Goal: Transaction & Acquisition: Obtain resource

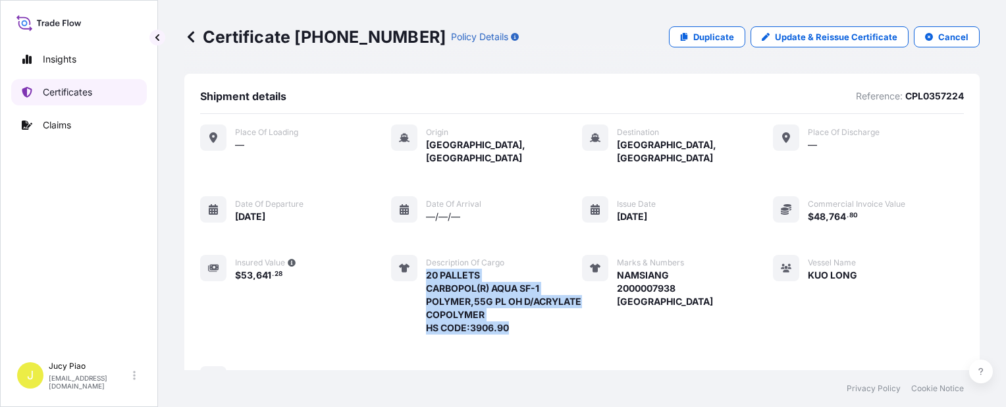
click at [74, 93] on p "Certificates" at bounding box center [67, 92] width 49 height 13
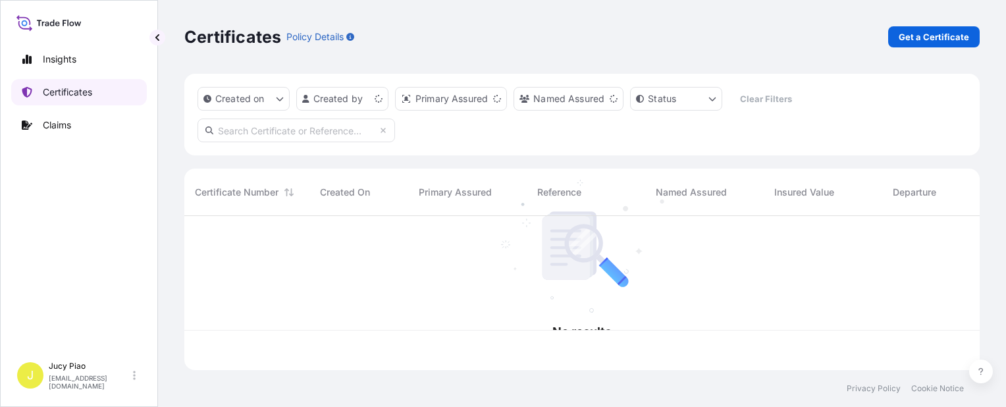
scroll to position [151, 785]
click at [887, 38] on div "Certificates Policy Details Get a Certificate" at bounding box center [581, 36] width 795 height 21
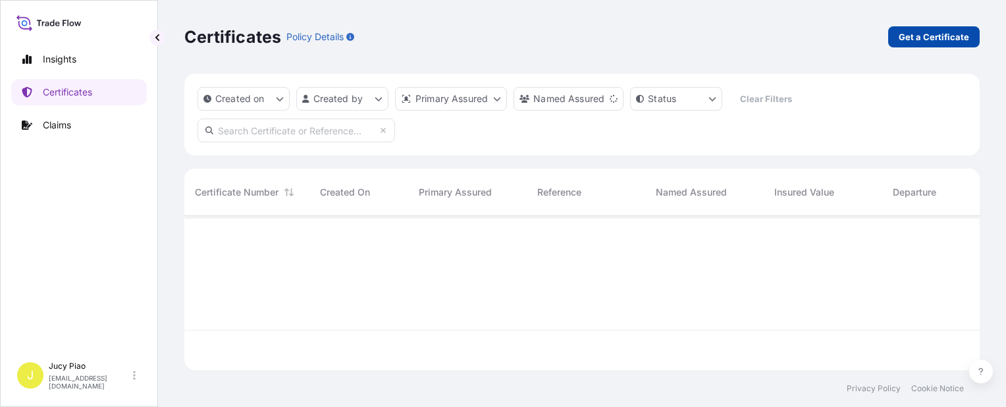
click at [912, 38] on p "Get a Certificate" at bounding box center [934, 36] width 70 height 13
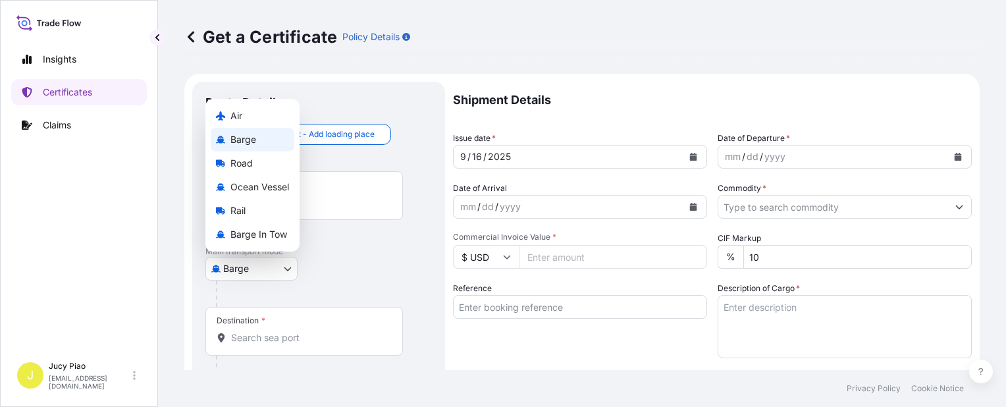
click at [269, 269] on body "Insights Certificates Claims J Jucy Piao jucy.piao@psabdp.com Get a Certificate…" at bounding box center [503, 203] width 1006 height 407
click at [265, 188] on span "Ocean Vessel" at bounding box center [259, 186] width 59 height 13
select select "Ocean Vessel"
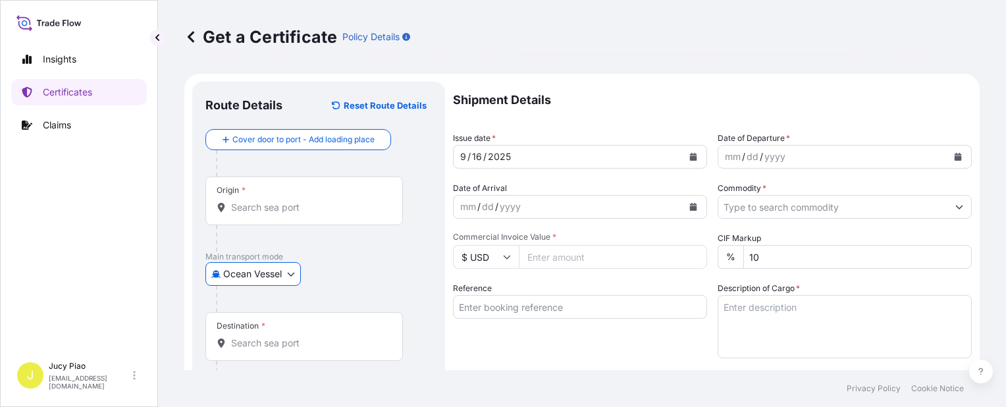
click at [522, 296] on input "Reference" at bounding box center [580, 307] width 254 height 24
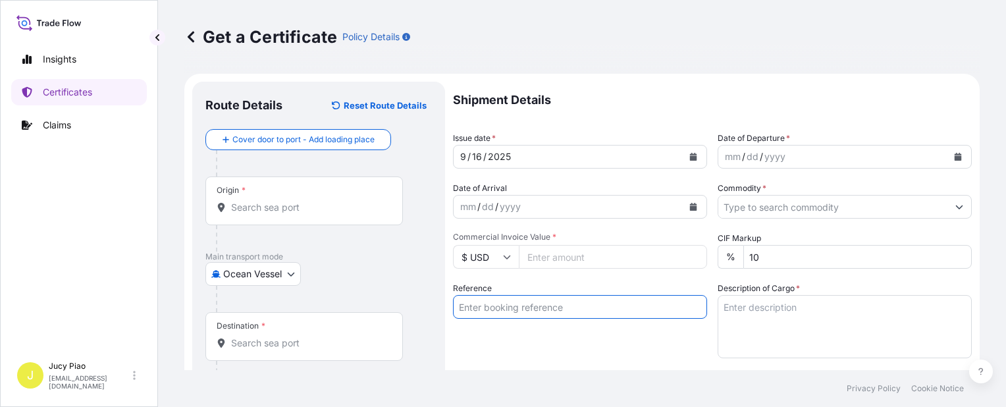
paste input "KMTCSHAO487822"
type input "KMTCSHAO487822"
click at [505, 338] on div "Reference KMTCSHAO487822" at bounding box center [580, 320] width 254 height 76
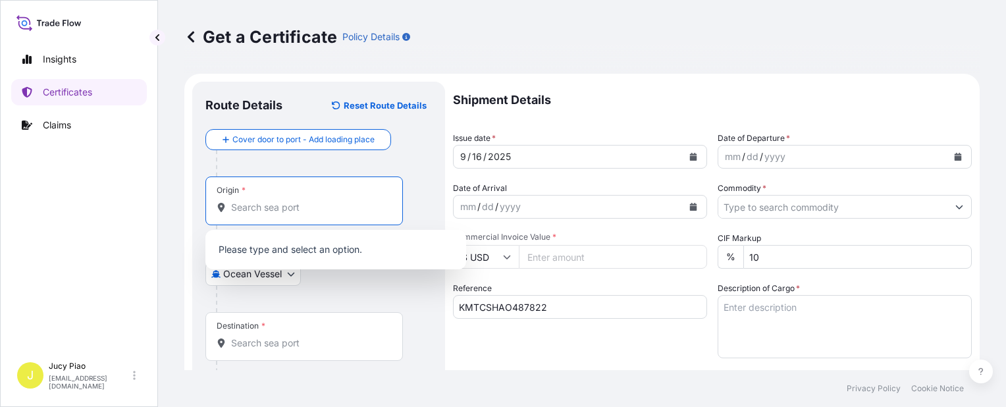
click at [288, 211] on input "Origin *" at bounding box center [308, 207] width 155 height 13
paste input "SHANGHAI"
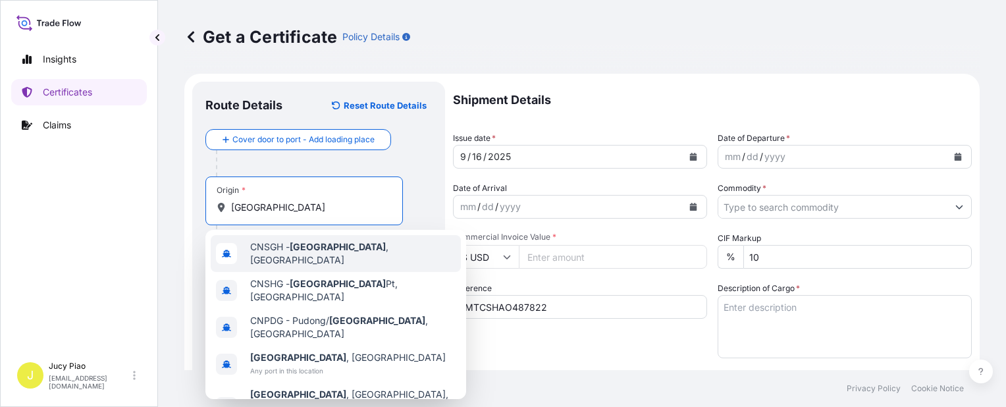
click at [276, 257] on div "CNSGH - Shanghai , China" at bounding box center [336, 253] width 250 height 37
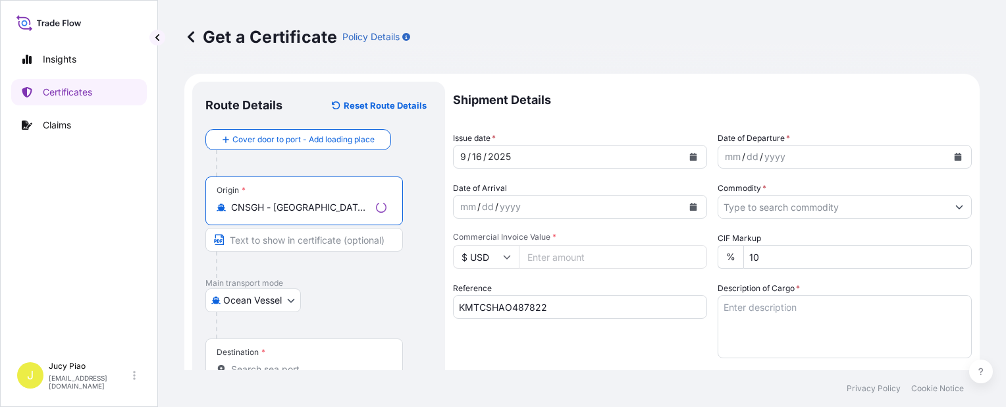
drag, startPoint x: 283, startPoint y: 205, endPoint x: 402, endPoint y: 215, distance: 119.5
click at [402, 215] on div "Origin * CNSGH - Shanghai, China" at bounding box center [303, 200] width 197 height 49
type input "CNSGH - [GEOGRAPHIC_DATA], [GEOGRAPHIC_DATA]"
click at [302, 240] on input "Text to appear on certificate" at bounding box center [303, 240] width 197 height 24
paste input "[GEOGRAPHIC_DATA], [GEOGRAPHIC_DATA]"
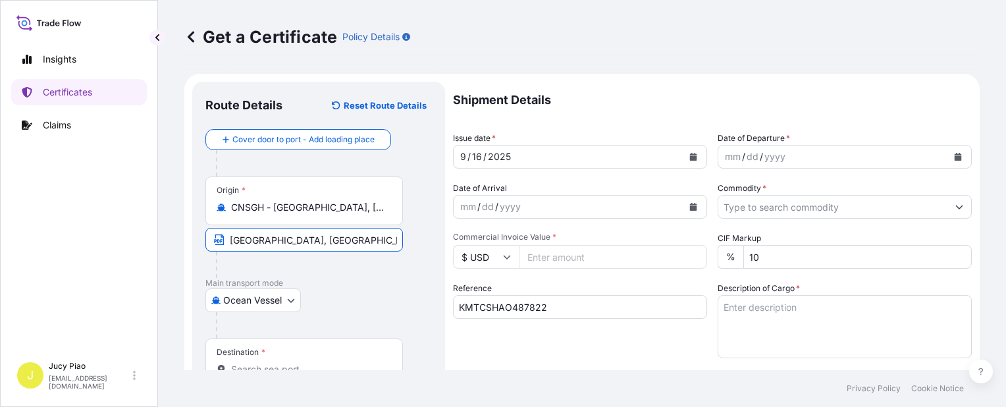
scroll to position [132, 0]
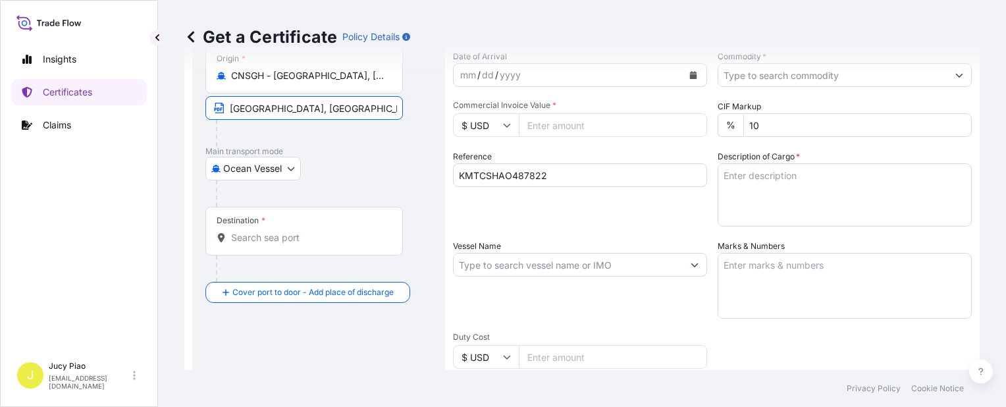
type input "[GEOGRAPHIC_DATA], [GEOGRAPHIC_DATA]"
click at [288, 242] on input "Destination *" at bounding box center [308, 237] width 155 height 13
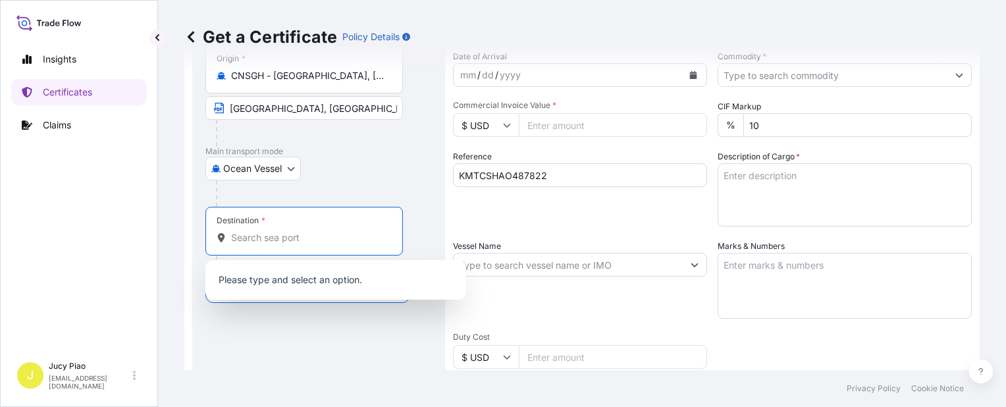
click at [302, 237] on input "Destination *" at bounding box center [308, 237] width 155 height 13
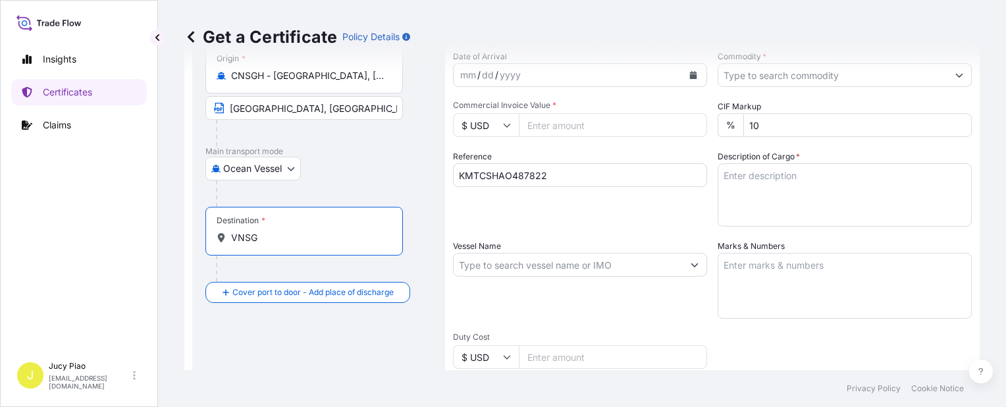
click at [282, 237] on input "VNSG" at bounding box center [308, 237] width 155 height 13
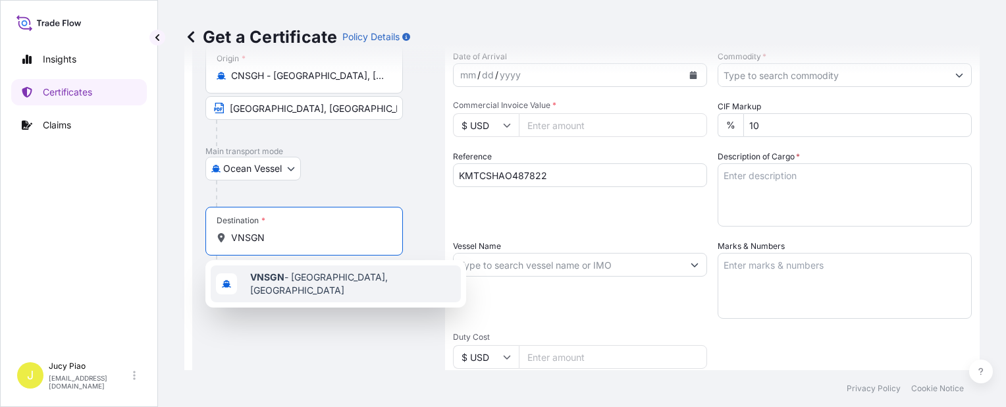
click at [305, 278] on span "VNSGN - Ho Chi Minh City, Vietnam" at bounding box center [352, 284] width 205 height 26
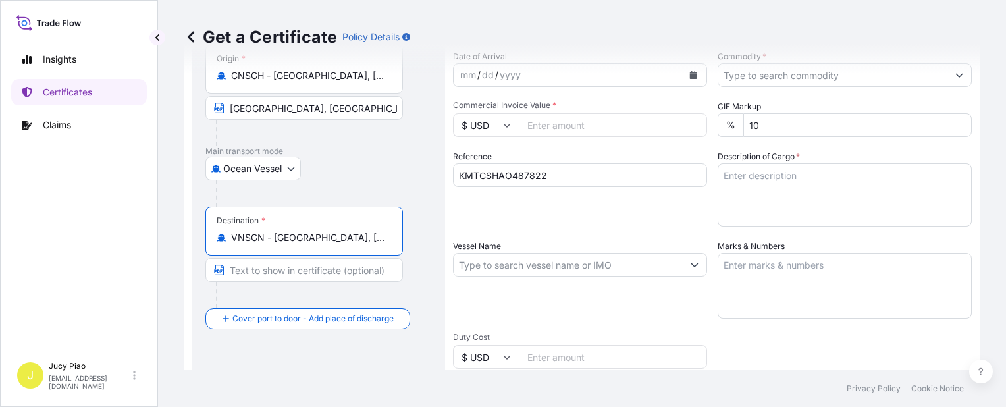
type input "VNSGN - Ho Chi Minh City, Vietnam"
click at [278, 272] on input "Text to appear on certificate" at bounding box center [303, 270] width 197 height 24
paste input "HO CHI MINH, CAT LAI"
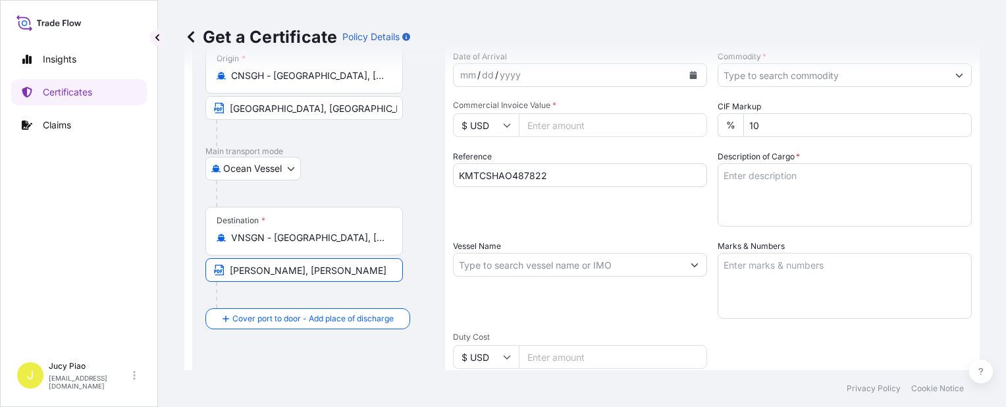
type input "HO CHI MINH, CAT LAI"
click at [471, 264] on input "Vessel Name" at bounding box center [568, 265] width 229 height 24
paste input "STARSHIP JUPITER"
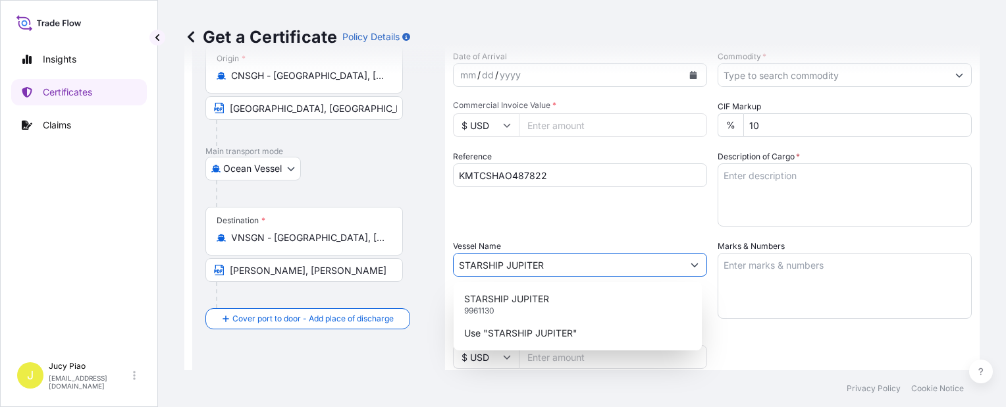
click at [496, 292] on p "STARSHIP JUPITER" at bounding box center [506, 298] width 85 height 13
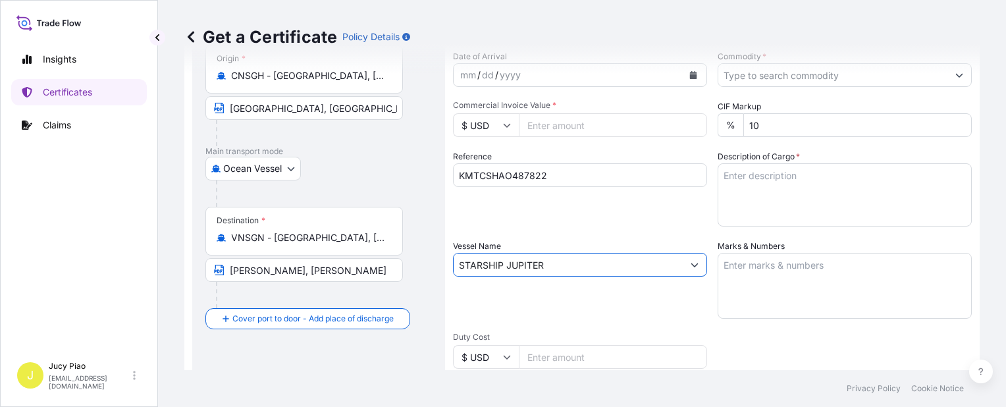
type input "STARSHIP JUPITER"
click at [597, 210] on div "Reference KMTCSHAO487822" at bounding box center [580, 188] width 254 height 76
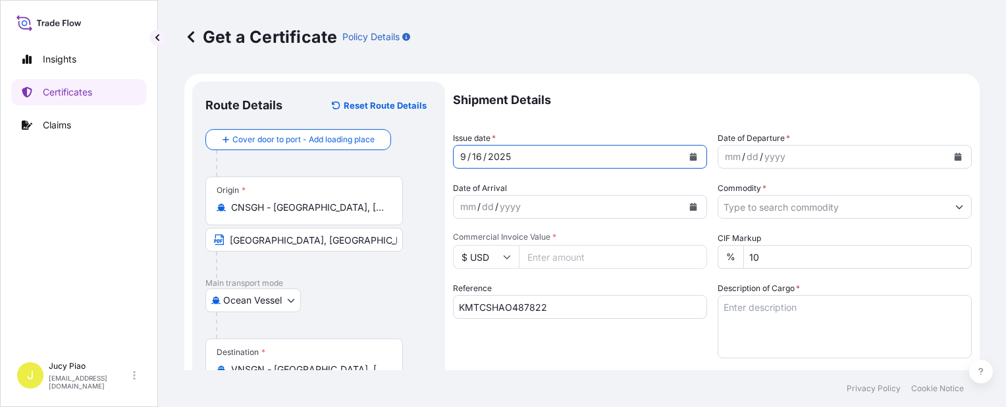
click at [478, 162] on div "16" at bounding box center [477, 157] width 13 height 16
click at [477, 153] on div "16" at bounding box center [477, 157] width 13 height 16
click at [742, 156] on div "/" at bounding box center [743, 157] width 3 height 16
click at [727, 158] on div "mm" at bounding box center [732, 157] width 18 height 16
click at [756, 206] on input "Commodity *" at bounding box center [832, 207] width 229 height 24
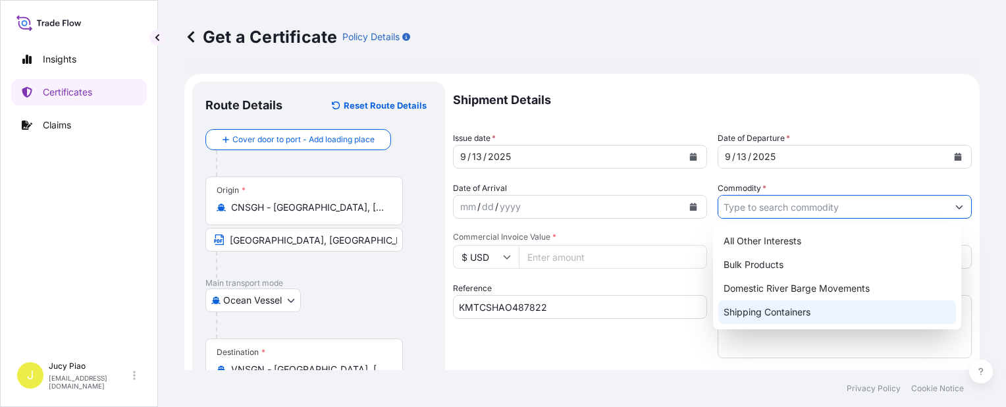
click at [748, 312] on div "Shipping Containers" at bounding box center [837, 312] width 238 height 24
type input "Shipping Containers"
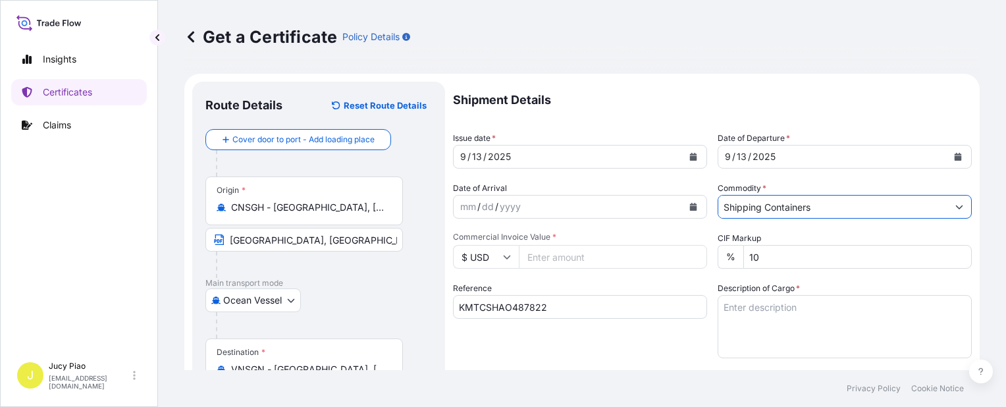
click at [540, 254] on input "Commercial Invoice Value *" at bounding box center [613, 257] width 188 height 24
click at [542, 258] on input "Commercial Invoice Value *" at bounding box center [613, 257] width 188 height 24
type input "35400"
click at [969, 350] on form "Route Details Reset Route Details Cover door to port - Add loading place Place …" at bounding box center [581, 414] width 795 height 680
click at [860, 328] on textarea "Description of Cargo *" at bounding box center [845, 326] width 254 height 63
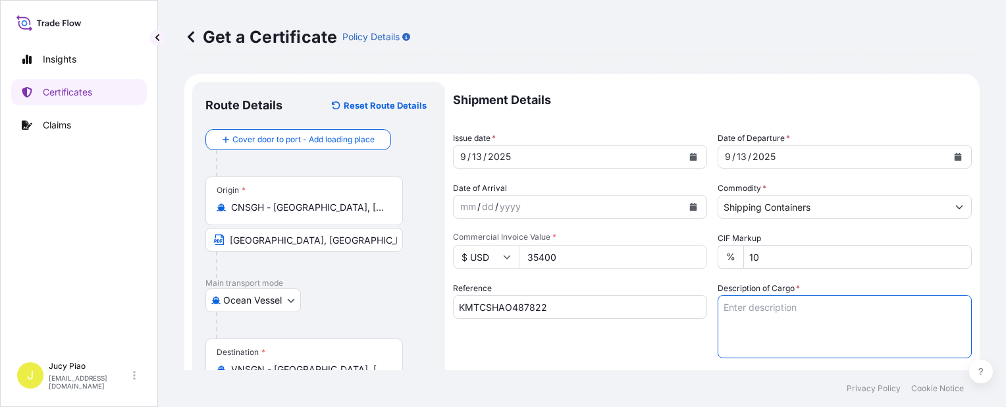
click at [751, 313] on textarea "Description of Cargo *" at bounding box center [845, 326] width 254 height 63
paste textarea "CARBOPOL(R) AQUA SF-1 POLYMER, 1000L IBC HS CODE:390690 15 PALLETS (15 TOT)"
type textarea "CARBOPOL(R) AQUA SF-1 POLYMER, 1000L IBC HS CODE:390690 15 PALLETS (15 TOT)"
click at [651, 332] on div "Reference KMTCSHAO487822" at bounding box center [580, 320] width 254 height 76
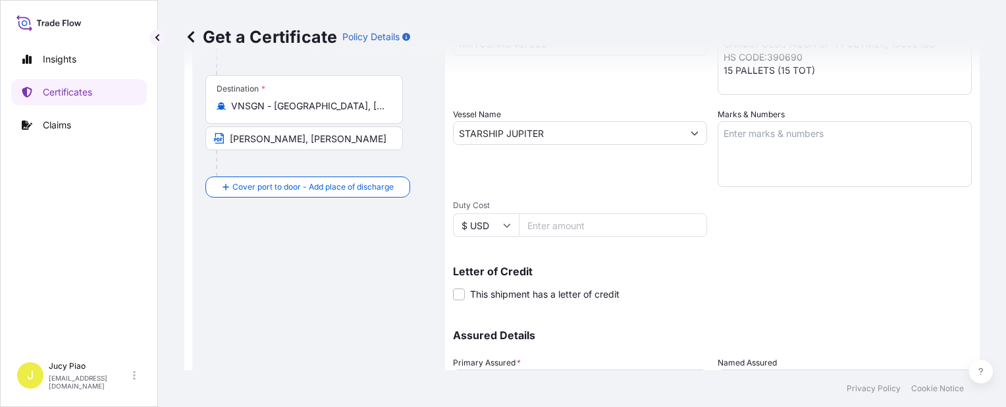
scroll to position [329, 0]
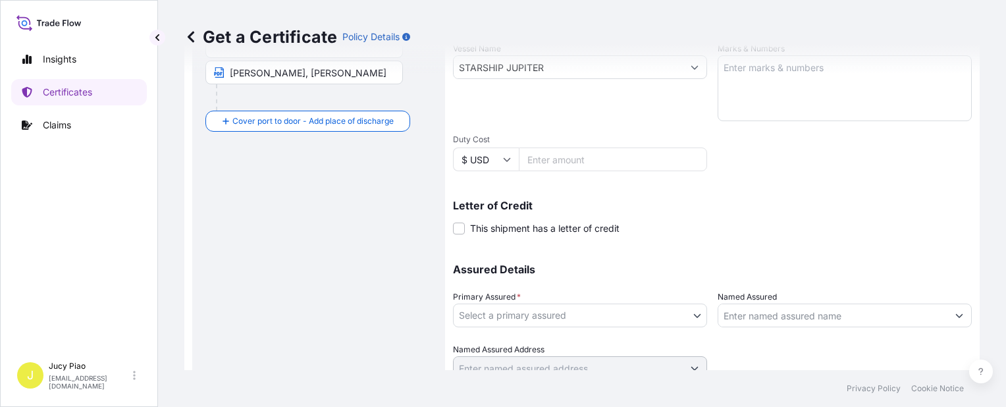
click at [763, 149] on div "Shipment Details Issue date * 9 / 13 / 2025 Date of Departure * 9 / 13 / 2025 D…" at bounding box center [712, 65] width 519 height 627
click at [766, 94] on textarea "Marks & Numbers" at bounding box center [845, 88] width 254 height 66
paste textarea "UNILEVER VIETNAM PO NO. 4528672270 HOCHIMINH"
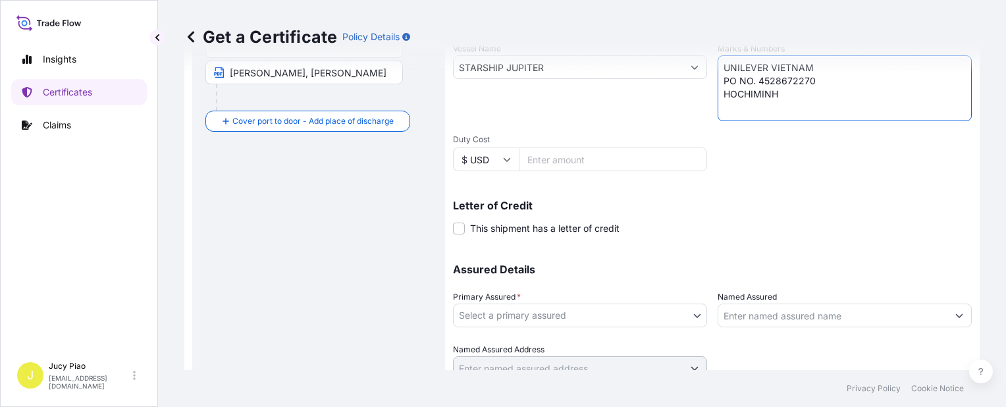
type textarea "UNILEVER VIETNAM PO NO. 4528672270 HOCHIMINH"
click at [544, 325] on body "Insights Certificates Claims J Jucy Piao jucy.piao@psabdp.com Get a Certificate…" at bounding box center [503, 203] width 1006 height 407
click at [551, 339] on div "Assured Details Primary Assured * Select a primary assured The Lubrizol Corpora…" at bounding box center [712, 314] width 519 height 132
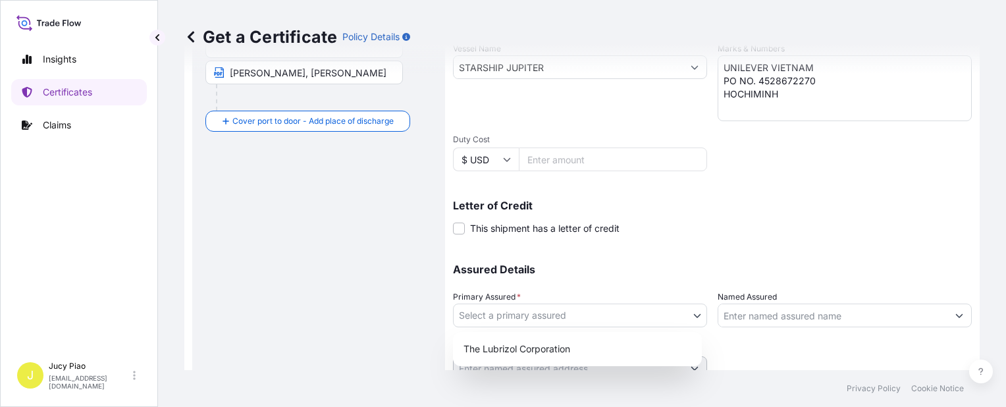
click at [562, 320] on body "Insights Certificates Claims J Jucy Piao jucy.piao@psabdp.com Get a Certificate…" at bounding box center [503, 203] width 1006 height 407
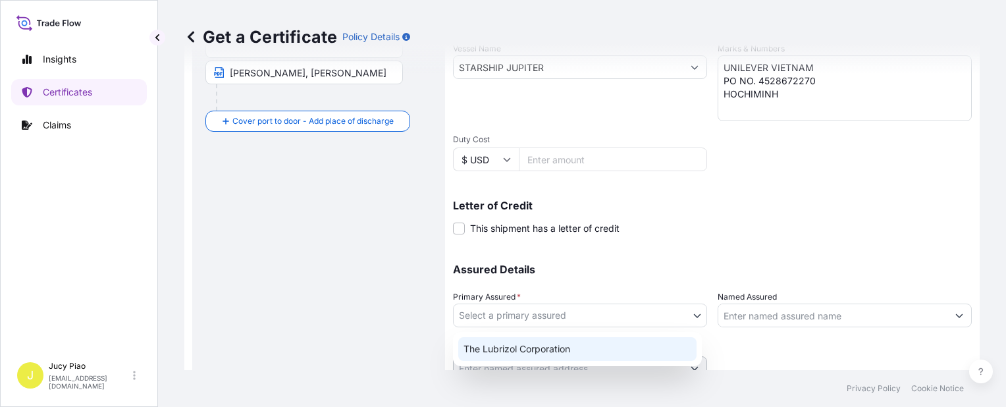
click at [545, 360] on div "The Lubrizol Corporation" at bounding box center [577, 349] width 238 height 24
select select "31566"
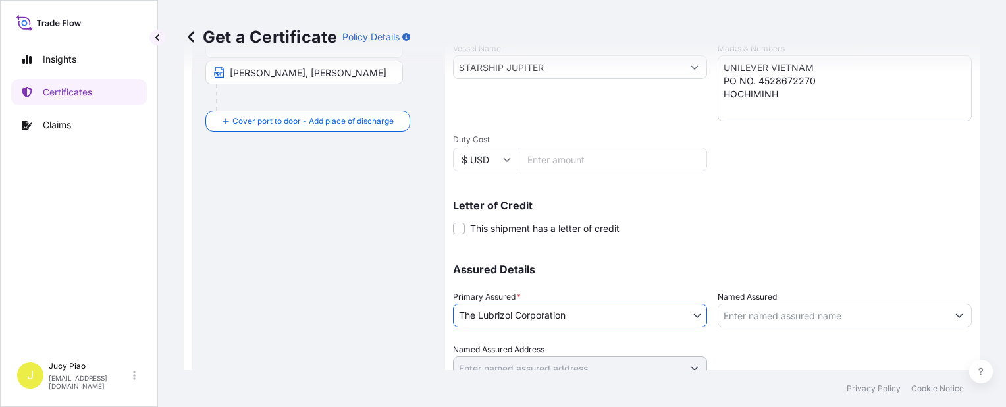
click at [743, 319] on input "Named Assured" at bounding box center [832, 315] width 229 height 24
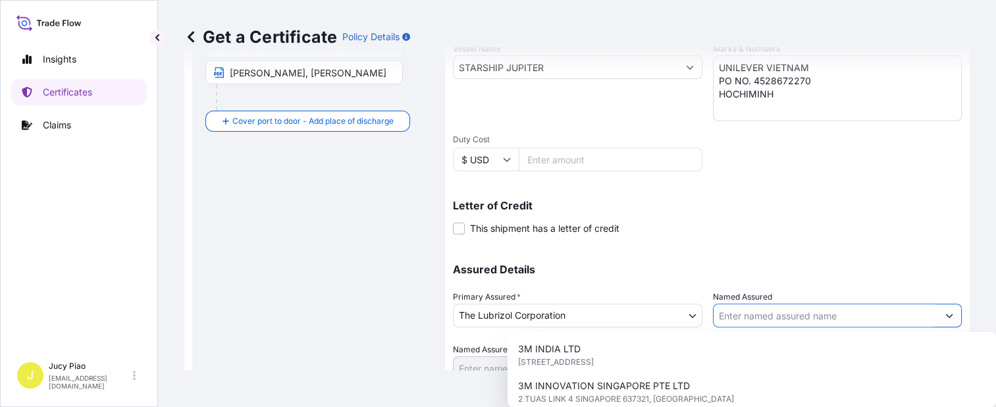
paste input "UNILEVER VIETNAM INTERNATIONAL COMPANY LIMITED"
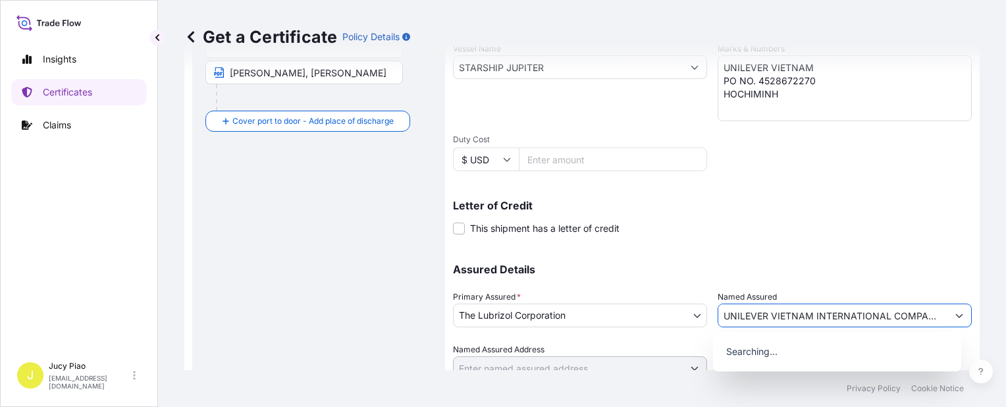
scroll to position [0, 39]
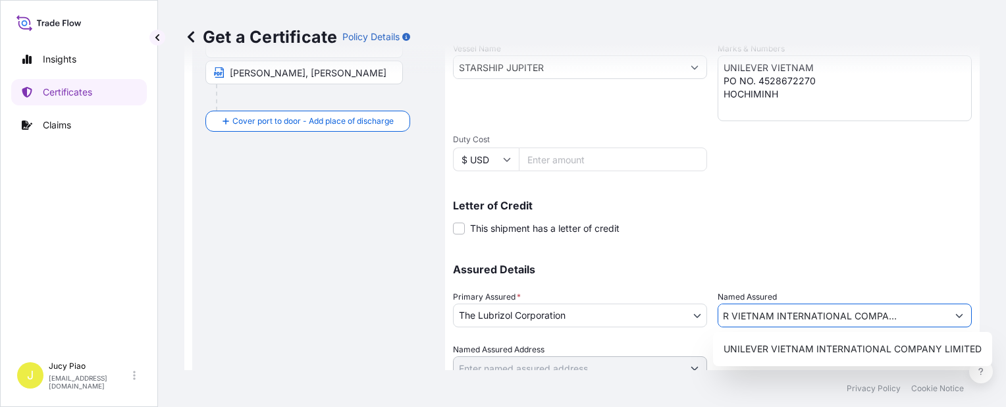
type input "UNILEVER VIETNAM INTERNATIONAL COMPANY LIMITED"
click at [824, 259] on div "Assured Details Primary Assured * The Lubrizol Corporation The Lubrizol Corpora…" at bounding box center [712, 314] width 519 height 132
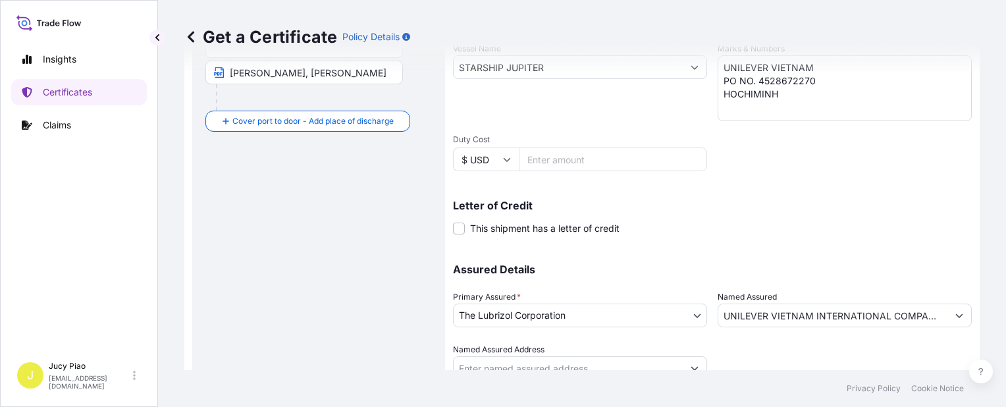
click at [854, 346] on div at bounding box center [845, 361] width 254 height 37
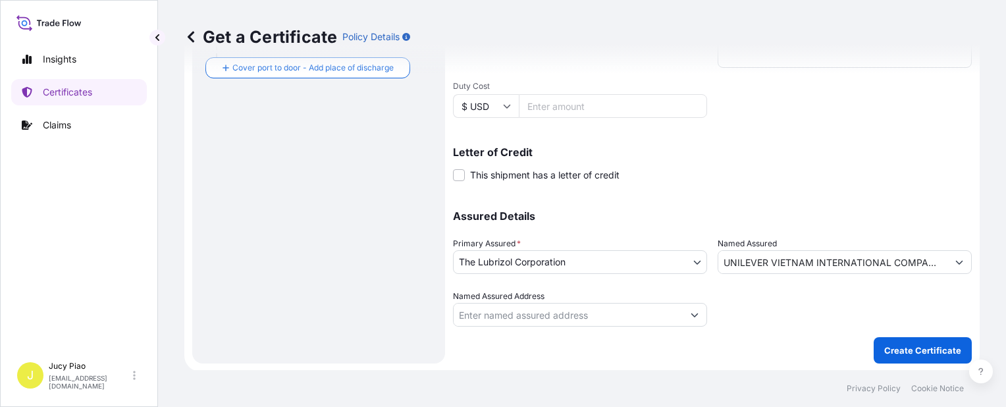
click at [887, 341] on button "Create Certificate" at bounding box center [923, 350] width 98 height 26
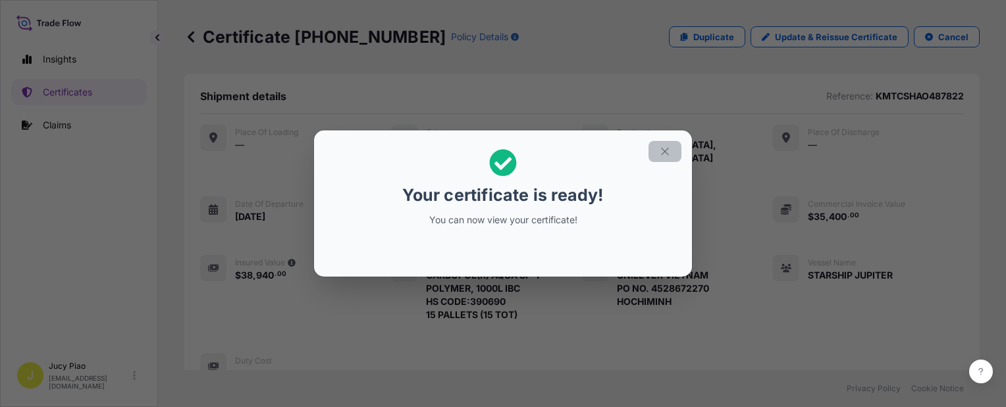
click at [664, 147] on icon "button" at bounding box center [665, 151] width 12 height 12
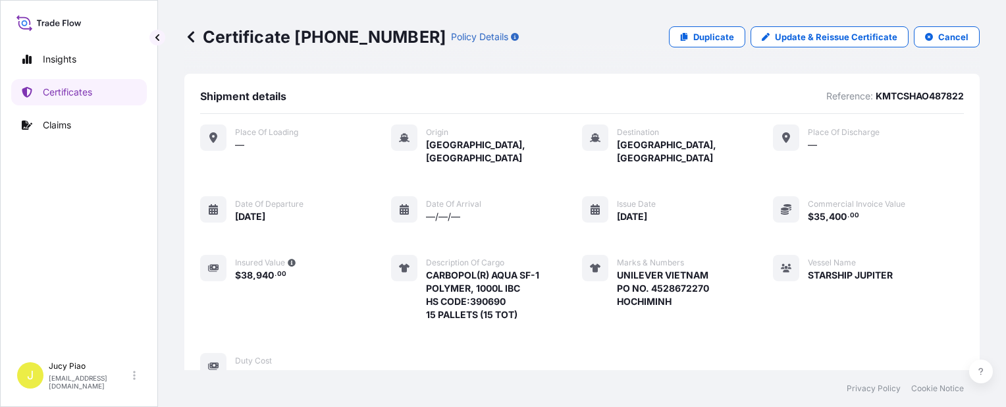
click at [773, 255] on div at bounding box center [786, 268] width 26 height 26
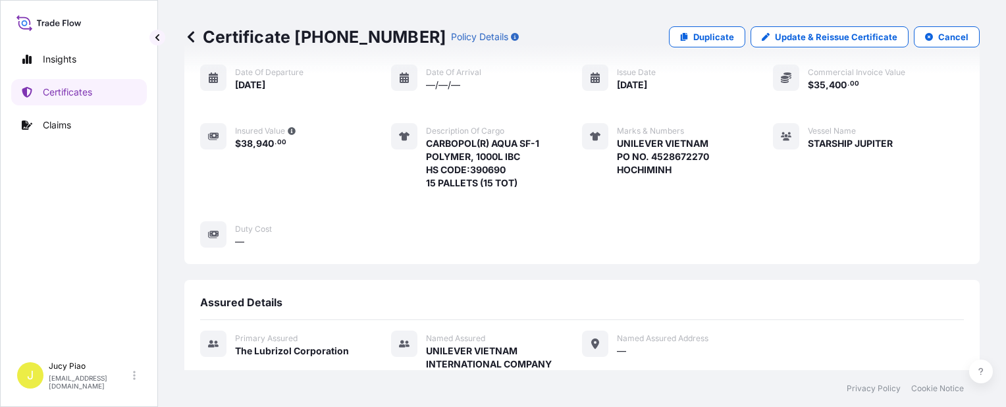
scroll to position [395, 0]
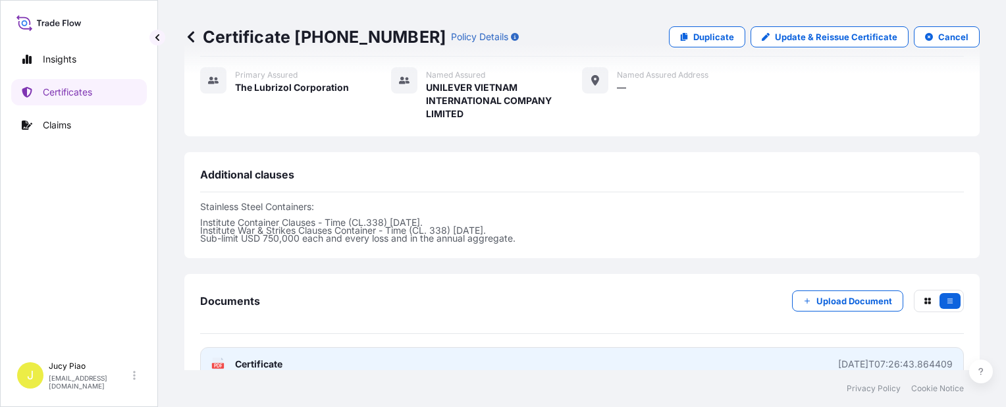
click at [737, 350] on link "PDF Certificate 2025-09-16T07:26:43.864409" at bounding box center [582, 364] width 764 height 34
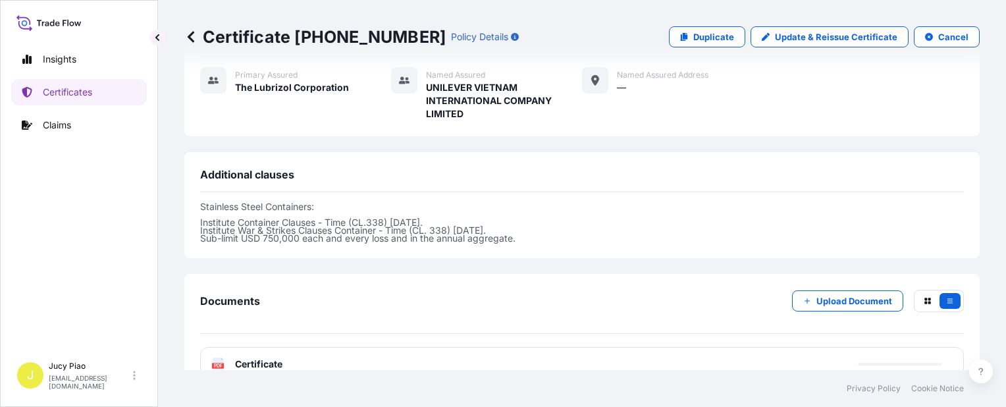
click at [708, 43] on p "Duplicate" at bounding box center [713, 36] width 41 height 13
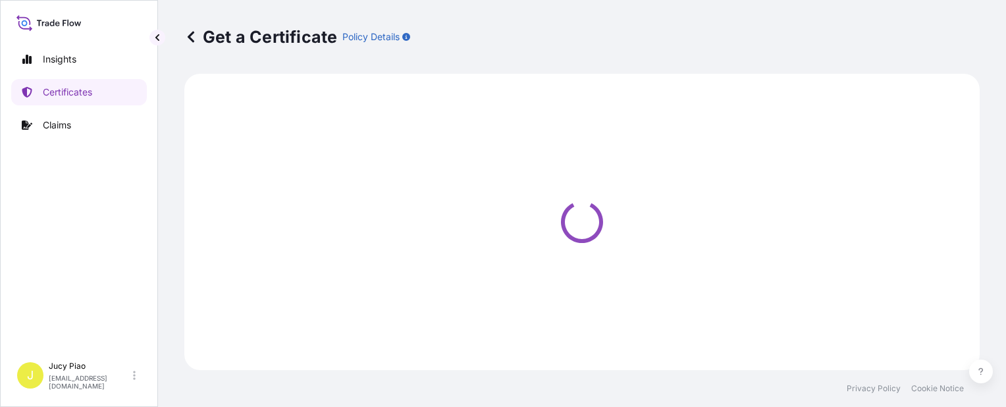
select select "Ocean Vessel"
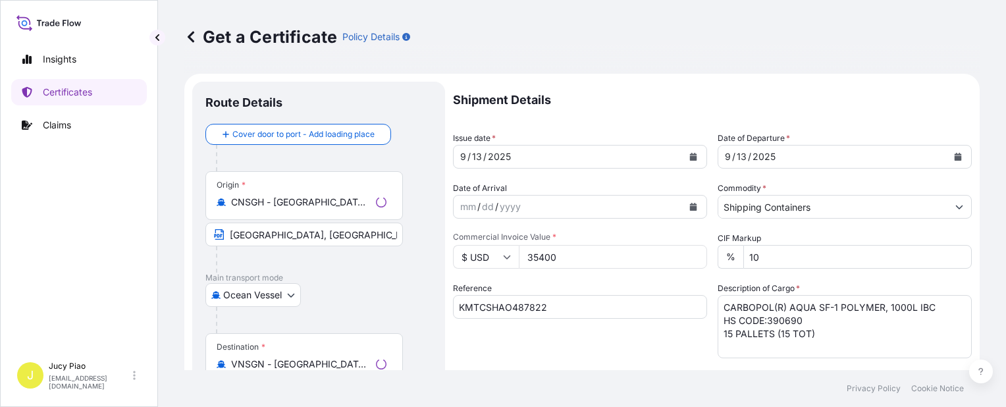
select select "31566"
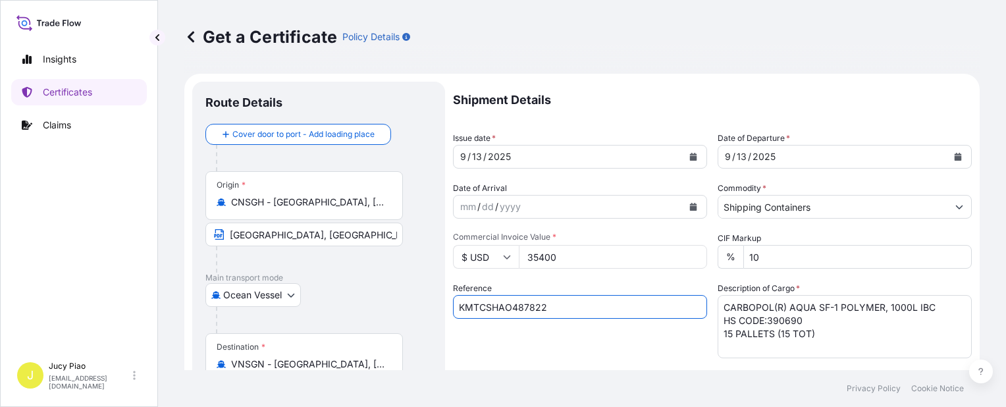
click at [532, 317] on input "KMTCSHAO487822" at bounding box center [580, 307] width 254 height 24
click at [548, 309] on input "KMTCSHAO487822" at bounding box center [580, 307] width 254 height 24
click at [216, 269] on form "Route Details Cover door to port - Add loading place Place of loading Road / In…" at bounding box center [581, 414] width 795 height 680
paste input "537300"
type input "KMTCSHAO537300"
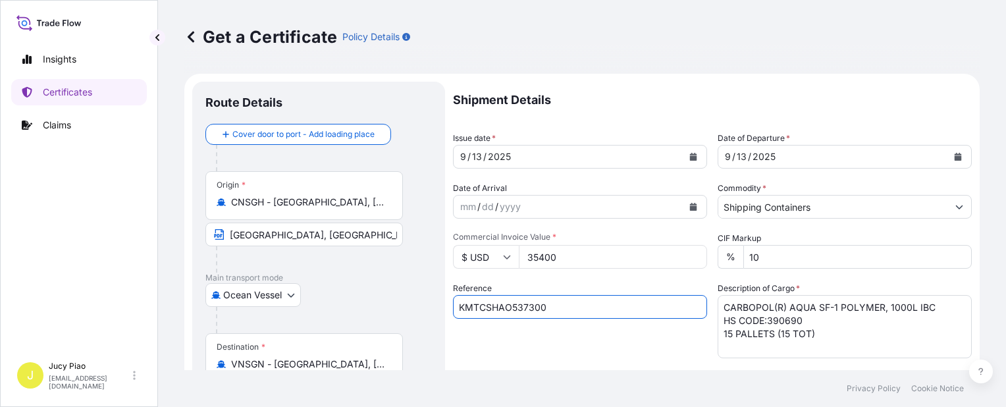
click at [588, 335] on div "Reference KMTCSHAO537300" at bounding box center [580, 320] width 254 height 76
click at [818, 336] on textarea "CARBOPOL(R) AQUA SF-1 POLYMER, 1000L IBC HS CODE:390690 15 PALLETS (15 TOT)" at bounding box center [845, 326] width 254 height 63
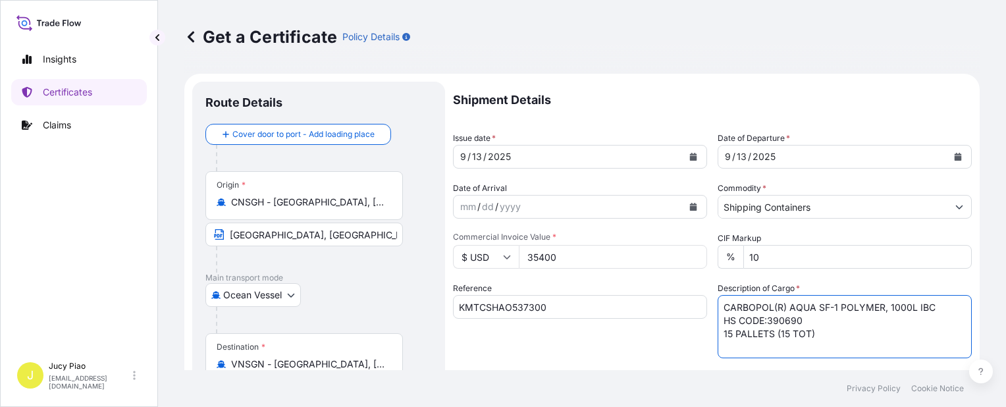
click at [582, 267] on div "Shipment Details Issue date * 9 / 13 / 2025 Date of Departure * 9 / 13 / 2025 D…" at bounding box center [712, 395] width 519 height 627
paste textarea "MERQUAT(TM) PLUS 3330 POLYMER, 1H1 PL DRUM MERQUAT(TM) 550PR POLYMER, 1H1 PLAST…"
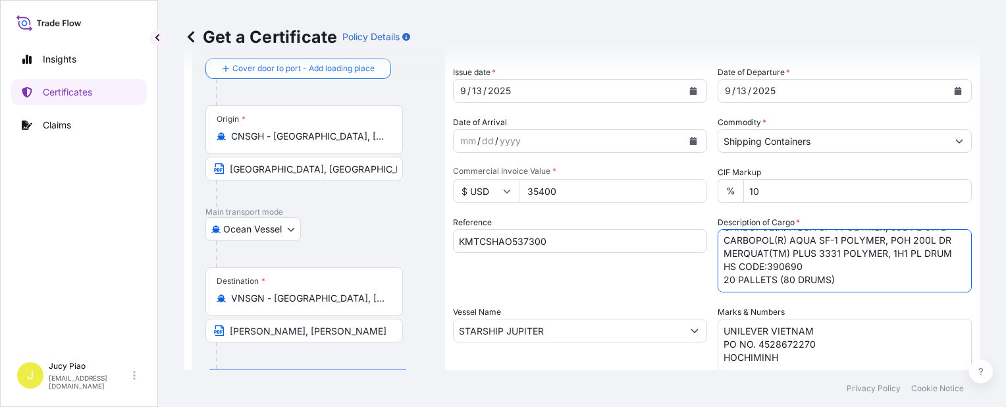
scroll to position [132, 0]
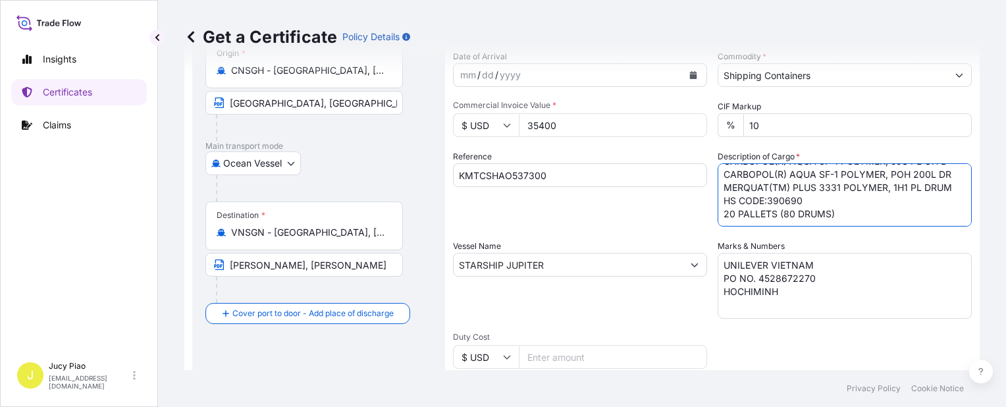
type textarea "MERQUAT(TM) PLUS 3330 POLYMER, 1H1 PL DRUM MERQUAT(TM) 550PR POLYMER, 1H1 PLAST…"
click at [758, 312] on textarea "UNILEVER VIETNAM PO NO. 4528672270 HOCHIMINH" at bounding box center [845, 286] width 254 height 66
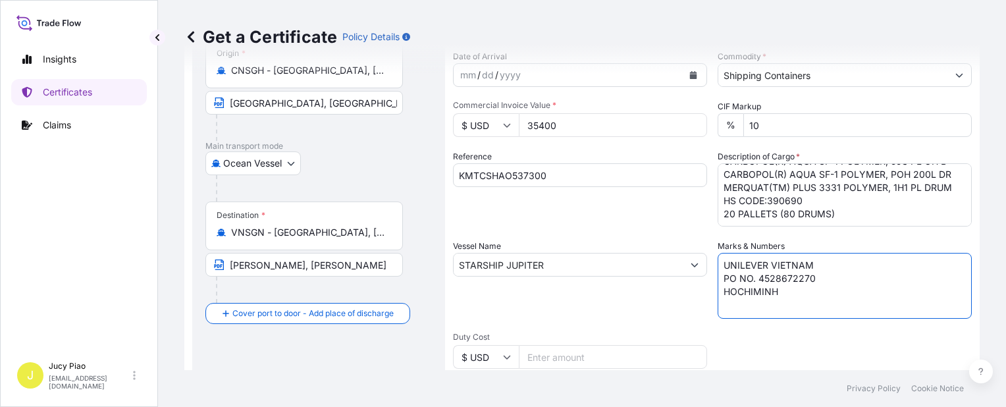
drag, startPoint x: 772, startPoint y: 302, endPoint x: 666, endPoint y: 244, distance: 120.8
click at [666, 244] on div "Shipment Details Issue date * 9 / 13 / 2025 Date of Departure * 9 / 13 / 2025 D…" at bounding box center [712, 263] width 519 height 627
paste textarea "IMCD VIETNAM PO 3237 OP VIETNAM"
type textarea "IMCD VIETNAM PO 3237 OP VIETNAM"
click at [762, 330] on div "Shipment Details Issue date * 9 / 13 / 2025 Date of Departure * 9 / 13 / 2025 D…" at bounding box center [712, 263] width 519 height 627
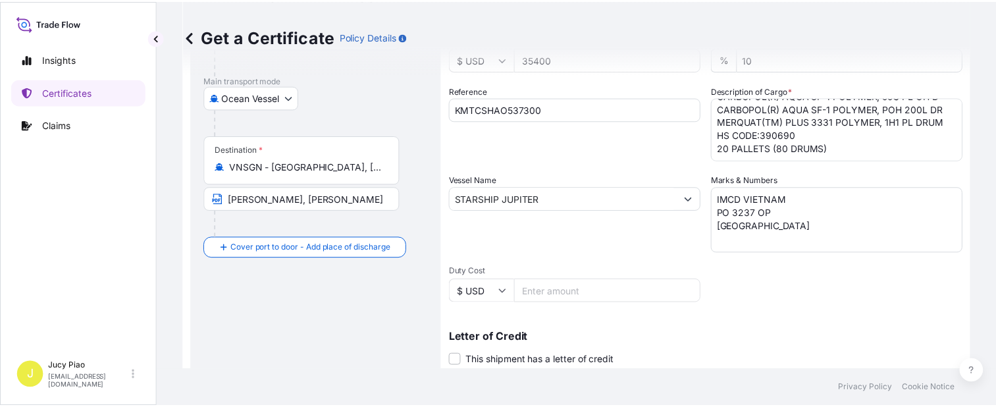
scroll to position [329, 0]
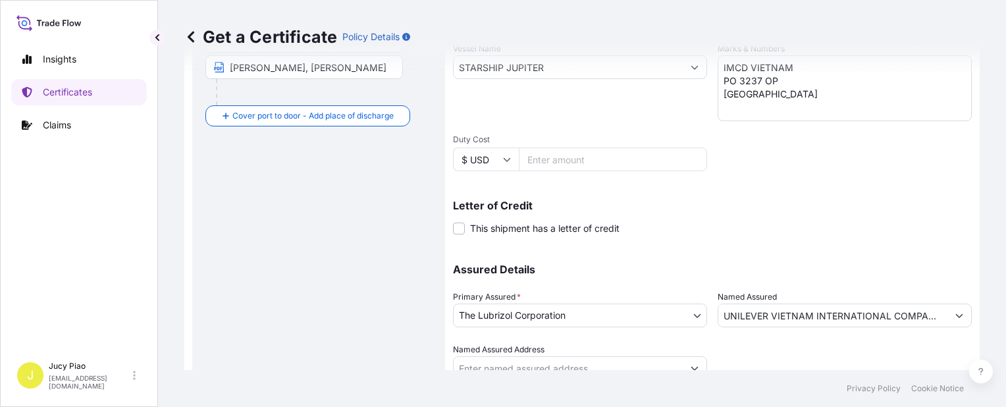
click at [710, 314] on div "Assured Details Primary Assured * The Lubrizol Corporation The Lubrizol Corpora…" at bounding box center [712, 314] width 519 height 132
click at [718, 316] on input "UNILEVER VIETNAM INTERNATIONAL COMPANY LIMITED" at bounding box center [832, 315] width 229 height 24
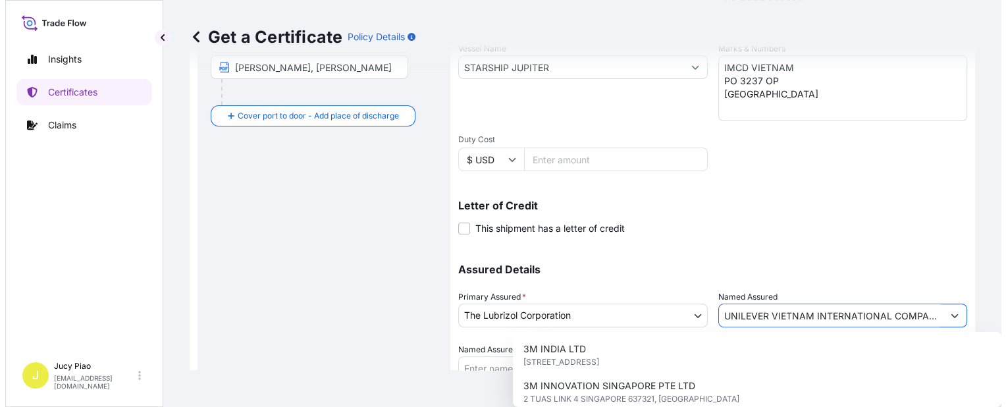
scroll to position [0, 45]
drag, startPoint x: 714, startPoint y: 315, endPoint x: 1008, endPoint y: 316, distance: 294.3
click at [996, 316] on html "15 options available. Insights Certificates Claims J Jucy Piao jucy.piao@psabdp…" at bounding box center [498, 203] width 996 height 407
paste input "IMCD VIETNAM"
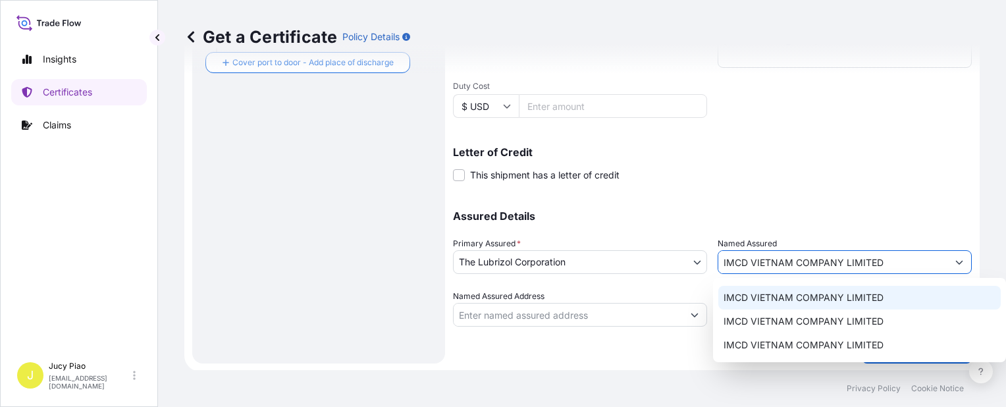
scroll to position [0, 0]
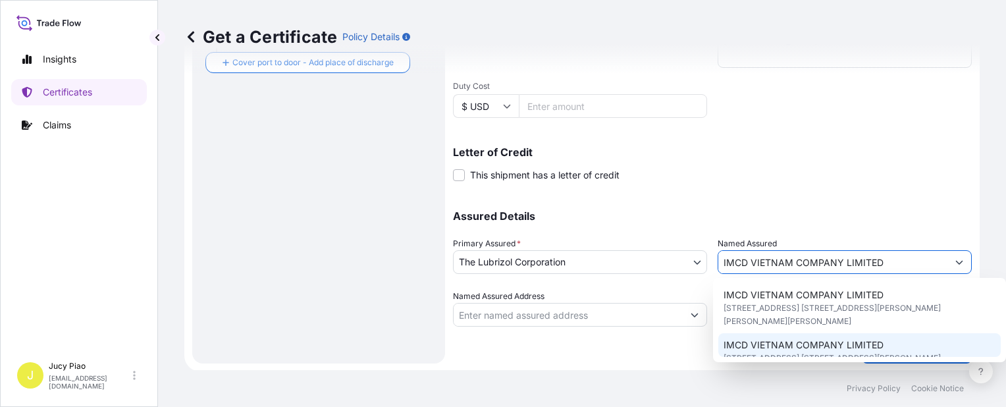
type input "IMCD VIETNAM COMPANY LIMITED"
click at [843, 357] on div "IMCD VIETNAM COMPANY LIMITED ROOM 12-01, 12TH FLOOR,PEARL 5 TOWER,NO. 5 LE QUY …" at bounding box center [859, 320] width 293 height 84
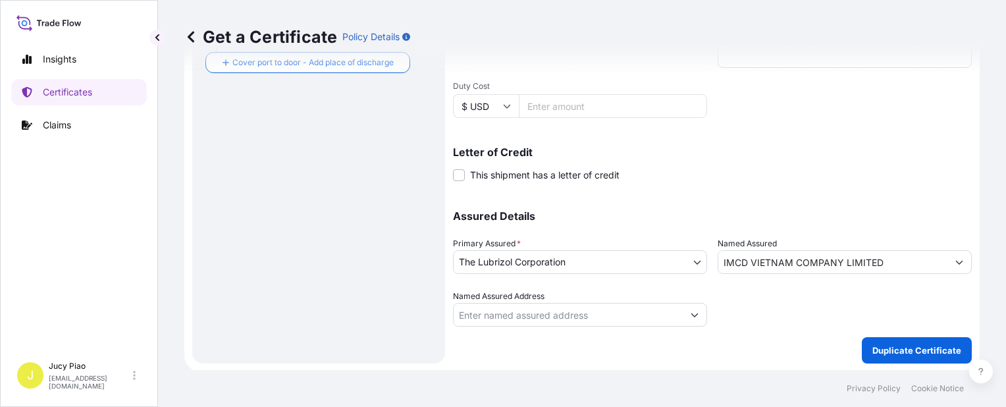
click at [830, 332] on div "Shipment Details Issue date * 9 / 13 / 2025 Date of Departure * 9 / 13 / 2025 D…" at bounding box center [712, 31] width 519 height 664
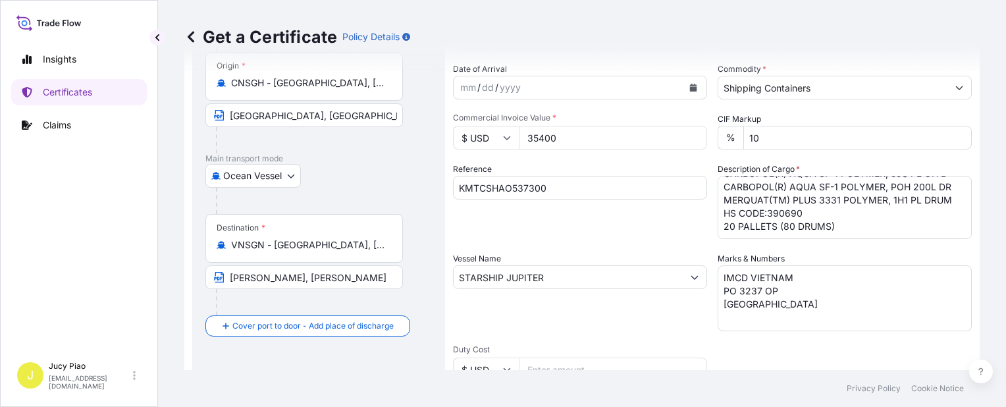
scroll to position [53, 0]
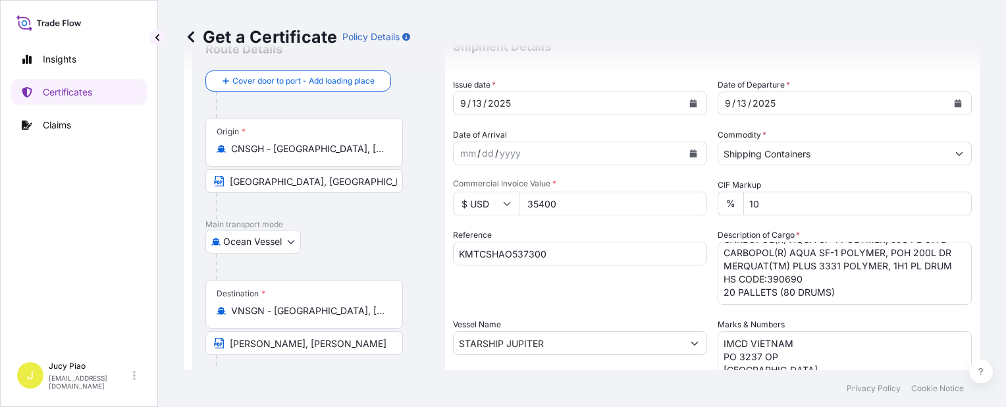
click at [571, 224] on div "Shipment Details Issue date * 9 / 13 / 2025 Date of Departure * 9 / 13 / 2025 D…" at bounding box center [712, 341] width 519 height 627
click at [573, 211] on input "35400" at bounding box center [613, 204] width 188 height 24
click at [573, 209] on input "35400" at bounding box center [613, 204] width 188 height 24
drag, startPoint x: 585, startPoint y: 204, endPoint x: 398, endPoint y: 196, distance: 187.8
click at [425, 194] on form "Route Details Cover door to port - Add loading place Place of loading Road / In…" at bounding box center [581, 360] width 795 height 680
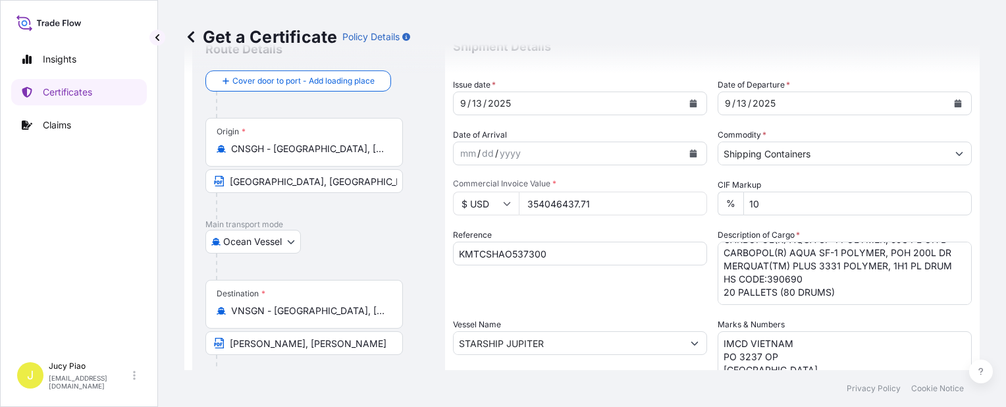
click at [548, 205] on input "354046437.71" at bounding box center [613, 204] width 188 height 24
type input "46437.71"
click at [564, 224] on div "Shipment Details Issue date * 9 / 13 / 2025 Date of Departure * 9 / 13 / 2025 D…" at bounding box center [712, 341] width 519 height 627
click at [658, 282] on div "Reference KMTCSHAO537300" at bounding box center [580, 266] width 254 height 76
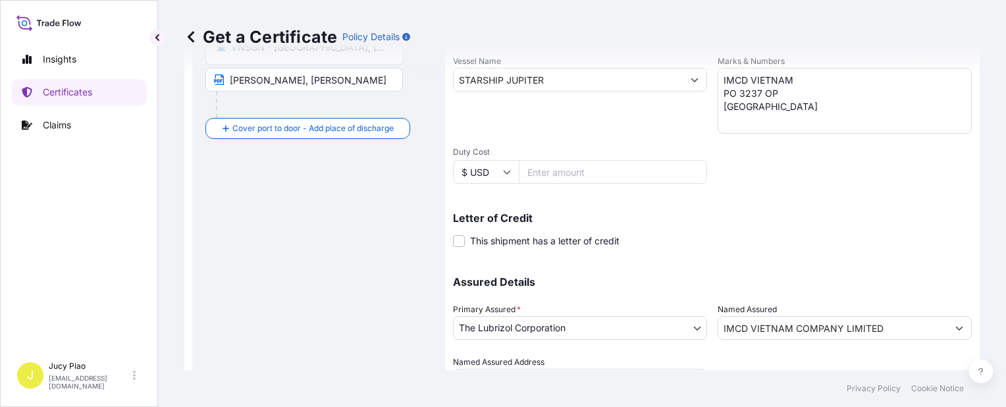
scroll to position [382, 0]
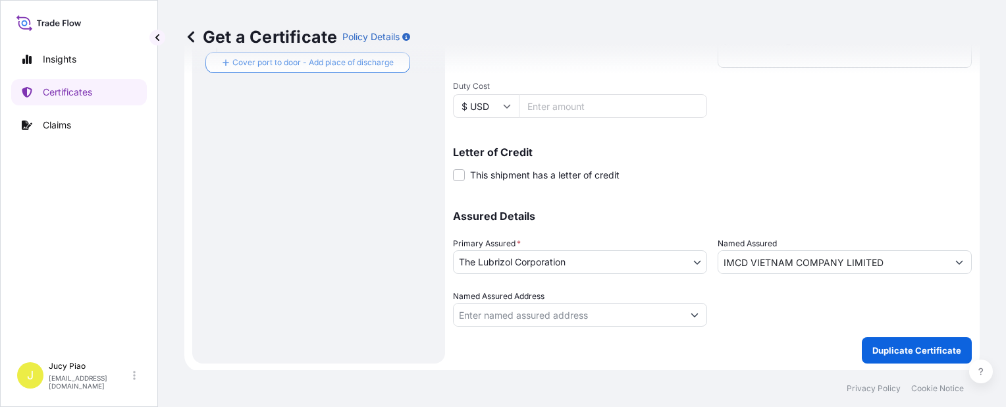
click at [826, 355] on div "Shipment Details Issue date * 9 / 13 / 2025 Date of Departure * 9 / 13 / 2025 D…" at bounding box center [712, 31] width 519 height 664
click at [889, 348] on p "Duplicate Certificate" at bounding box center [916, 350] width 89 height 13
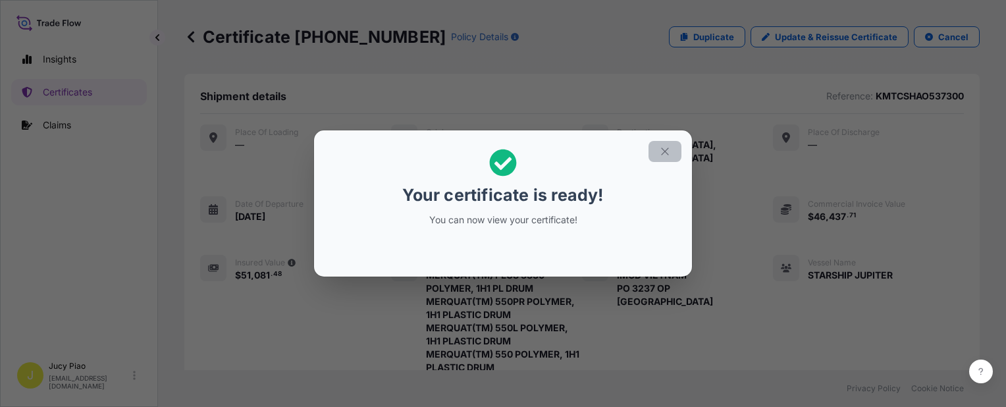
click at [663, 152] on icon "button" at bounding box center [665, 151] width 12 height 12
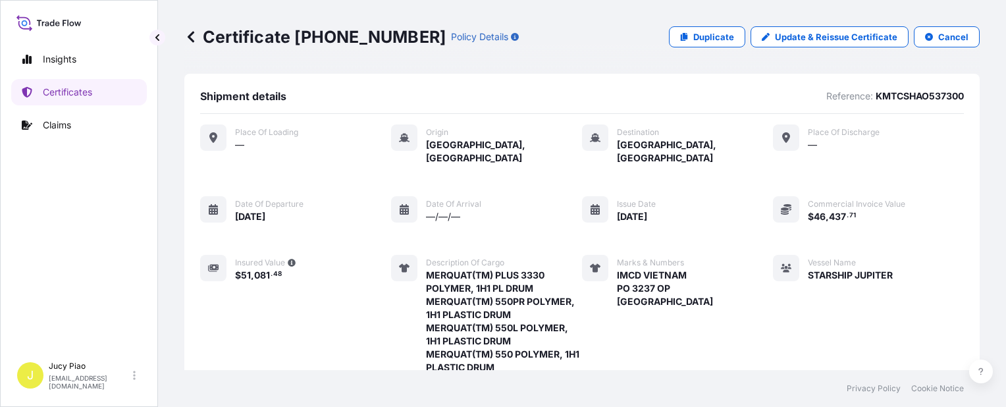
click at [719, 205] on div "Place of Loading — Origin Shanghai, China Destination Ho Chi Minh City, Vietnam…" at bounding box center [582, 337] width 764 height 427
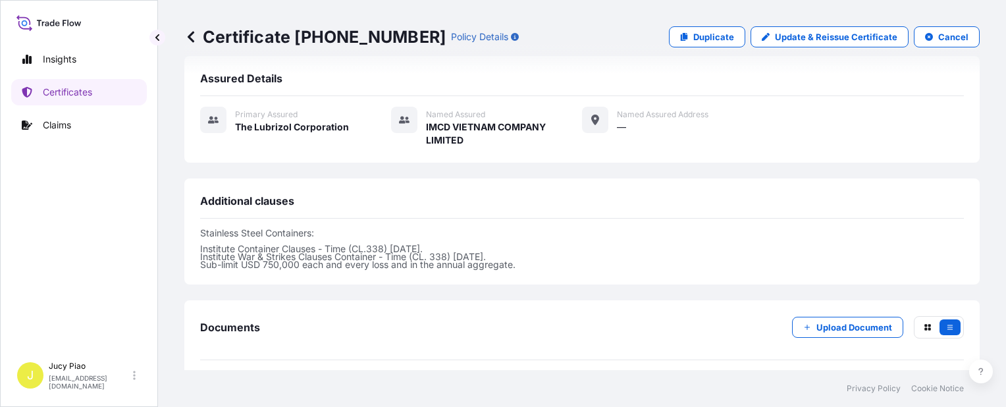
scroll to position [592, 0]
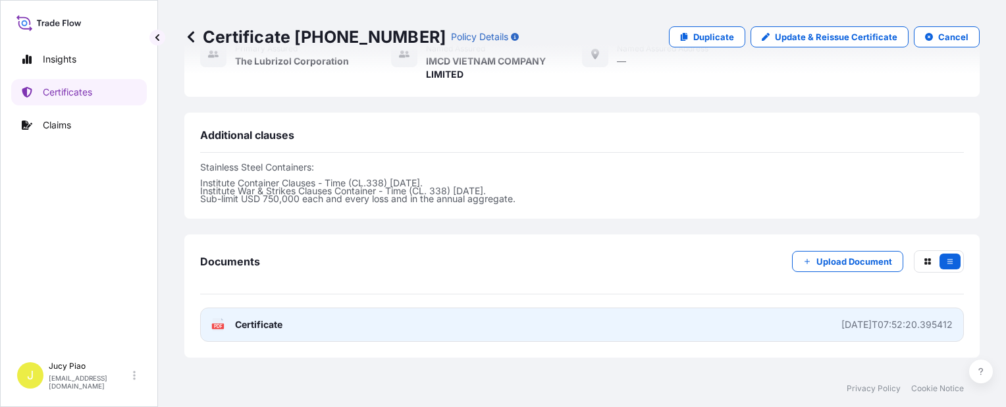
click at [719, 307] on link "PDF Certificate 2025-09-16T07:52:20.395412" at bounding box center [582, 324] width 764 height 34
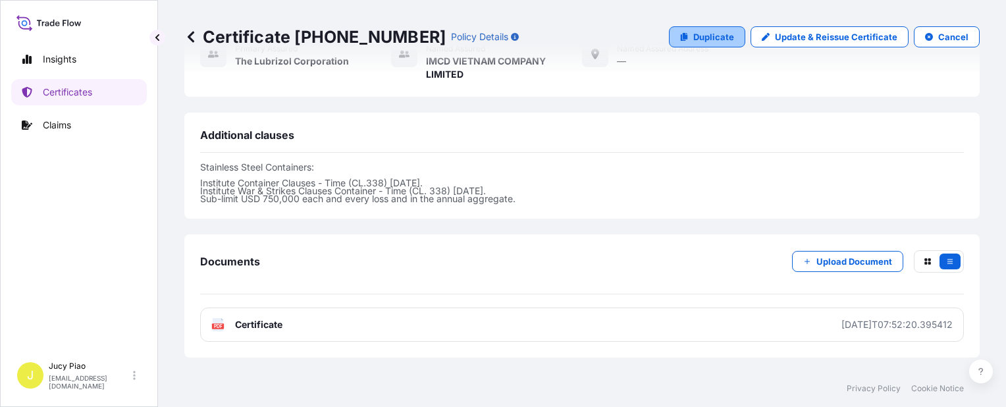
click at [686, 41] on link "Duplicate" at bounding box center [707, 36] width 76 height 21
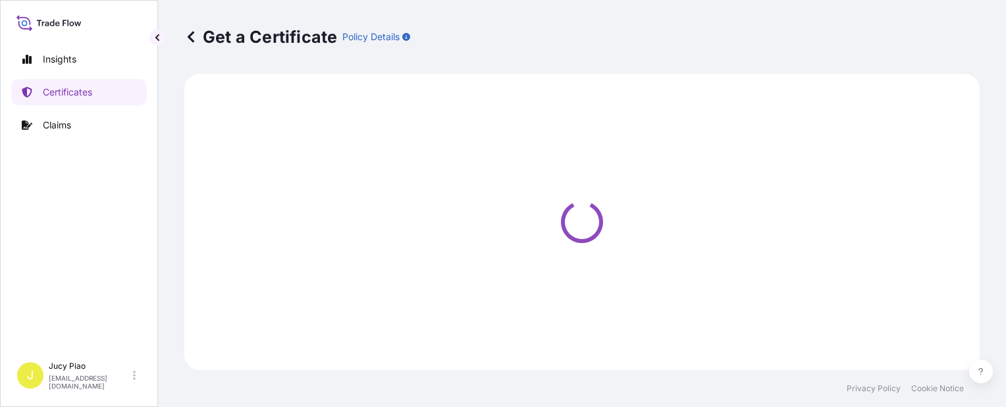
select select "Ocean Vessel"
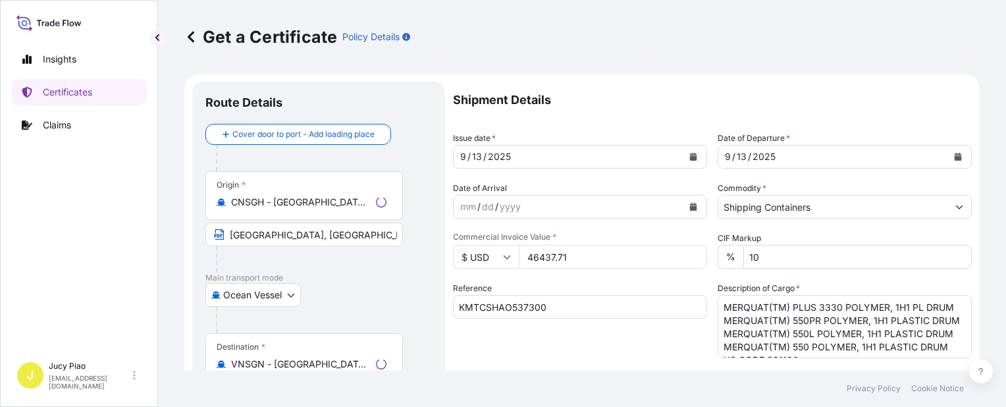
select select "31566"
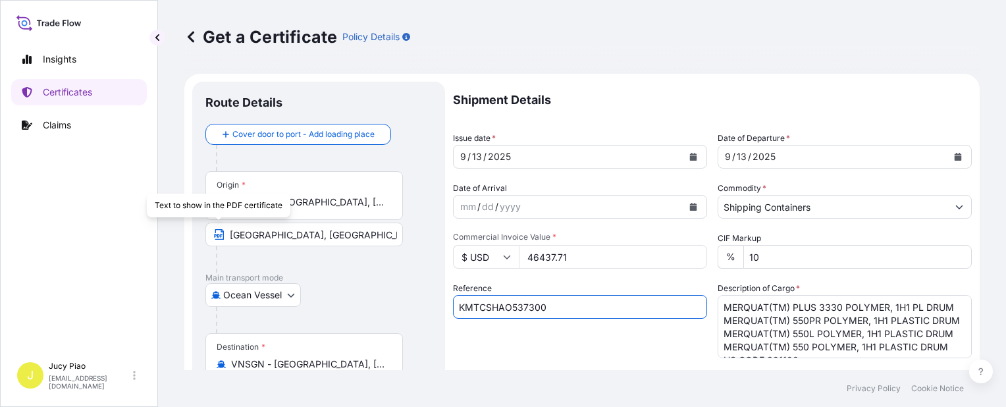
click at [542, 305] on input "KMTCSHAO537300" at bounding box center [580, 307] width 254 height 24
click at [564, 305] on input "KMTCSHAO537300" at bounding box center [580, 307] width 254 height 24
drag, startPoint x: 583, startPoint y: 307, endPoint x: 343, endPoint y: 313, distance: 239.7
click at [344, 313] on form "Route Details Cover door to port - Add loading place Place of loading Road / In…" at bounding box center [581, 414] width 795 height 680
paste input "21138"
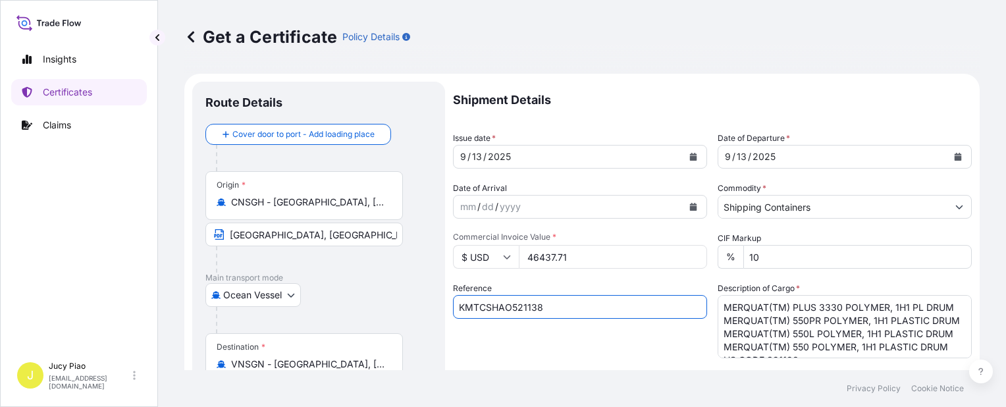
type input "KMTCSHAO521138"
click at [516, 334] on div "Reference KMTCSHAO521138" at bounding box center [580, 320] width 254 height 76
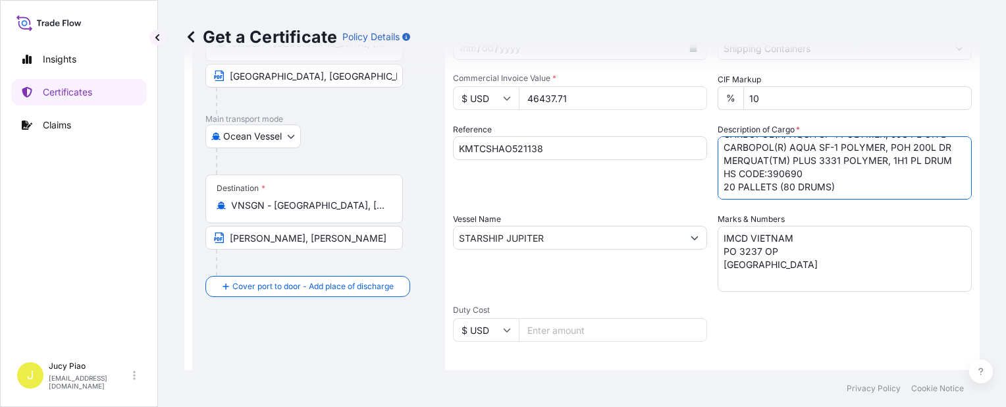
scroll to position [282, 0]
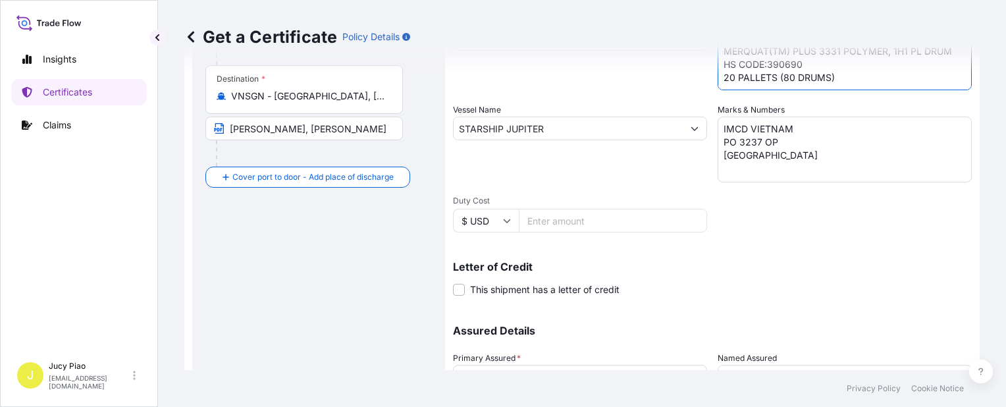
drag, startPoint x: 716, startPoint y: 308, endPoint x: 818, endPoint y: 373, distance: 120.7
click at [818, 373] on div "Get a Certificate Policy Details Route Details Cover door to port - Add loading…" at bounding box center [582, 203] width 848 height 407
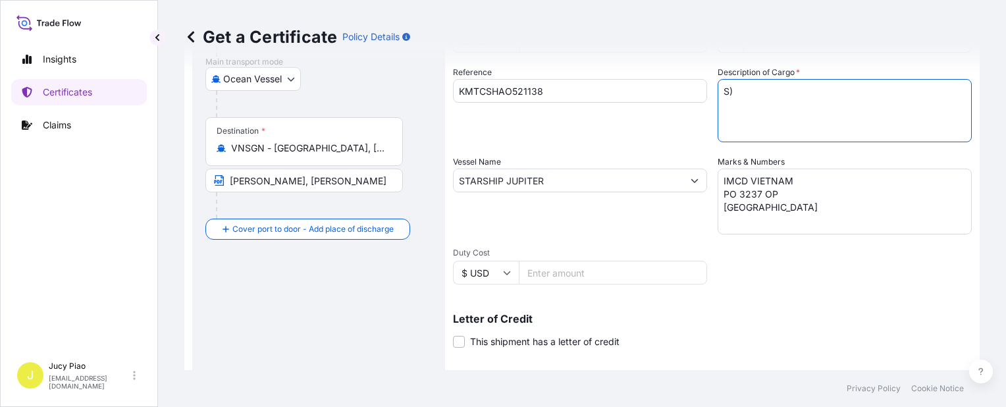
scroll to position [150, 0]
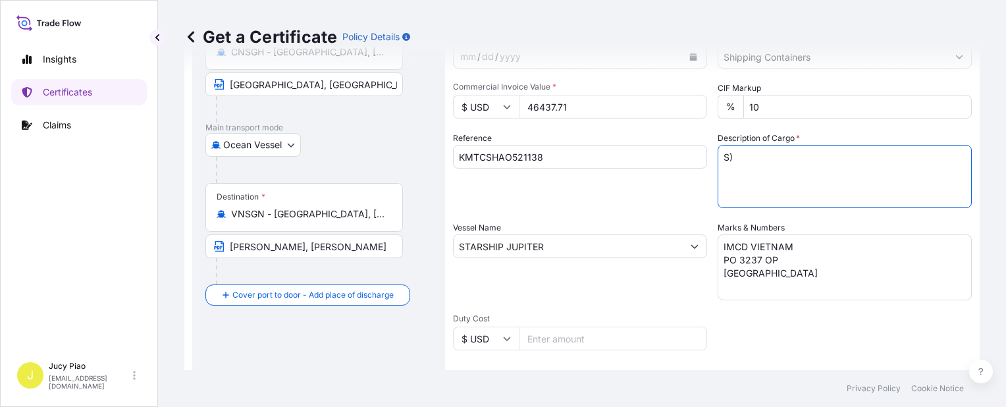
click at [760, 149] on textarea "MERQUAT(TM) PLUS 3330 POLYMER, 1H1 PL DRUM MERQUAT(TM) 550PR POLYMER, 1H1 PLAST…" at bounding box center [845, 176] width 254 height 63
type textarea "S"
paste textarea "THERMOPLASTIC POLYURETHANE TPU & MADE IN CHINA & HS CODE:390950 12 PALLETS (400…"
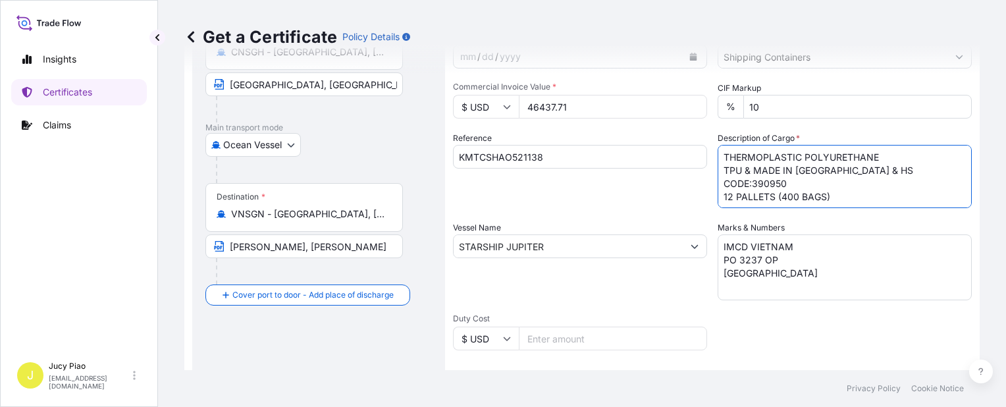
type textarea "THERMOPLASTIC POLYURETHANE TPU & MADE IN CHINA & HS CODE:390950 12 PALLETS (400…"
click at [766, 280] on textarea "IMCD VIETNAM PO 3237 OP VIETNAM" at bounding box center [845, 267] width 254 height 66
drag, startPoint x: 769, startPoint y: 279, endPoint x: 671, endPoint y: 212, distance: 118.9
click at [671, 212] on div "Shipment Details Issue date * 9 / 13 / 2025 Date of Departure * 9 / 13 / 2025 D…" at bounding box center [712, 245] width 519 height 627
paste textarea "EVER TECH PO#20250722002 EVER TECH PO#20250818009"
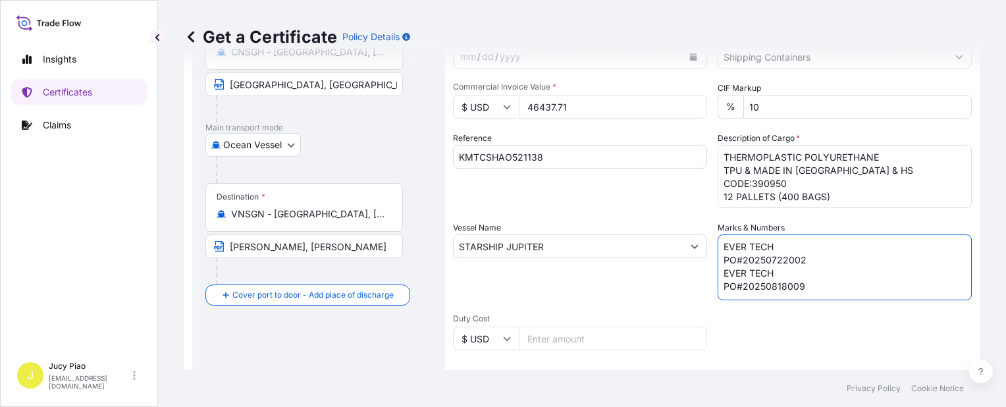
type textarea "EVER TECH PO#20250722002 EVER TECH PO#20250818009"
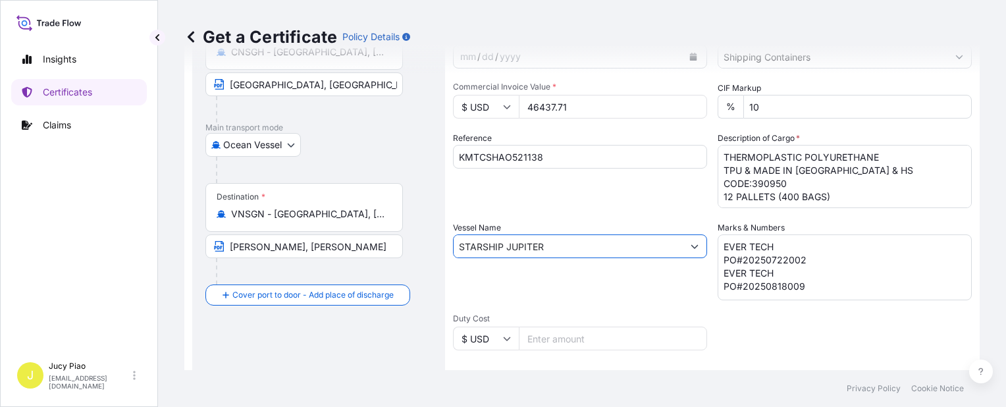
click at [560, 245] on input "STARSHIP JUPITER" at bounding box center [568, 246] width 229 height 24
drag, startPoint x: 550, startPoint y: 249, endPoint x: 419, endPoint y: 241, distance: 131.9
click at [415, 245] on form "Route Details Cover door to port - Add loading place Place of loading Road / In…" at bounding box center [581, 264] width 795 height 680
paste input "POS LAEMCHABANG"
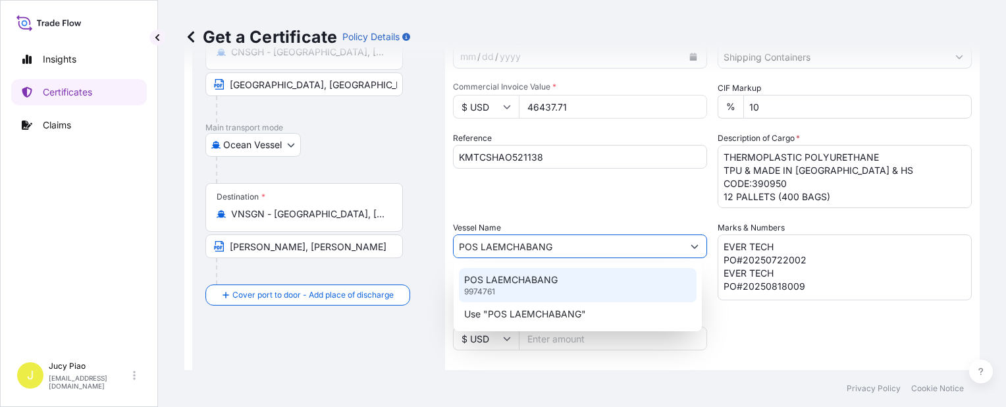
click at [548, 280] on p "POS LAEMCHABANG" at bounding box center [510, 279] width 93 height 13
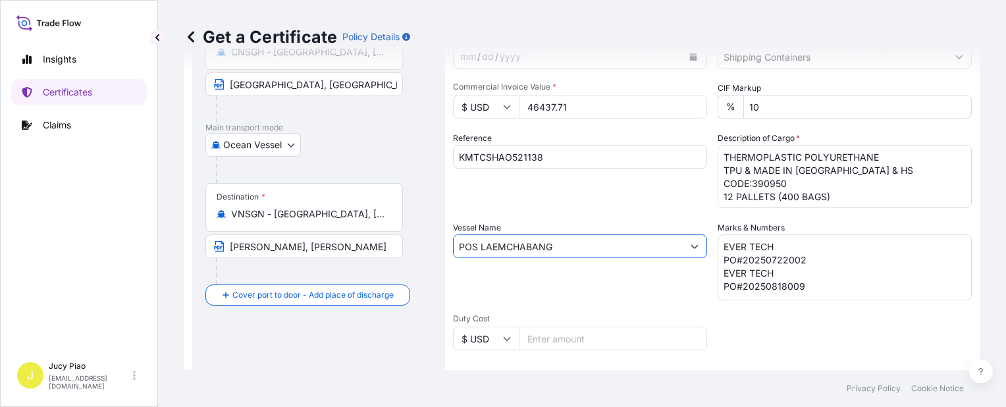
type input "POS LAEMCHABANG"
click at [548, 280] on div "Vessel Name POS LAEMCHABANG" at bounding box center [580, 260] width 254 height 79
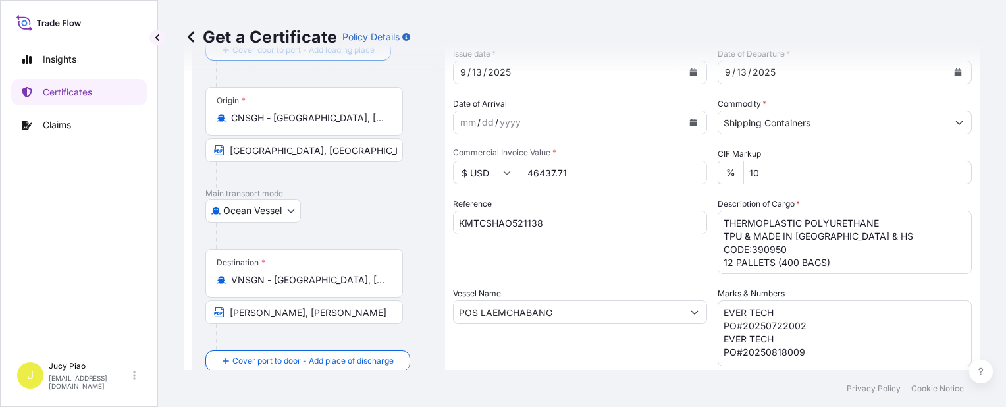
scroll to position [18, 0]
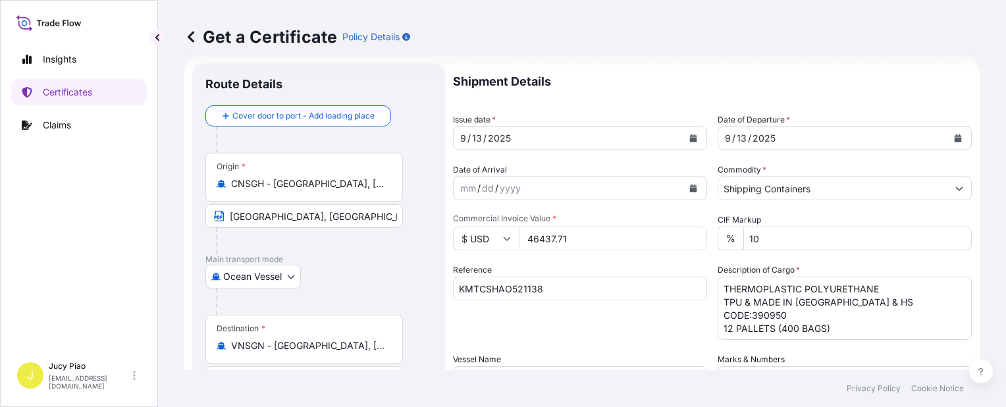
click at [583, 242] on input "46437.71" at bounding box center [613, 238] width 188 height 24
drag, startPoint x: 587, startPoint y: 239, endPoint x: 510, endPoint y: 252, distance: 78.8
click at [510, 252] on div "Shipment Details Issue date * 9 / 13 / 2025 Date of Departure * 9 / 13 / 2025 D…" at bounding box center [712, 376] width 519 height 627
type input "77800"
click at [600, 327] on div "Reference KMTCSHAO521138" at bounding box center [580, 301] width 254 height 76
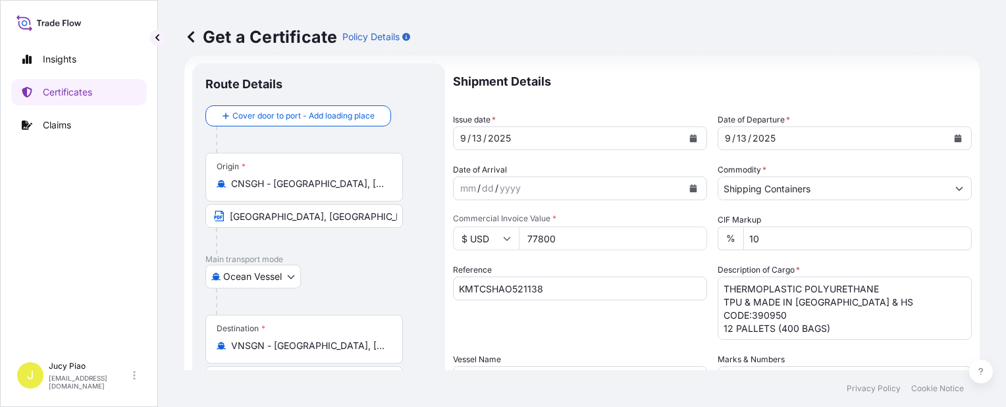
scroll to position [382, 0]
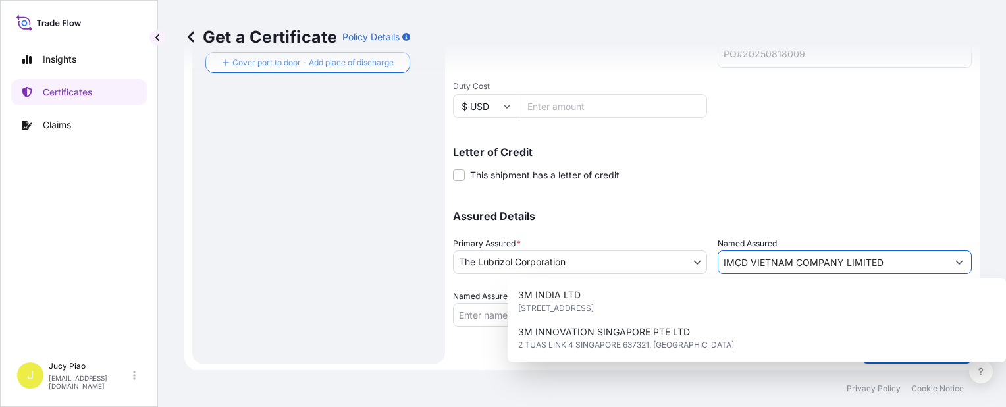
click at [885, 257] on input "IMCD VIETNAM COMPANY LIMITED" at bounding box center [832, 262] width 229 height 24
click at [625, 249] on div "Assured Details Primary Assured * The Lubrizol Corporation The Lubrizol Corpora…" at bounding box center [712, 261] width 519 height 132
paste input "EVER TECH PLASTIC VIETNAM CO., LTD BRANCH"
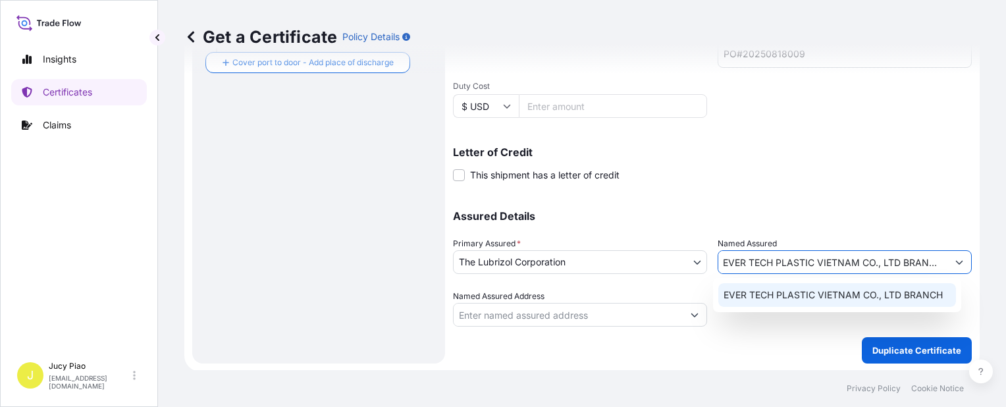
type input "EVER TECH PLASTIC VIETNAM CO., LTD BRANCH"
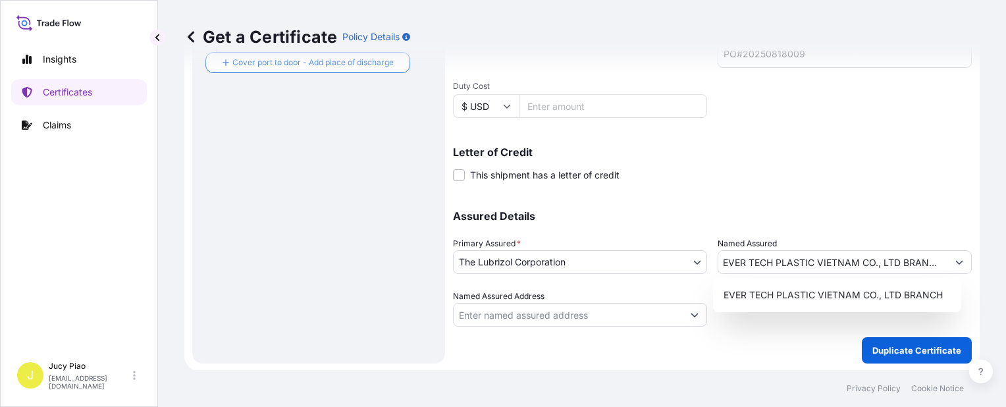
click at [797, 203] on div "Assured Details Primary Assured * The Lubrizol Corporation The Lubrizol Corpora…" at bounding box center [712, 261] width 519 height 132
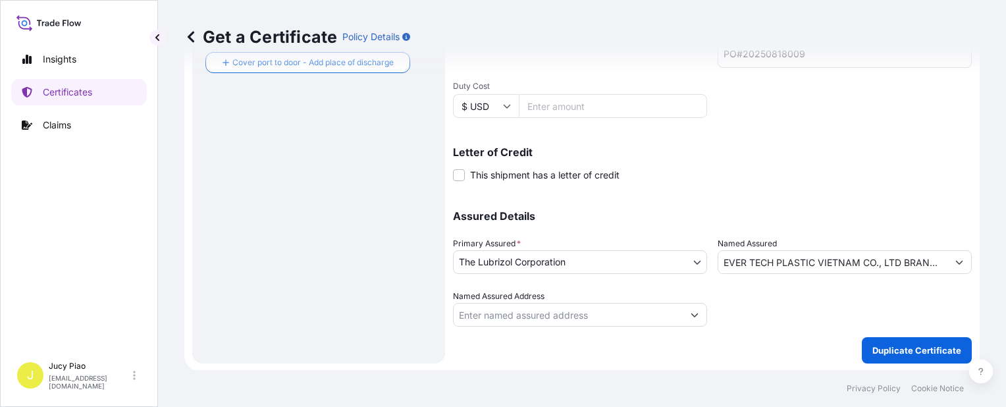
click at [815, 261] on input "EVER TECH PLASTIC VIETNAM CO., LTD BRANCH" at bounding box center [832, 262] width 229 height 24
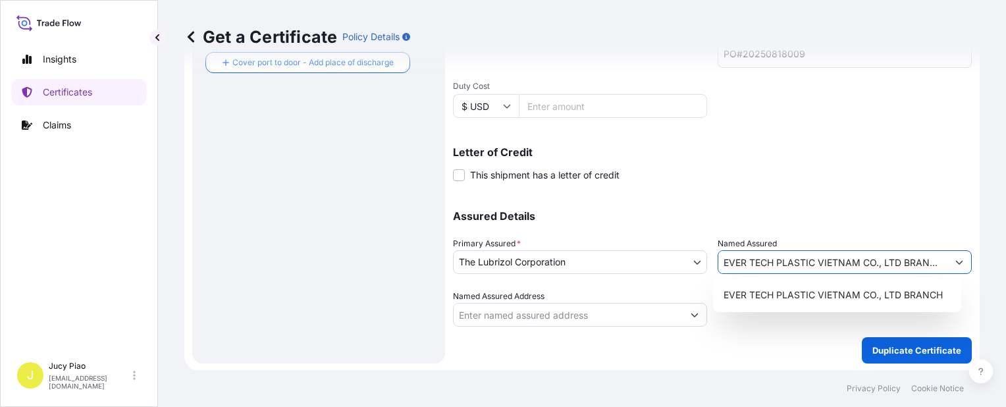
click at [803, 285] on div "EVER TECH PLASTIC VIETNAM CO., LTD BRANCH" at bounding box center [837, 295] width 238 height 24
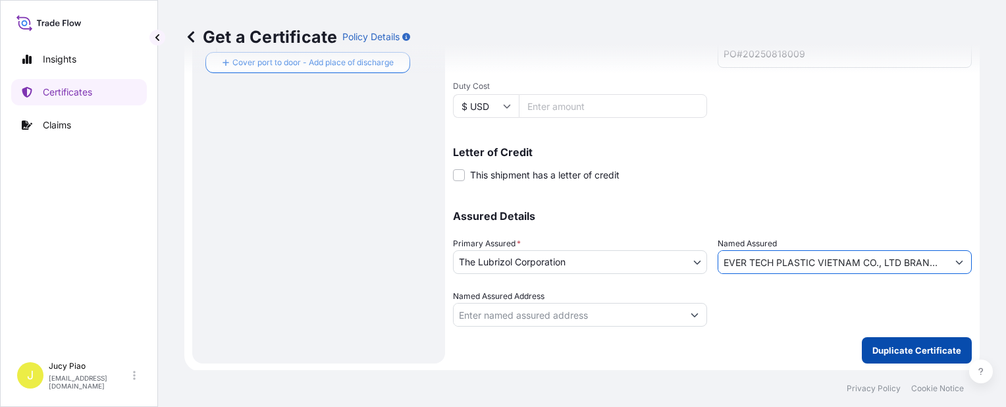
click at [882, 344] on p "Duplicate Certificate" at bounding box center [916, 350] width 89 height 13
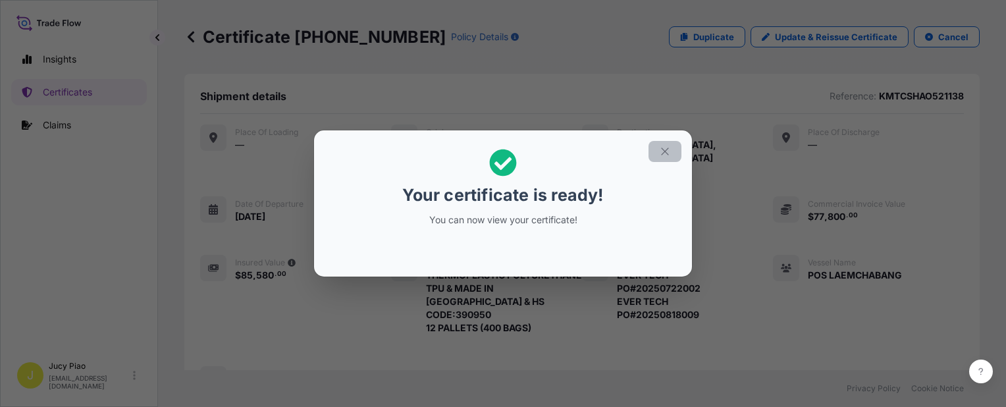
click at [662, 155] on icon "button" at bounding box center [665, 151] width 12 height 12
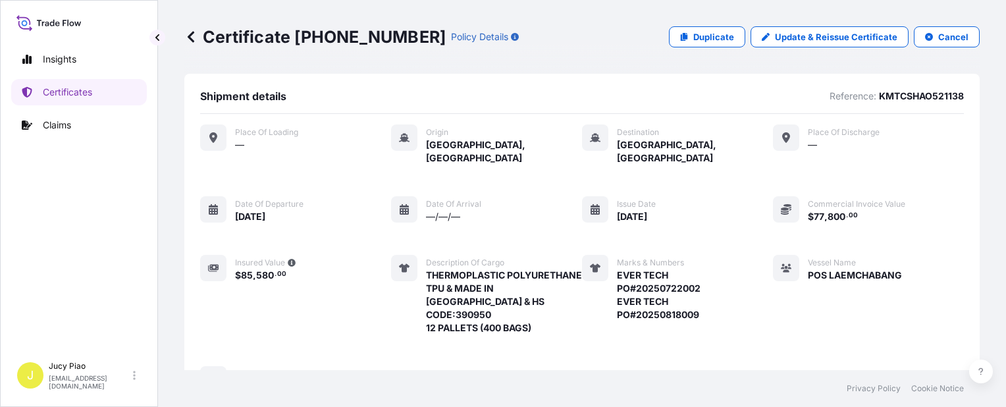
click at [742, 218] on div "Place of Loading — Origin Shanghai, China Destination Ho Chi Minh City, Vietnam…" at bounding box center [582, 258] width 764 height 269
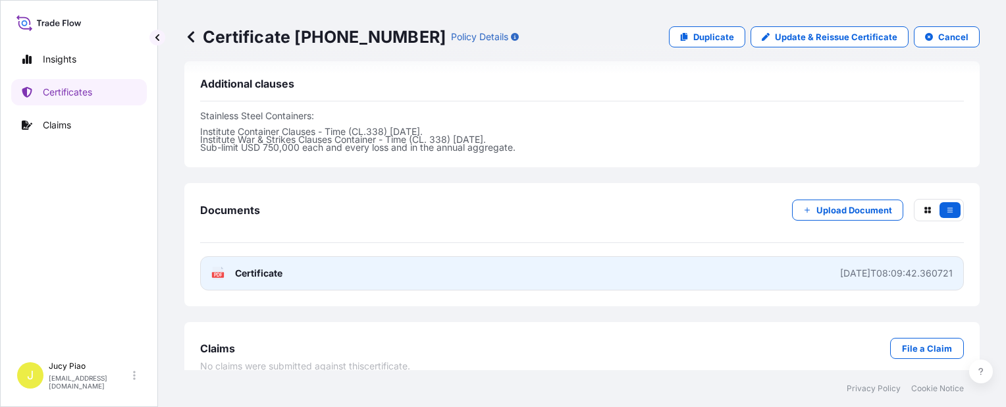
click at [744, 259] on link "PDF Certificate 2025-09-16T08:09:42.360721" at bounding box center [582, 273] width 764 height 34
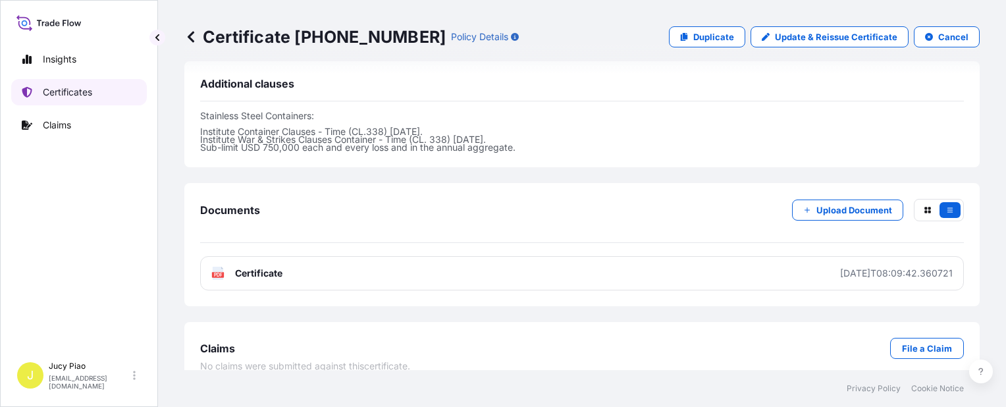
click at [80, 93] on p "Certificates" at bounding box center [67, 92] width 49 height 13
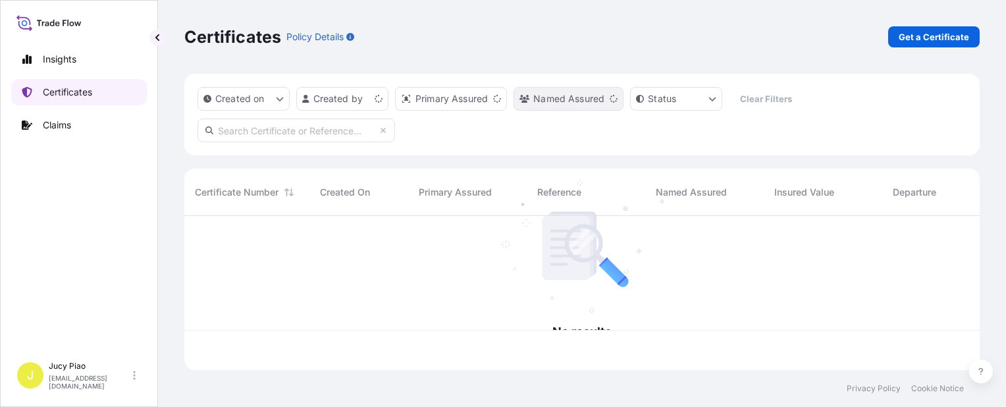
scroll to position [151, 785]
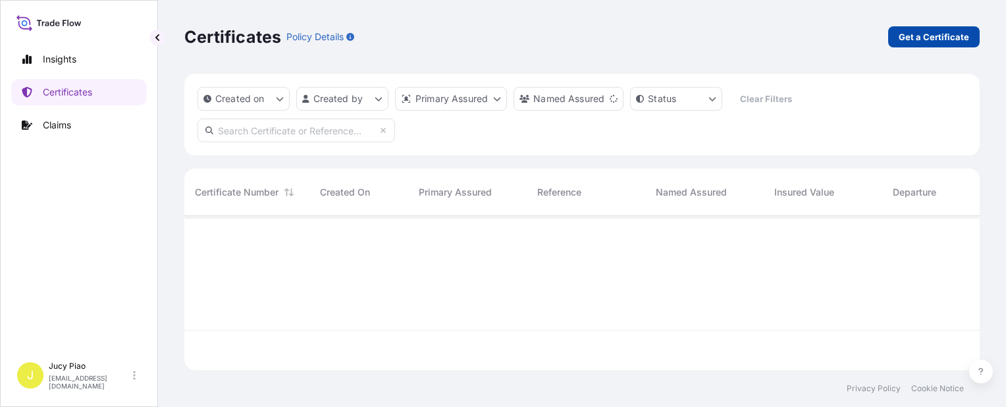
click at [925, 39] on p "Get a Certificate" at bounding box center [934, 36] width 70 height 13
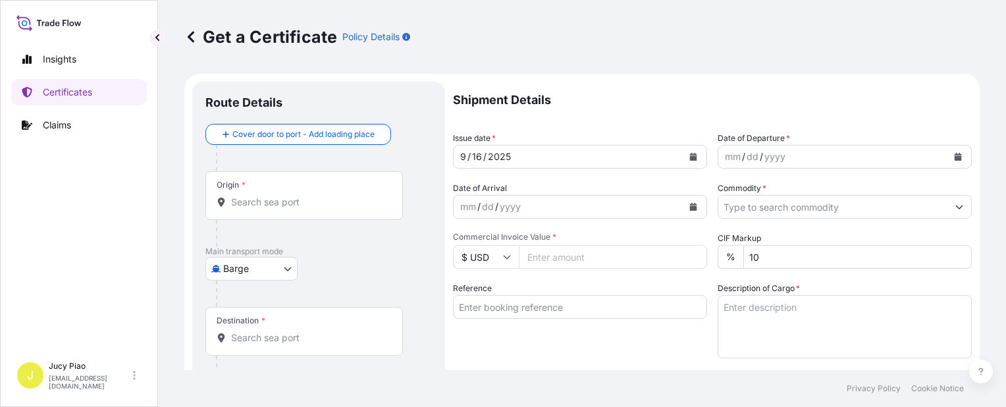
click at [260, 271] on body "Insights Certificates Claims J Jucy Piao jucy.piao@psabdp.com Get a Certificate…" at bounding box center [503, 203] width 1006 height 407
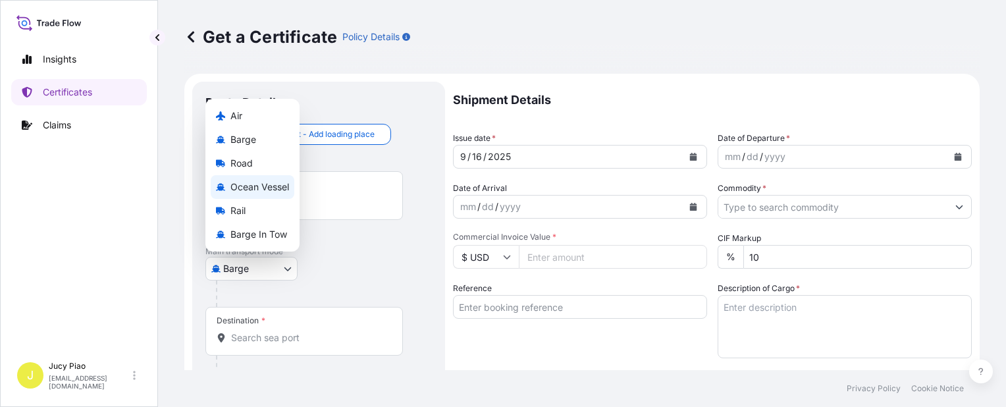
click at [271, 186] on span "Ocean Vessel" at bounding box center [259, 186] width 59 height 13
select select "Ocean Vessel"
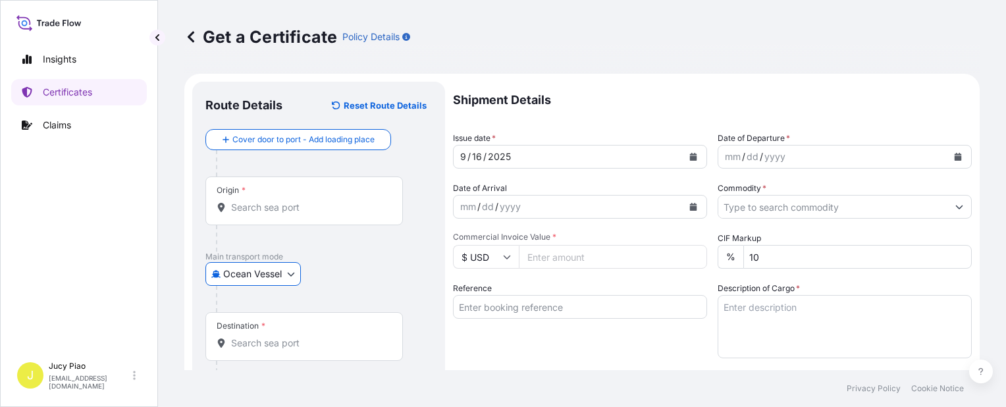
click at [394, 281] on div "Ocean Vessel Air Barge Road Ocean Vessel Rail Barge in Tow" at bounding box center [318, 274] width 226 height 24
click at [513, 302] on input "Reference" at bounding box center [580, 307] width 254 height 24
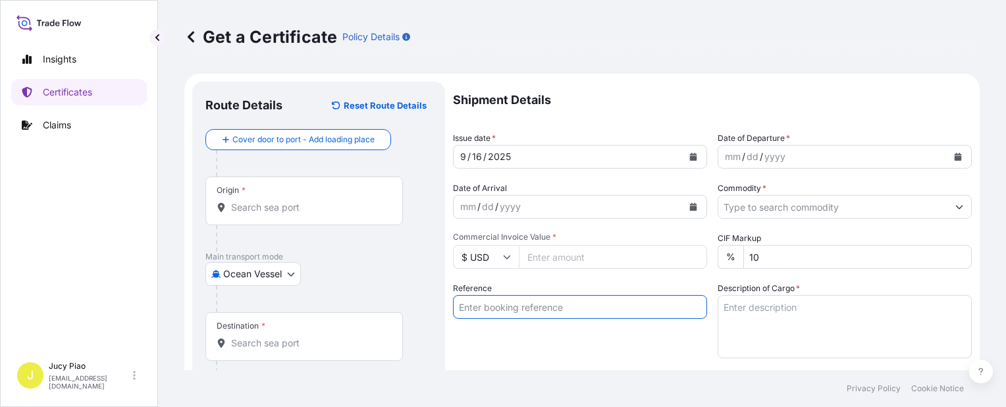
paste input "SNLFSHJL02EJ674"
type input "SNLFSHJL02EJ674"
click at [502, 338] on div "Reference SNLFSHJL02EJ674" at bounding box center [580, 320] width 254 height 76
click at [282, 209] on input "Origin *" at bounding box center [308, 207] width 155 height 13
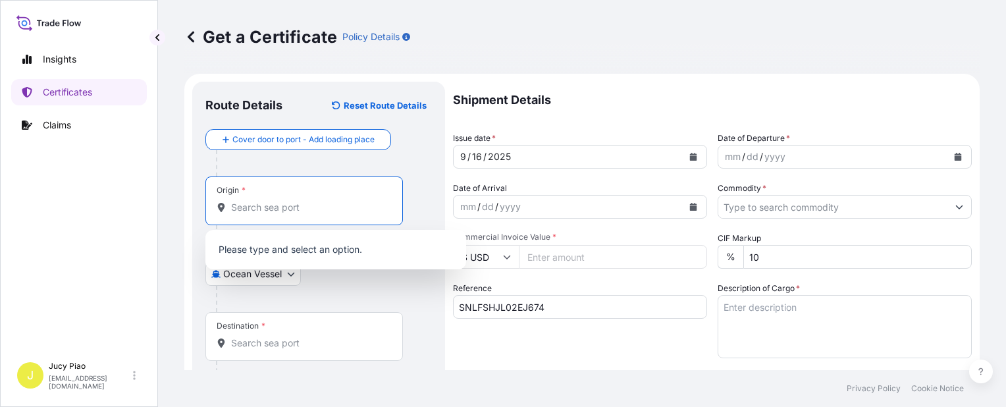
paste input "SHANGHAI,"
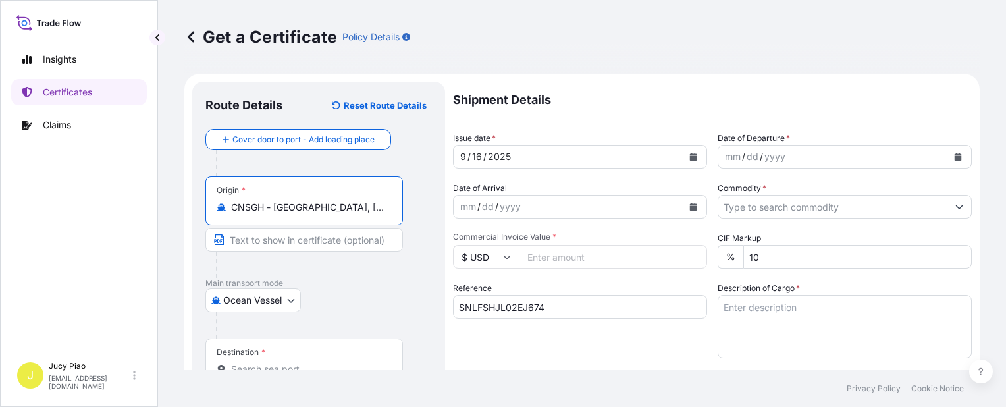
drag, startPoint x: 281, startPoint y: 209, endPoint x: 352, endPoint y: 217, distance: 70.8
click at [351, 217] on div "Origin * CNSGH - Shanghai, China" at bounding box center [303, 200] width 197 height 49
type input "CNSGH - [GEOGRAPHIC_DATA], [GEOGRAPHIC_DATA]"
click at [296, 244] on input "Text to appear on certificate" at bounding box center [303, 240] width 197 height 24
paste input "[GEOGRAPHIC_DATA], [GEOGRAPHIC_DATA]"
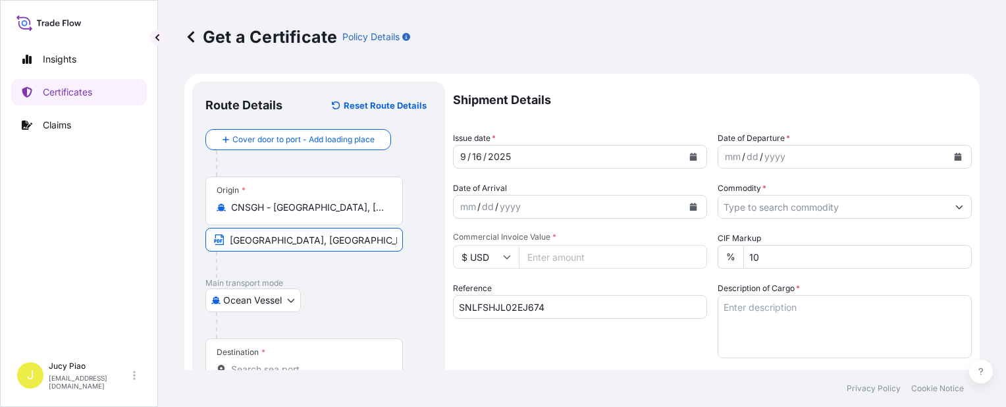
type input "[GEOGRAPHIC_DATA], [GEOGRAPHIC_DATA]"
click at [363, 313] on div at bounding box center [324, 325] width 216 height 26
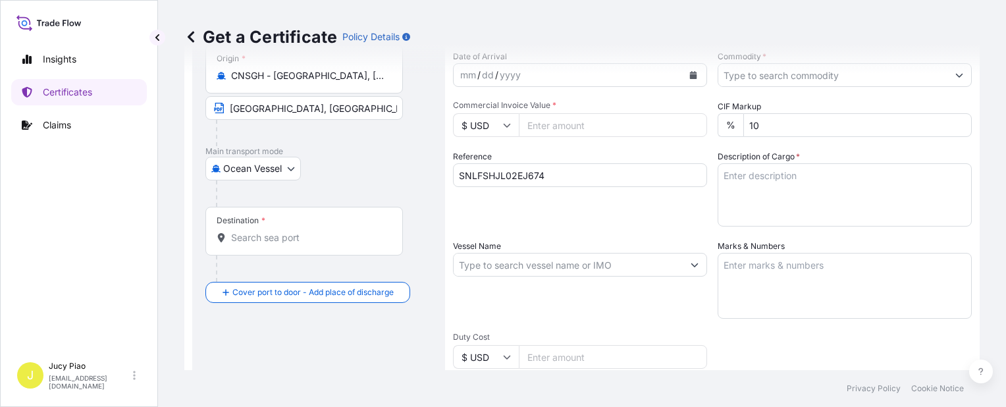
click at [312, 227] on div "Destination *" at bounding box center [303, 231] width 197 height 49
click at [312, 231] on input "Destination *" at bounding box center [308, 237] width 155 height 13
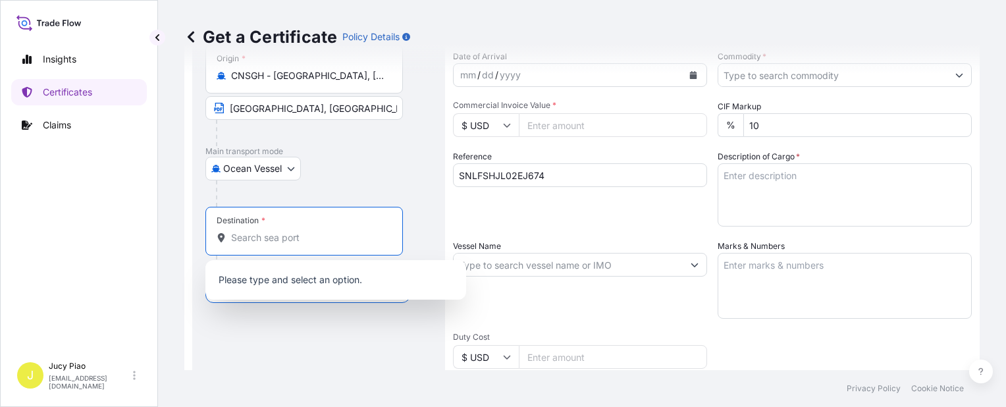
paste input "NAGOYA"
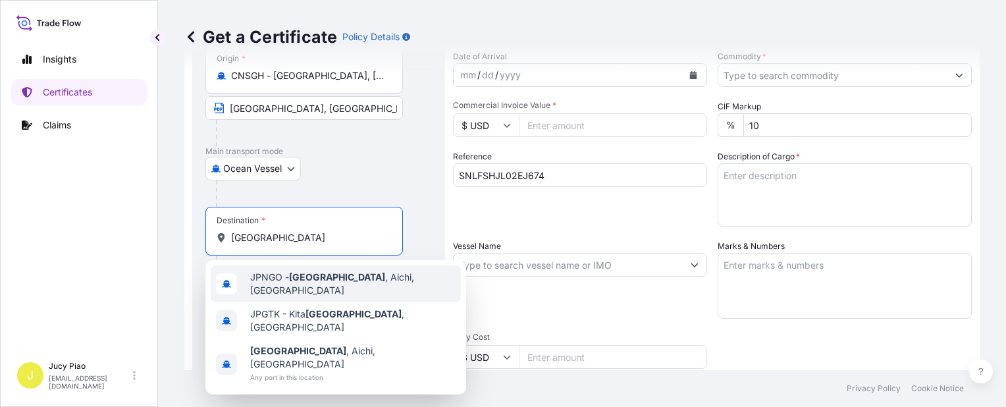
click at [330, 286] on span "JPNGO - Nagoya , Aichi, Japan" at bounding box center [352, 284] width 205 height 26
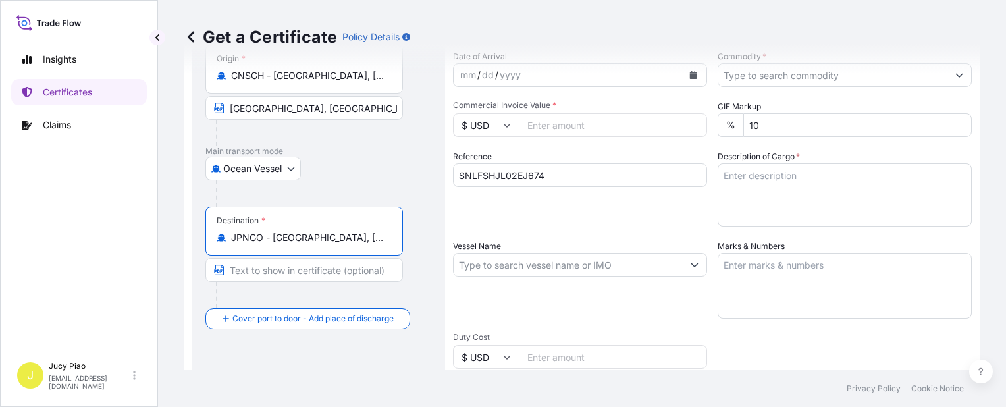
drag, startPoint x: 277, startPoint y: 237, endPoint x: 403, endPoint y: 244, distance: 125.9
click at [403, 244] on div "Destination * JPNGO - Nagoya, Aichi, Japan" at bounding box center [318, 257] width 226 height 101
type input "JPNGO - Nagoya, Aichi, Japan"
click at [284, 270] on input "Text to appear on certificate" at bounding box center [303, 270] width 197 height 24
paste input "Nagoya, Aichi, Japan"
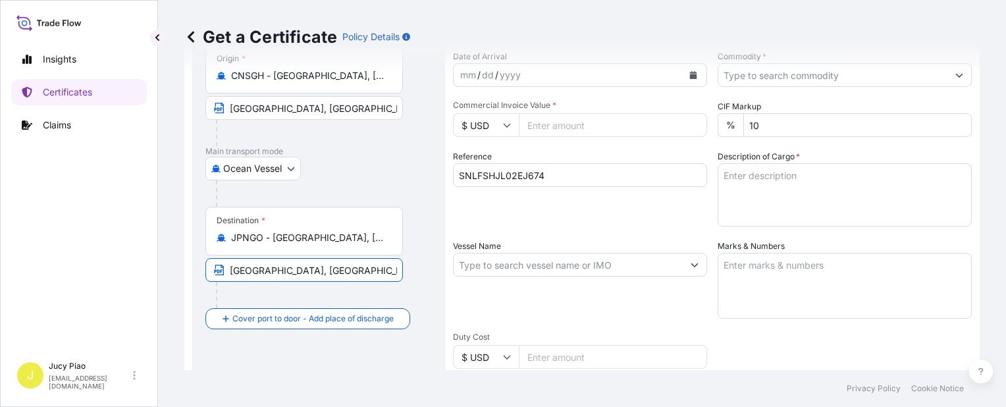
click at [294, 272] on input "Nagoya, Aichi, Japan" at bounding box center [303, 270] width 197 height 24
type input "Nagoya, Japan"
click at [440, 230] on div "Route Details Reset Route Details Cover door to port - Add loading place Place …" at bounding box center [318, 282] width 253 height 664
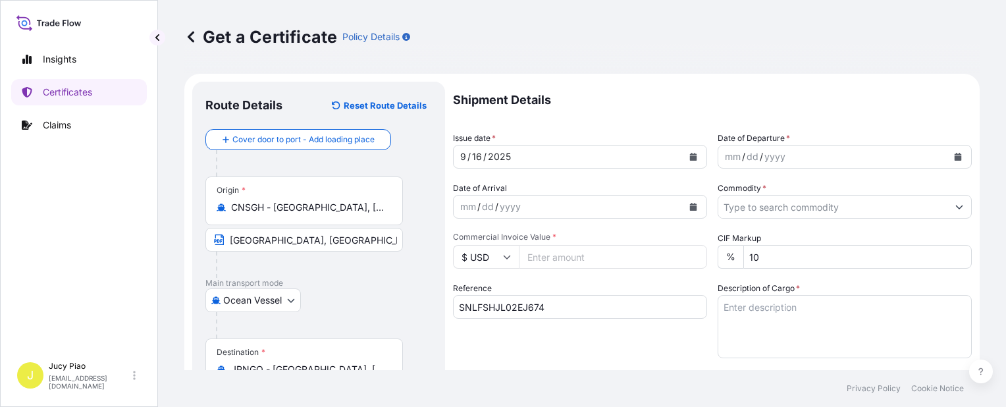
click at [481, 156] on div "16" at bounding box center [477, 157] width 13 height 16
click at [477, 156] on div "16" at bounding box center [477, 157] width 13 height 16
click at [723, 153] on div "mm" at bounding box center [732, 157] width 18 height 16
click at [792, 212] on input "Commodity *" at bounding box center [832, 207] width 229 height 24
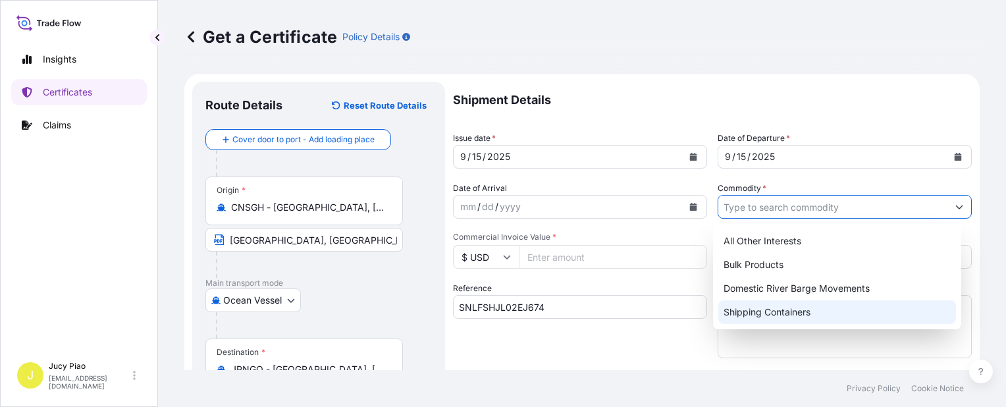
click at [750, 320] on div "Shipping Containers" at bounding box center [837, 312] width 238 height 24
type input "Shipping Containers"
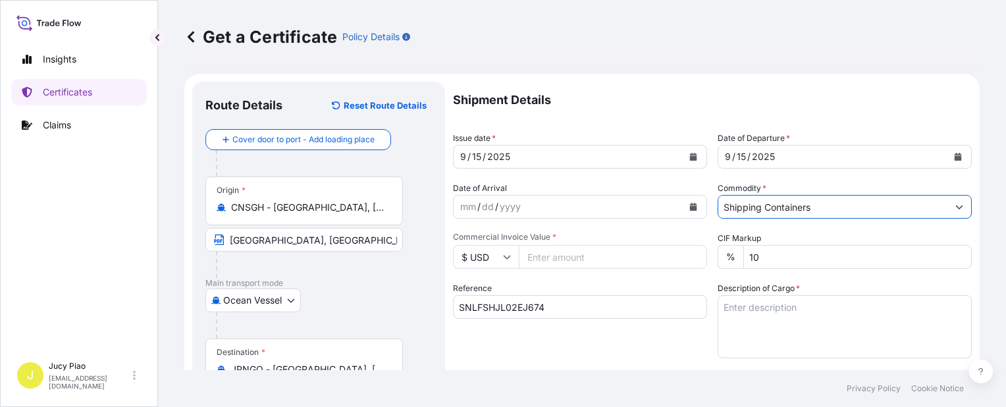
click at [531, 259] on input "Commercial Invoice Value *" at bounding box center [613, 257] width 188 height 24
click at [564, 259] on input "Commercial Invoice Value *" at bounding box center [613, 257] width 188 height 24
paste input "6656000"
type input "6656000"
click at [820, 315] on textarea "Description of Cargo *" at bounding box center [845, 326] width 254 height 63
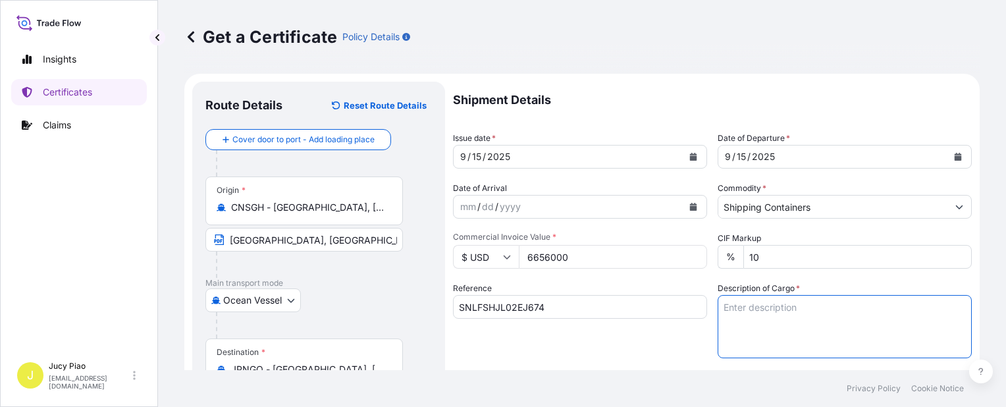
paste textarea "MERQUAT(TM) 550PR POLYMER, 1H1 PLASTIC DRUM 40 PALLETS (160 DRUMS)"
drag, startPoint x: 849, startPoint y: 326, endPoint x: 824, endPoint y: 330, distance: 25.3
click at [849, 327] on textarea "Description of Cargo *" at bounding box center [845, 326] width 254 height 63
click at [718, 320] on textarea "MERQUAT(TM) 550PR POLYMER, 1H1 PLASTIC DRUM 40 PALLETS (160 DRUMS)" at bounding box center [845, 326] width 254 height 63
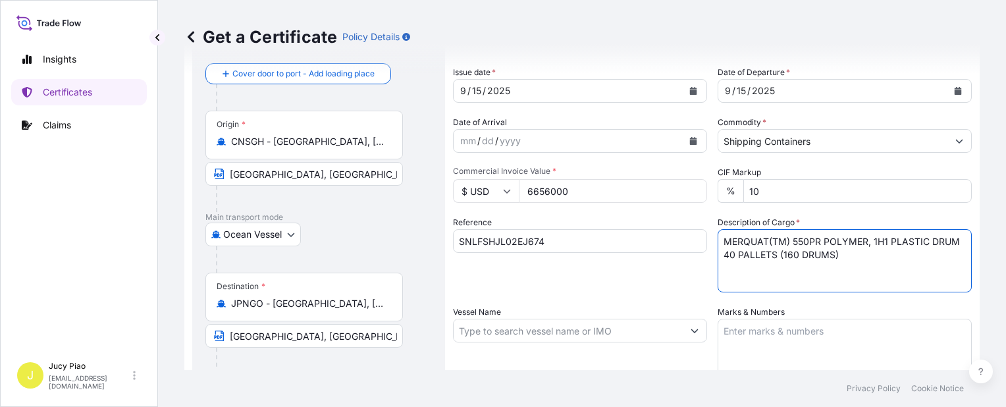
type textarea "MERQUAT(TM) 550PR POLYMER, 1H1 PLASTIC DRUM 40 PALLETS (160 DRUMS)"
click at [793, 332] on textarea "Marks & Numbers" at bounding box center [845, 352] width 254 height 66
type textarea "V"
paste textarea "LUBRIZOL 502505000757 & 502505000758"
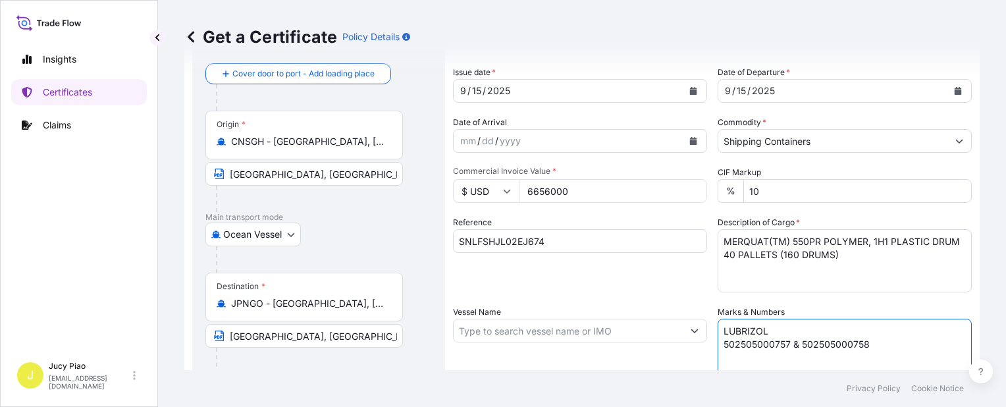
type textarea "LUBRIZOL 502505000757 & 502505000758"
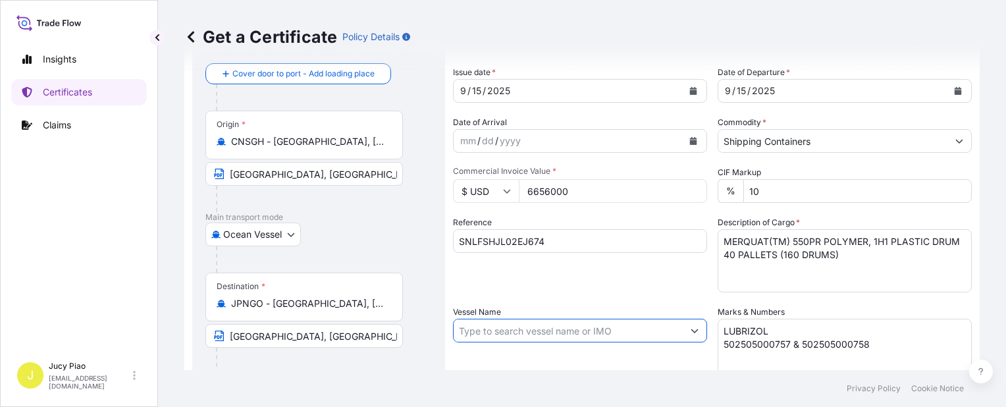
click at [484, 332] on input "Vessel Name" at bounding box center [568, 331] width 229 height 24
paste input "QING YUN HE"
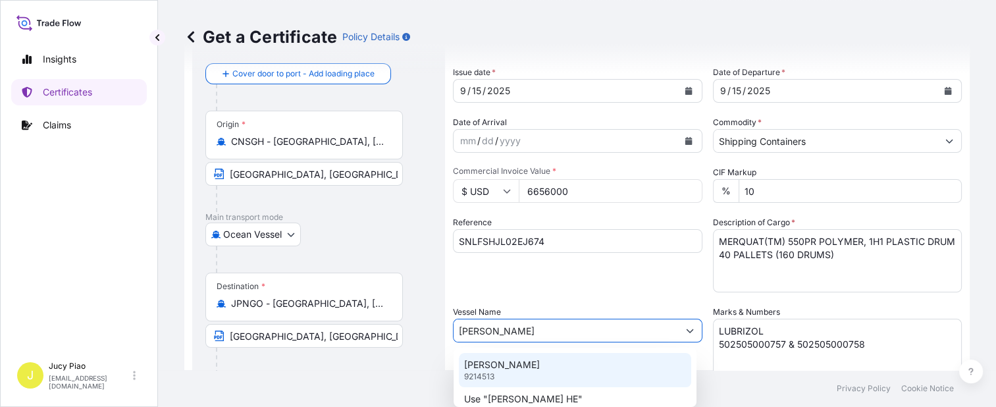
click at [488, 362] on p "QING YUN HE" at bounding box center [502, 364] width 76 height 13
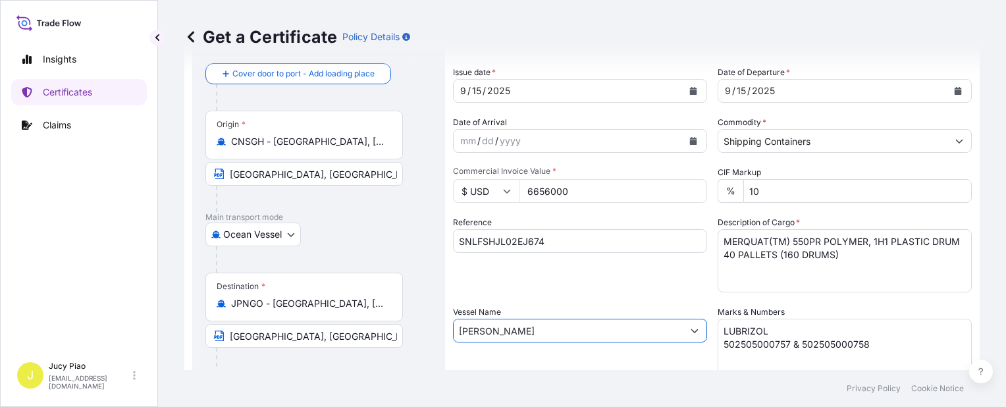
type input "QING YUN HE"
click at [488, 362] on div "Vessel Name QING YUN HE" at bounding box center [580, 344] width 254 height 79
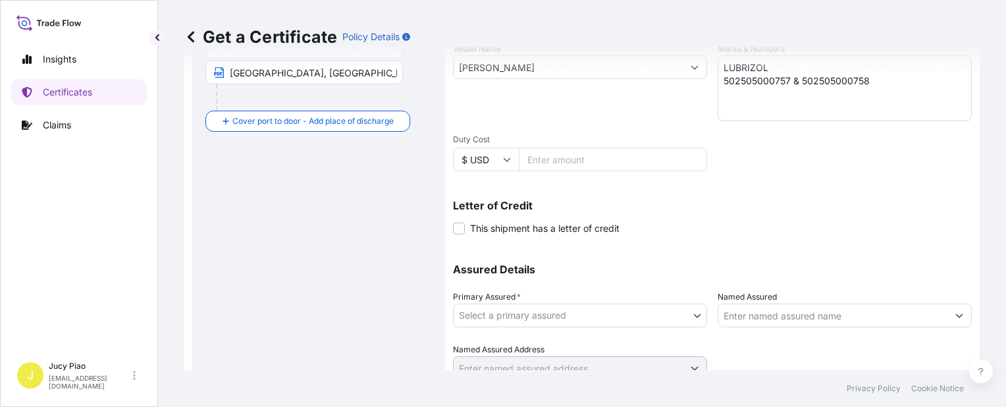
scroll to position [382, 0]
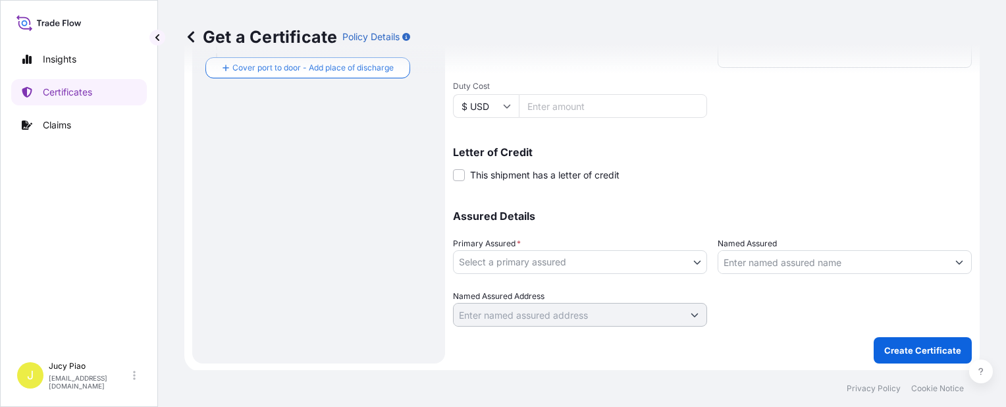
click at [752, 259] on input "Named Assured" at bounding box center [832, 262] width 229 height 24
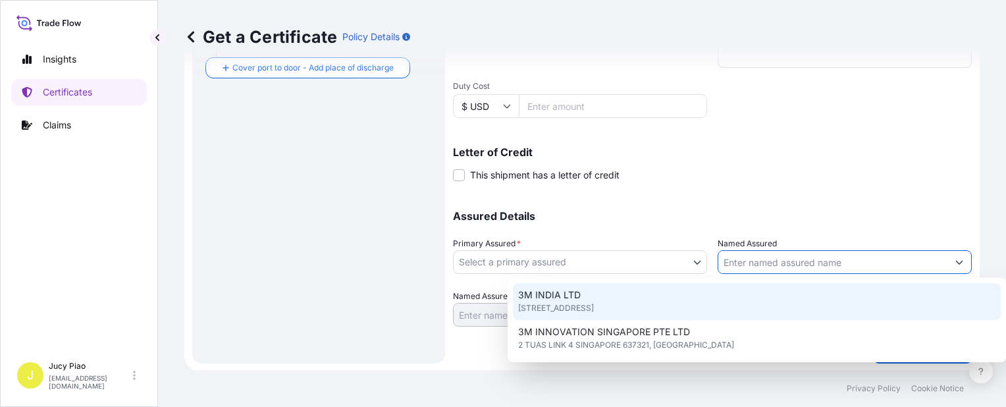
paste input "MATSUMOTO TRADING CO LTD"
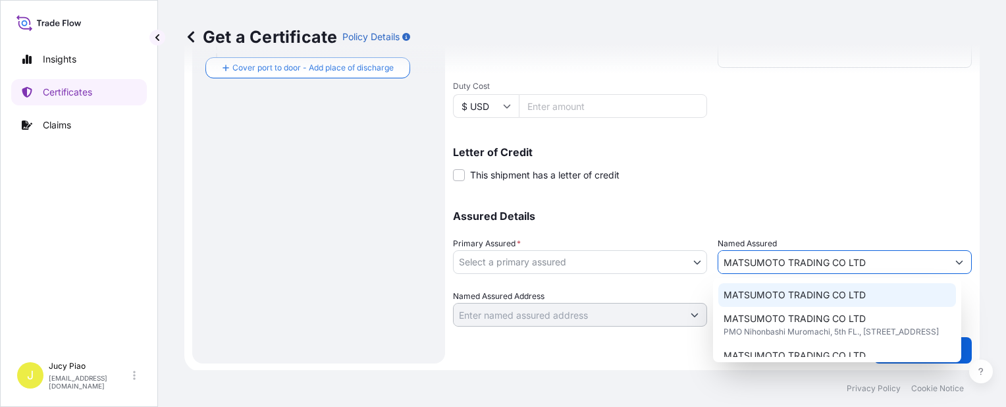
click at [750, 294] on span "MATSUMOTO TRADING CO LTD" at bounding box center [794, 294] width 142 height 13
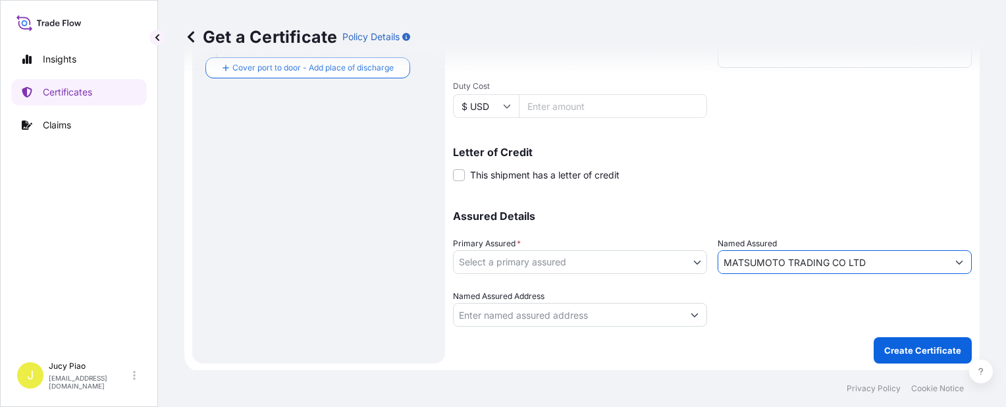
type input "MATSUMOTO TRADING CO LTD"
click at [691, 267] on body "0 options available. 3 options available. Insights Certificates Claims J Jucy P…" at bounding box center [503, 203] width 1006 height 407
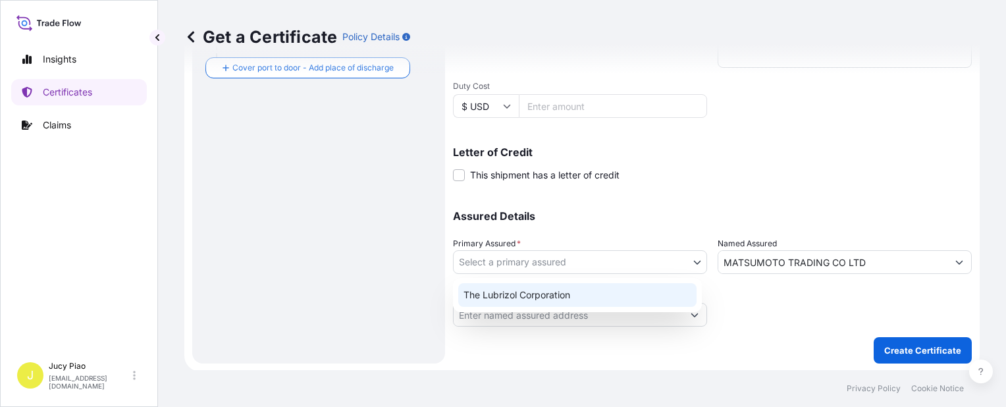
click at [531, 309] on div "The Lubrizol Corporation" at bounding box center [577, 295] width 249 height 34
click at [531, 302] on div "The Lubrizol Corporation" at bounding box center [577, 295] width 238 height 24
select select "31566"
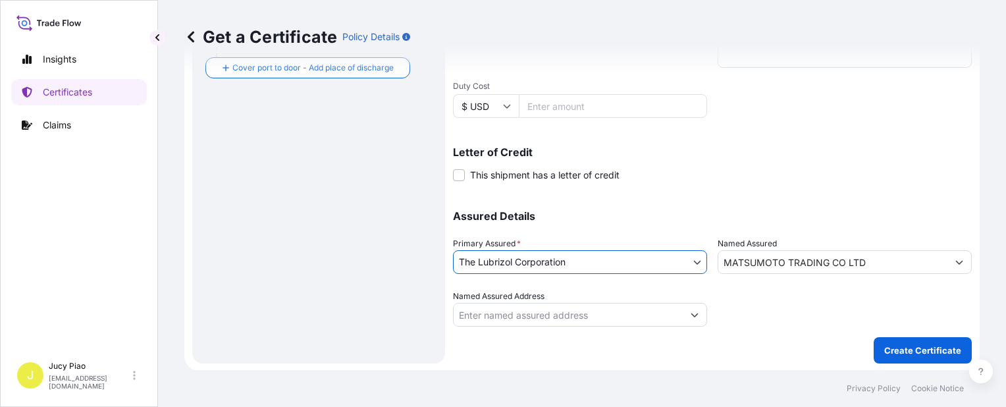
click at [803, 197] on div "Assured Details Primary Assured * The Lubrizol Corporation The Lubrizol Corpora…" at bounding box center [712, 261] width 519 height 132
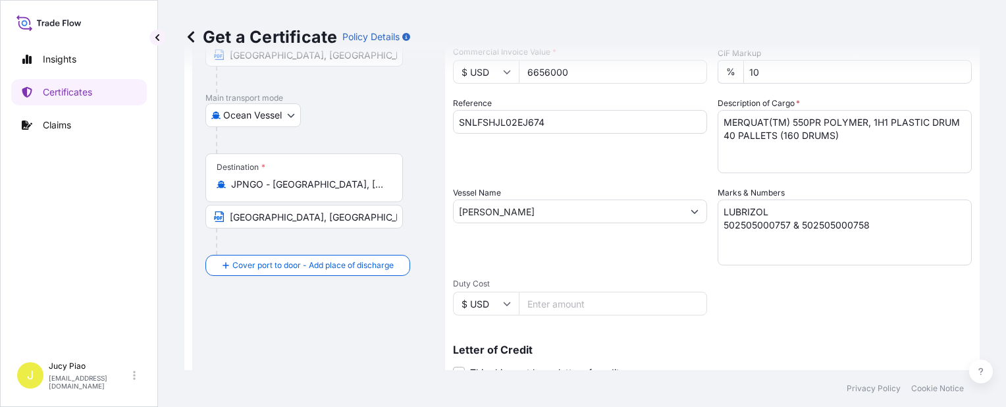
scroll to position [0, 0]
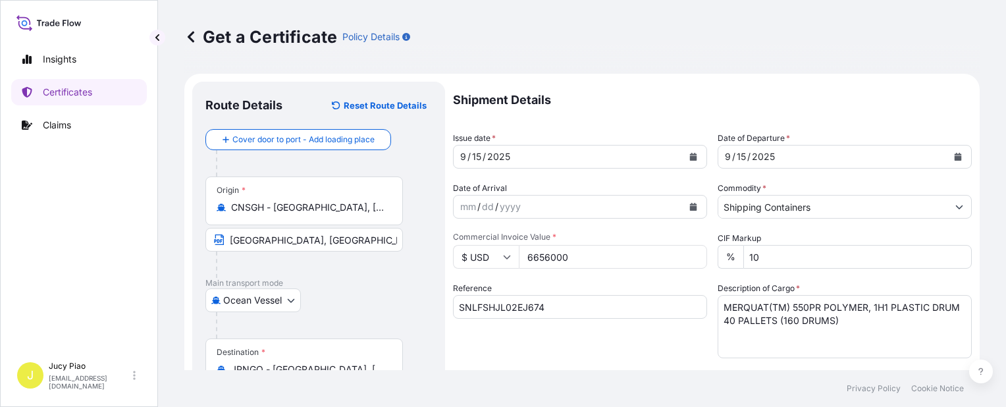
click at [494, 257] on input "$ USD" at bounding box center [486, 257] width 66 height 24
click at [481, 380] on div "¥ JPY" at bounding box center [485, 371] width 55 height 25
type input "¥ JPY"
click at [663, 355] on div "Reference SNLFSHJL02EJ674" at bounding box center [580, 320] width 254 height 76
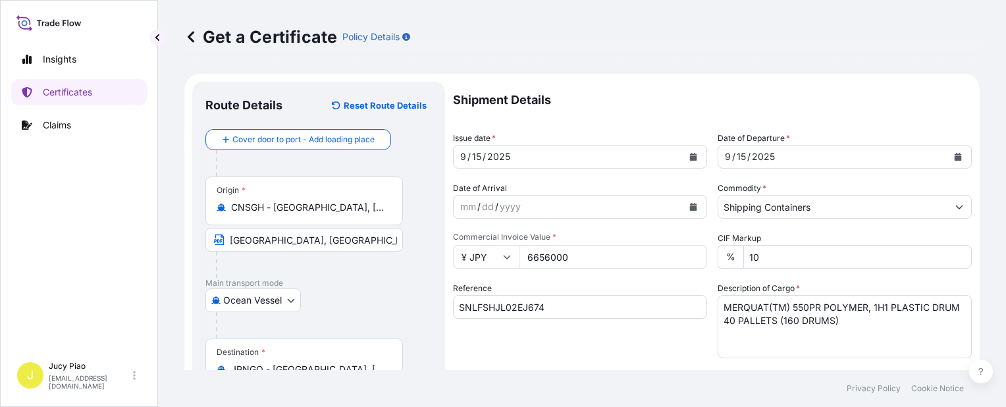
click at [683, 323] on div "Reference SNLFSHJL02EJ674" at bounding box center [580, 320] width 254 height 76
click at [633, 336] on div "Reference SNLFSHJL02EJ674" at bounding box center [580, 320] width 254 height 76
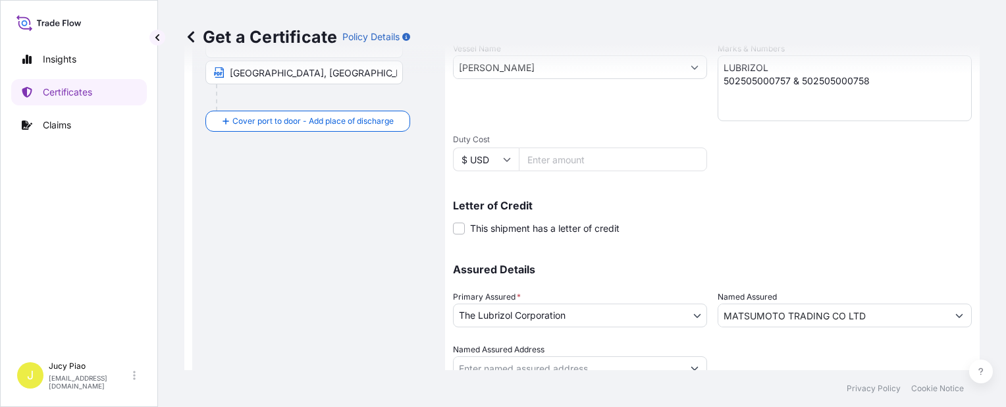
scroll to position [382, 0]
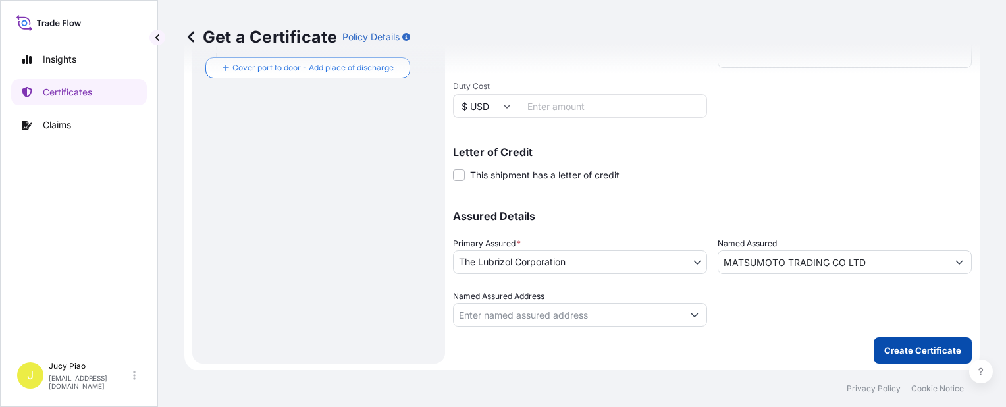
click at [902, 346] on p "Create Certificate" at bounding box center [922, 350] width 77 height 13
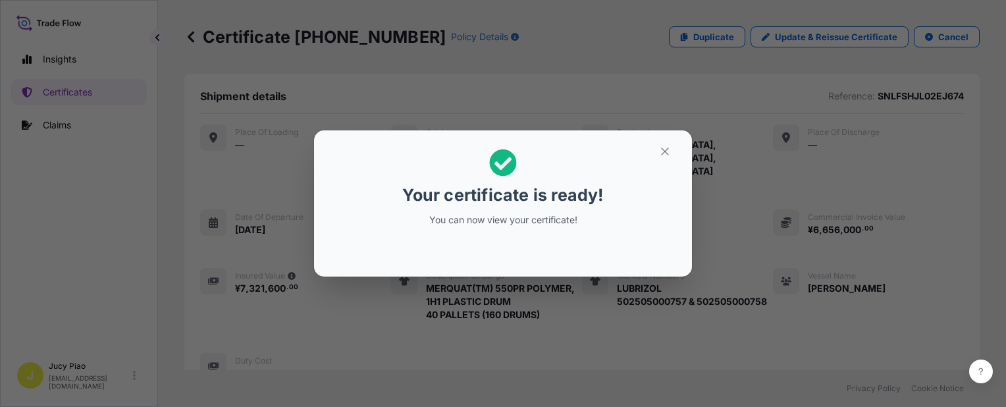
click at [666, 156] on icon "button" at bounding box center [665, 151] width 12 height 12
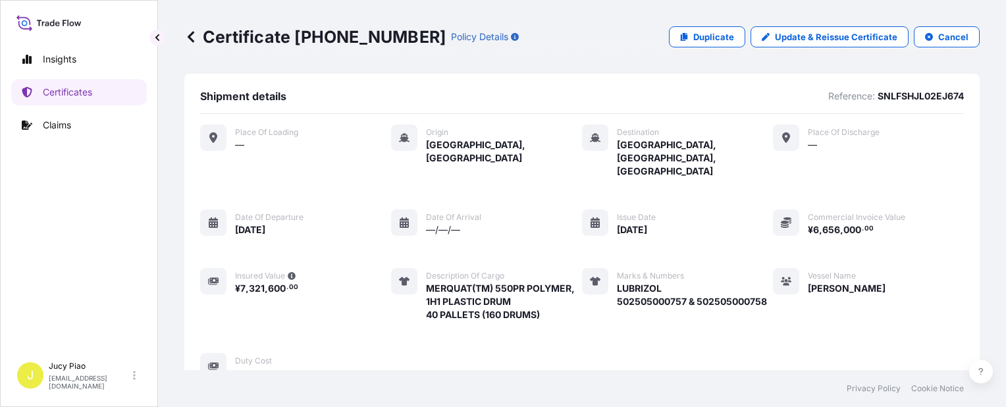
click at [690, 177] on div "Place of Loading — Origin Shanghai, China Destination Nagoya, Aichi, Japan Plac…" at bounding box center [582, 251] width 764 height 255
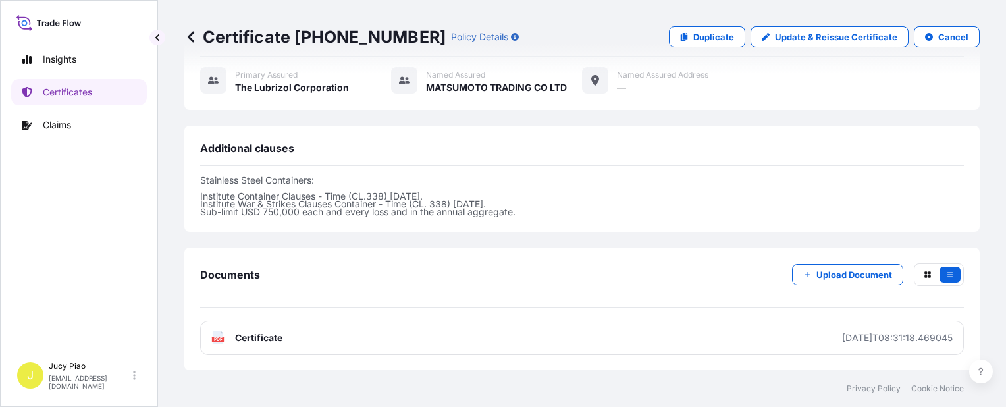
scroll to position [446, 0]
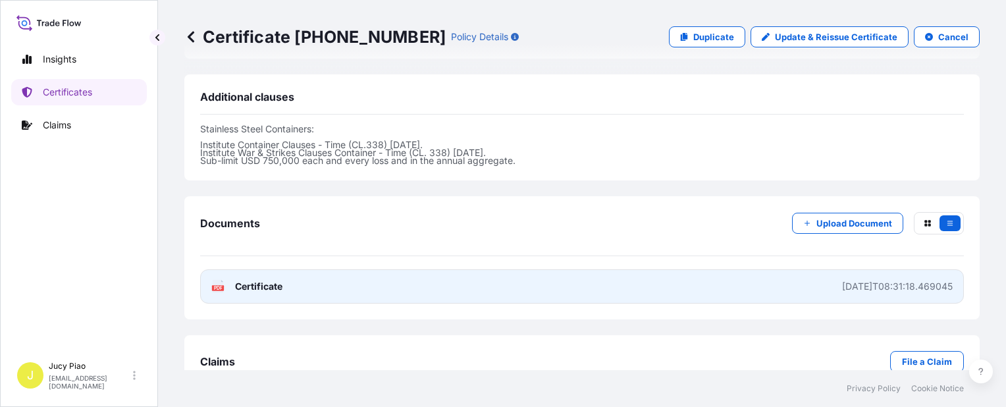
click at [724, 269] on link "PDF Certificate 2025-09-16T08:31:18.469045" at bounding box center [582, 286] width 764 height 34
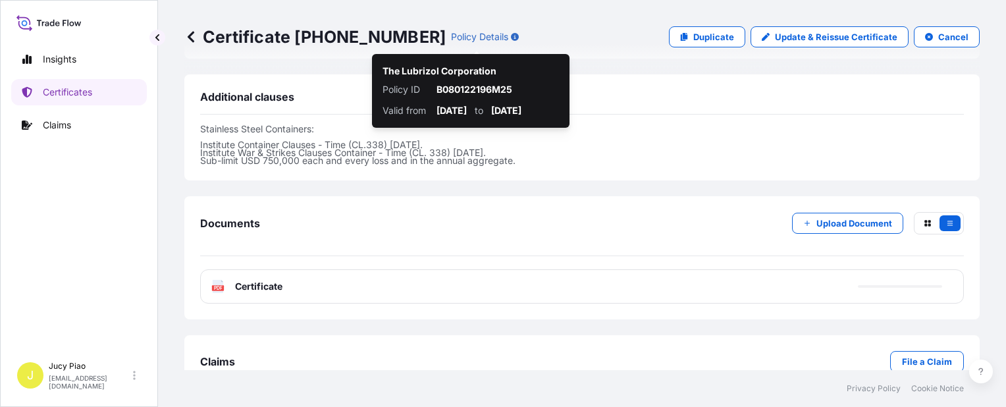
click at [724, 43] on p "Duplicate" at bounding box center [713, 36] width 41 height 13
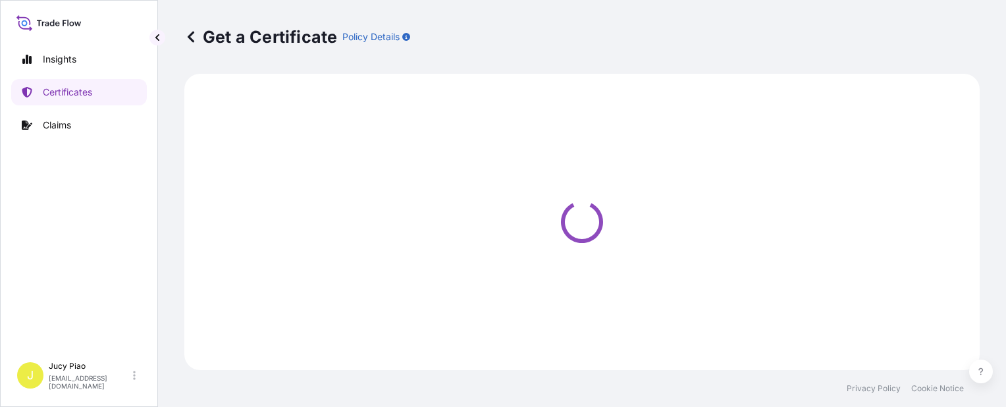
select select "Ocean Vessel"
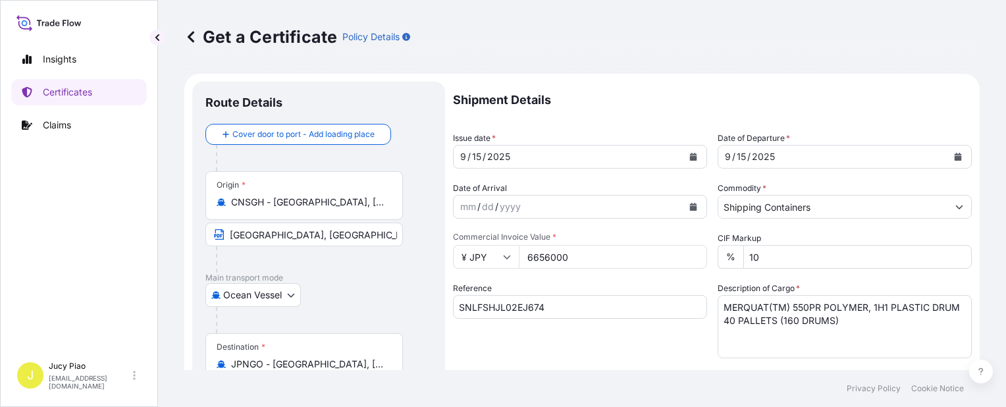
select select "31566"
click at [553, 306] on input "SNLFSHJL02EJ674" at bounding box center [580, 307] width 254 height 24
drag, startPoint x: 561, startPoint y: 308, endPoint x: 429, endPoint y: 303, distance: 131.8
click at [372, 296] on form "Route Details Cover door to port - Add loading place Place of loading Road / In…" at bounding box center [581, 414] width 795 height 680
paste input "2"
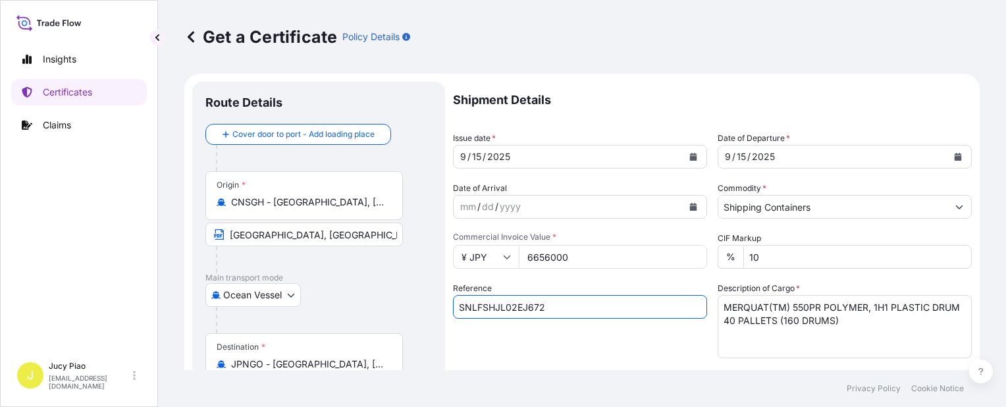
type input "SNLFSHJL02EJ672"
click at [614, 349] on div "Reference SNLFSHJL02EJ672" at bounding box center [580, 320] width 254 height 76
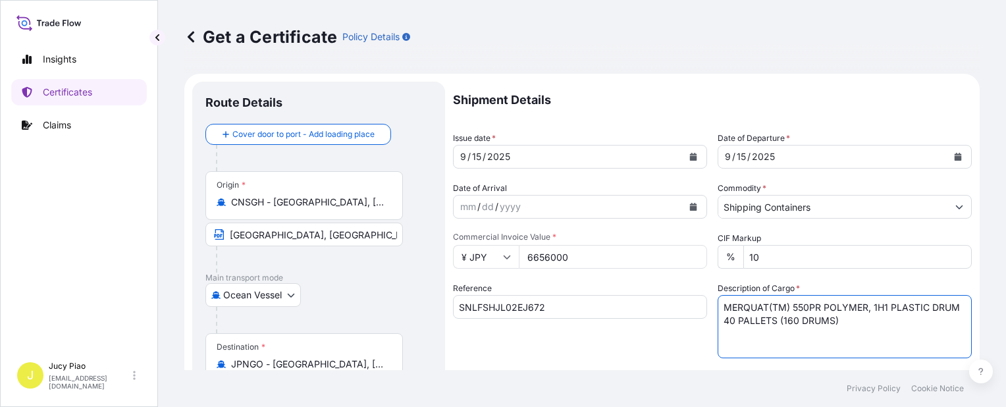
click at [827, 328] on textarea "MERQUAT(TM) 550PR POLYMER, 1H1 PLASTIC DRUM 40 PALLETS (160 DRUMS)" at bounding box center [845, 326] width 254 height 63
click at [840, 325] on textarea "MERQUAT(TM) 550PR POLYMER, 1H1 PLASTIC DRUM 40 PALLETS (160 DRUMS)" at bounding box center [845, 326] width 254 height 63
drag, startPoint x: 858, startPoint y: 325, endPoint x: 564, endPoint y: 269, distance: 299.5
click at [571, 280] on div "Shipment Details Issue date * 9 / 15 / 2025 Date of Departure * 9 / 15 / 2025 D…" at bounding box center [712, 395] width 519 height 627
paste textarea "280NP POLYMER, 1H1 PLASTIC DRUM MERQUAT(TM) 295 POLYMER, 1H1 PLASTIC DRUM MERQU…"
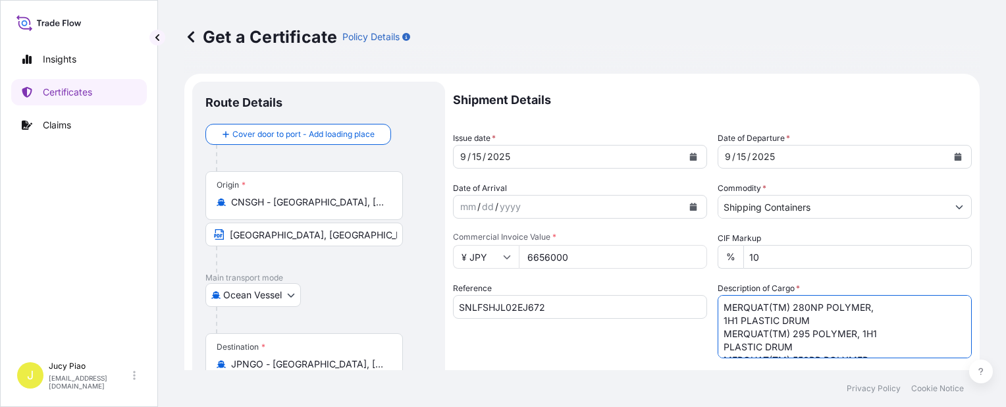
click at [719, 323] on textarea "MERQUAT(TM) 550PR POLYMER, 1H1 PLASTIC DRUM 40 PALLETS (160 DRUMS)" at bounding box center [845, 326] width 254 height 63
click at [720, 345] on textarea "MERQUAT(TM) 550PR POLYMER, 1H1 PLASTIC DRUM 40 PALLETS (160 DRUMS)" at bounding box center [845, 326] width 254 height 63
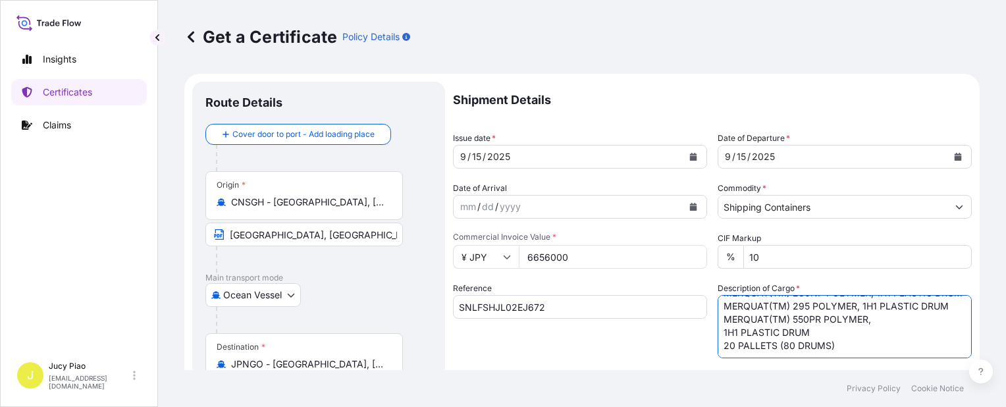
click at [718, 336] on textarea "MERQUAT(TM) 550PR POLYMER, 1H1 PLASTIC DRUM 40 PALLETS (160 DRUMS)" at bounding box center [845, 326] width 254 height 63
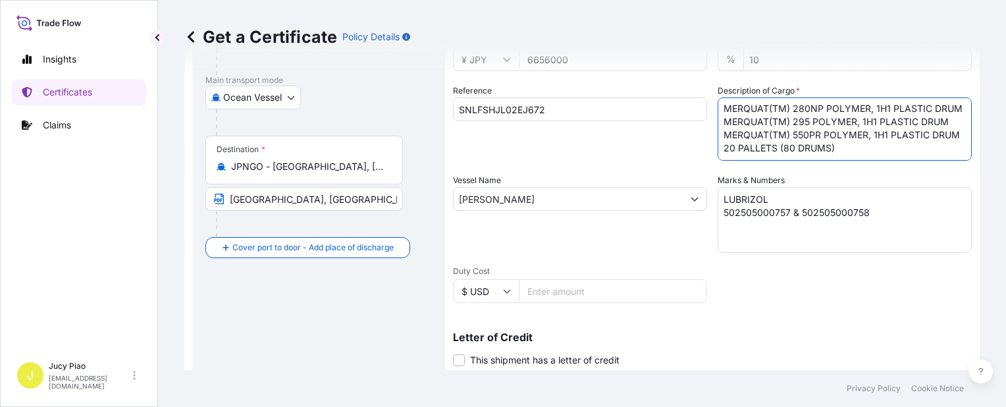
scroll to position [263, 0]
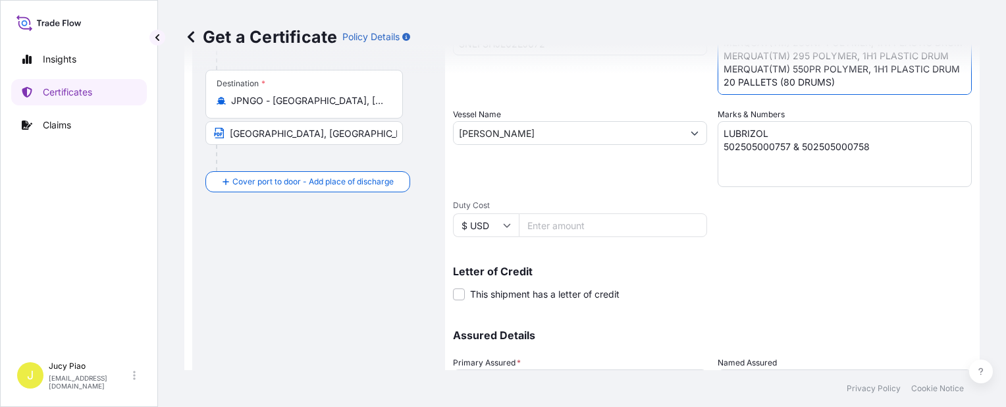
type textarea "MERQUAT(TM) 280NP POLYMER, 1H1 PLASTIC DRUM MERQUAT(TM) 295 POLYMER, 1H1 PLASTI…"
click at [875, 226] on div "Shipment Details Issue date * 9 / 15 / 2025 Date of Departure * 9 / 15 / 2025 D…" at bounding box center [712, 131] width 519 height 627
click at [877, 217] on div "Shipment Details Issue date * 9 / 15 / 2025 Date of Departure * 9 / 15 / 2025 D…" at bounding box center [712, 131] width 519 height 627
click at [882, 151] on textarea "LUBRIZOL 502505000757 & 502505000758" at bounding box center [845, 154] width 254 height 66
drag, startPoint x: 616, startPoint y: 111, endPoint x: 560, endPoint y: 72, distance: 68.1
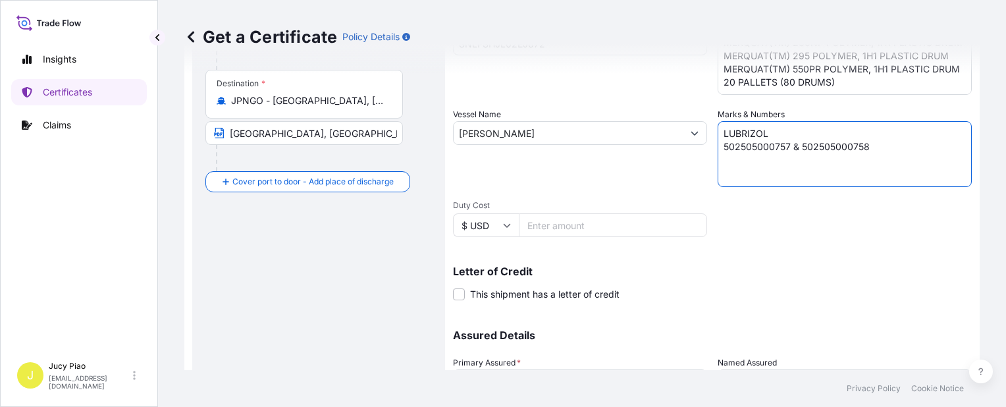
click at [571, 92] on div "Shipment Details Issue date * 9 / 15 / 2025 Date of Departure * 9 / 15 / 2025 D…" at bounding box center [712, 131] width 519 height 627
paste textarea "6"
type textarea "LUBRIZOL 502505000756"
click at [820, 226] on div "Shipment Details Issue date * 9 / 15 / 2025 Date of Departure * 9 / 15 / 2025 D…" at bounding box center [712, 131] width 519 height 627
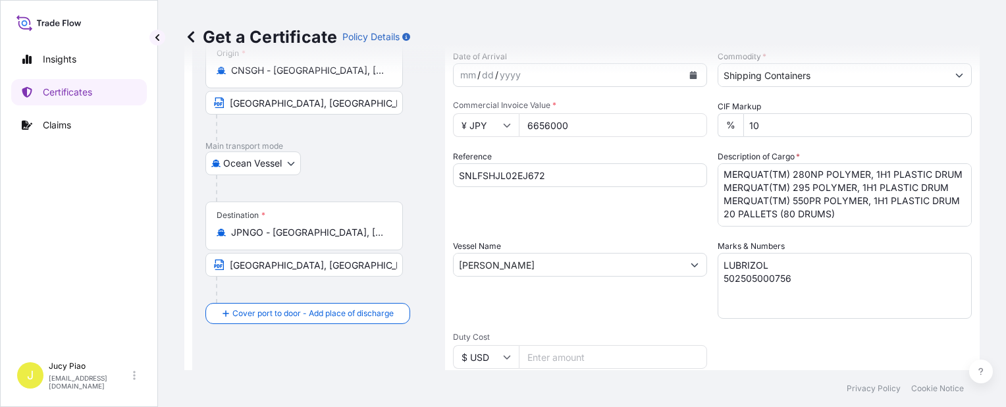
click at [585, 221] on div "Reference SNLFSHJL02EJ672" at bounding box center [580, 188] width 254 height 76
click at [600, 217] on div "Reference SNLFSHJL02EJ672" at bounding box center [580, 188] width 254 height 76
click at [568, 128] on input "6656000" at bounding box center [613, 125] width 188 height 24
drag, startPoint x: 508, startPoint y: 129, endPoint x: 463, endPoint y: 140, distance: 46.1
click at [450, 128] on form "Route Details Cover door to port - Add loading place Place of loading Road / In…" at bounding box center [581, 282] width 795 height 680
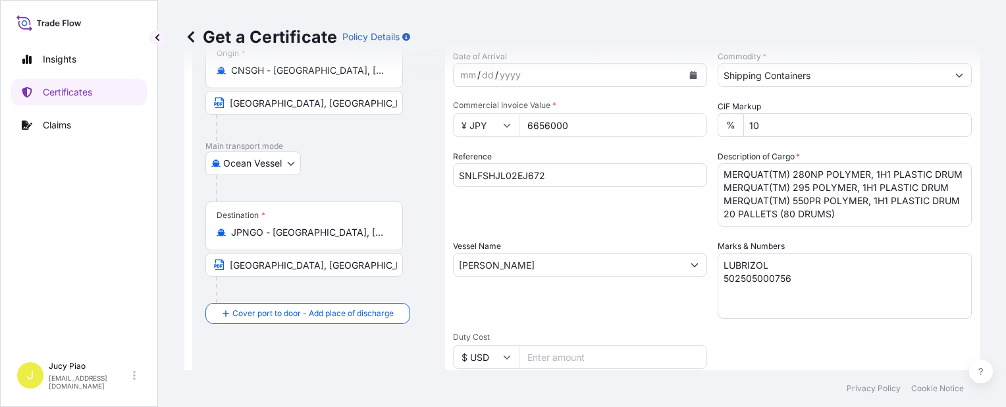
paste input "99968"
type input "9996800"
click at [592, 236] on div "Shipment Details Issue date * 9 / 15 / 2025 Date of Departure * 9 / 15 / 2025 D…" at bounding box center [712, 263] width 519 height 627
click at [574, 227] on div "Shipment Details Issue date * 9 / 15 / 2025 Date of Departure * 9 / 15 / 2025 D…" at bounding box center [712, 263] width 519 height 627
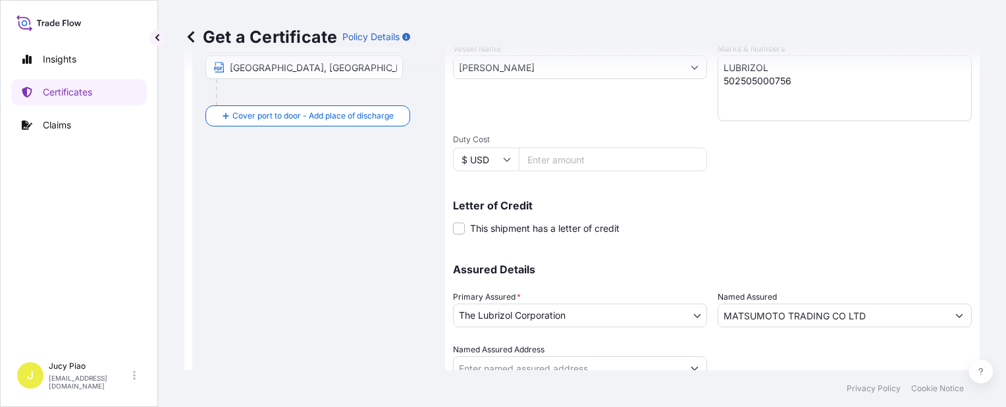
scroll to position [382, 0]
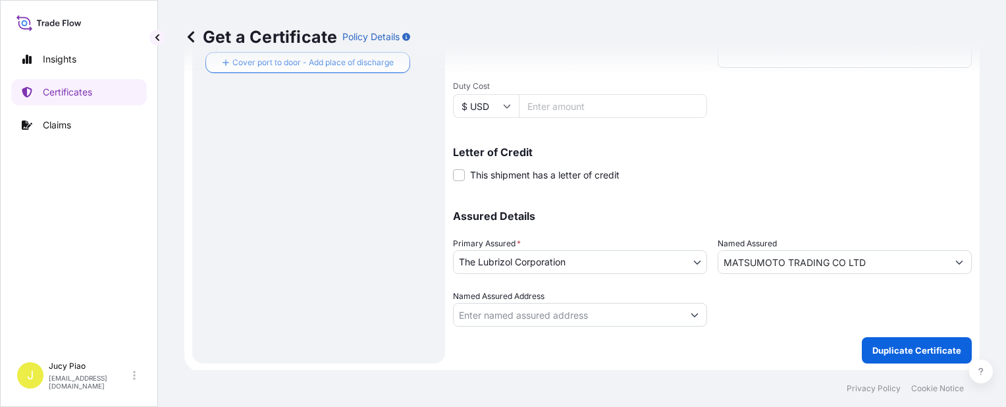
click at [588, 215] on p "Assured Details" at bounding box center [712, 216] width 519 height 11
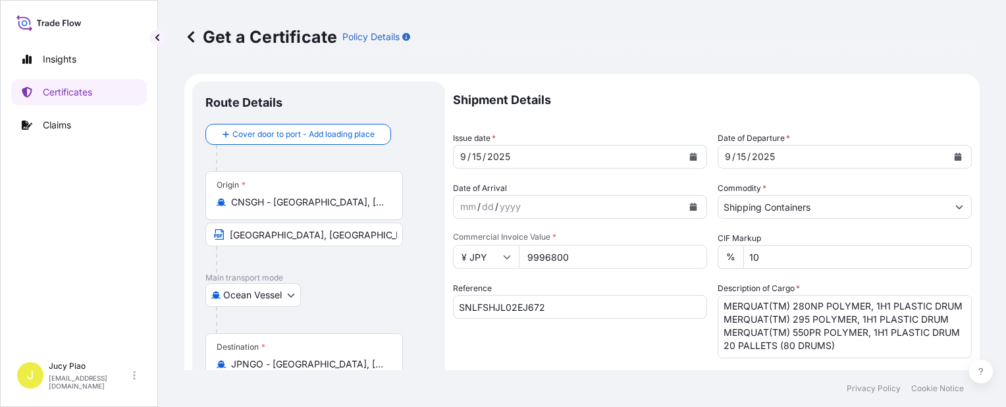
click at [804, 236] on div "CIF Markup % 10" at bounding box center [845, 250] width 254 height 37
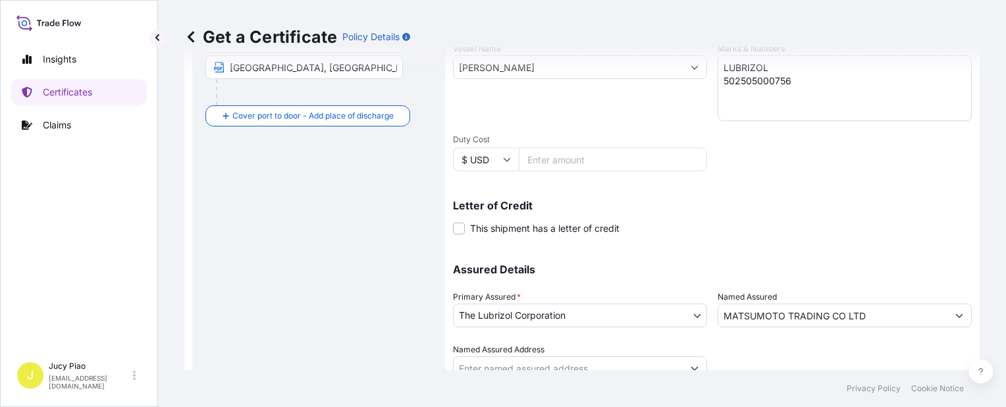
scroll to position [382, 0]
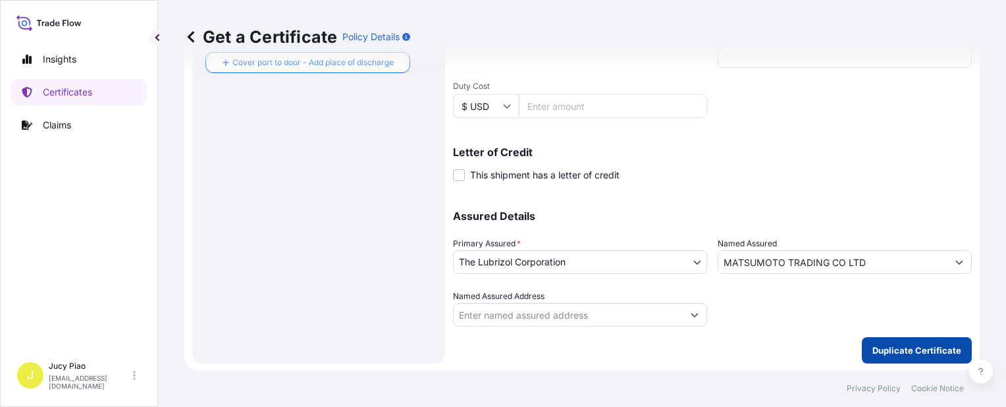
click at [892, 346] on p "Duplicate Certificate" at bounding box center [916, 350] width 89 height 13
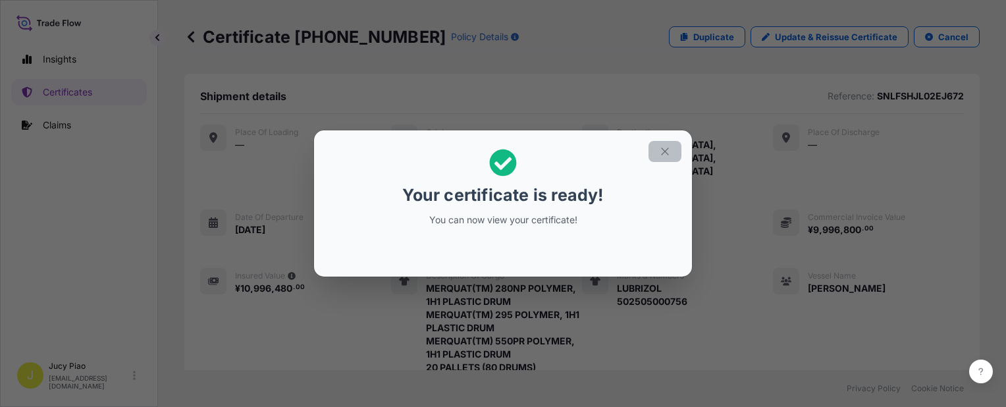
click at [659, 149] on icon "button" at bounding box center [665, 151] width 12 height 12
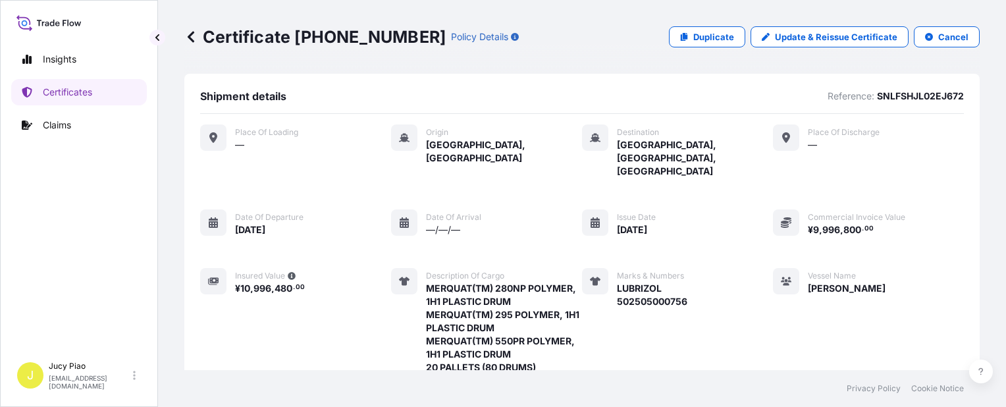
click at [703, 234] on div "Place of Loading — Origin Shanghai, China Destination Nagoya, Aichi, Japan Plac…" at bounding box center [582, 278] width 764 height 308
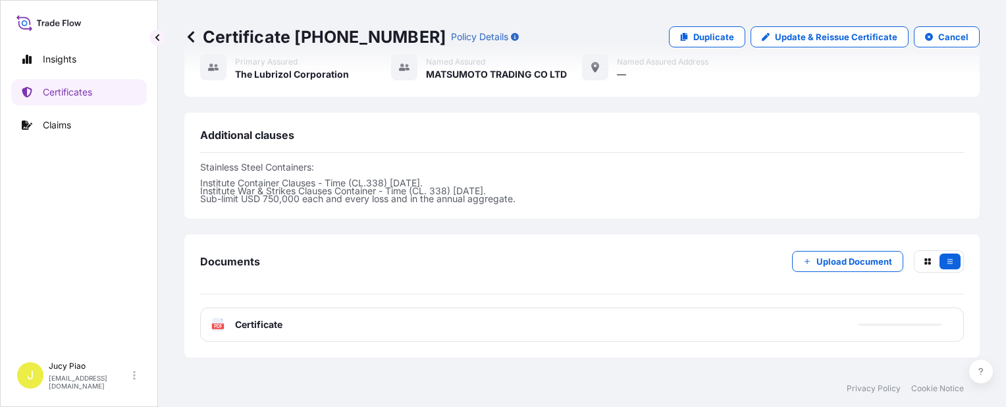
scroll to position [499, 0]
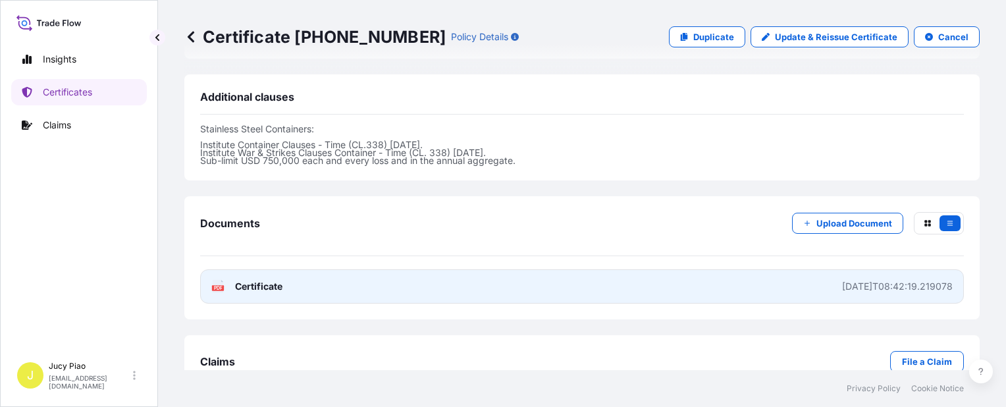
click at [643, 269] on link "PDF Certificate 2025-09-16T08:42:19.219078" at bounding box center [582, 286] width 764 height 34
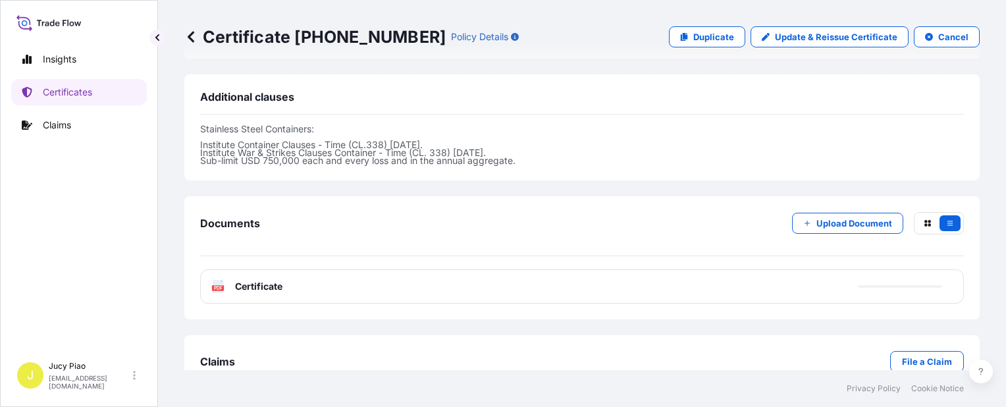
click at [715, 43] on link "Duplicate" at bounding box center [707, 36] width 76 height 21
select select "Ocean Vessel"
select select "31566"
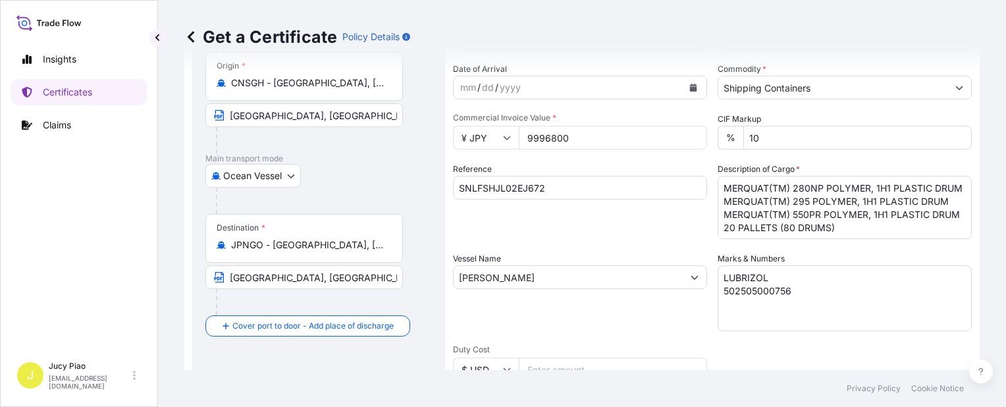
scroll to position [53, 0]
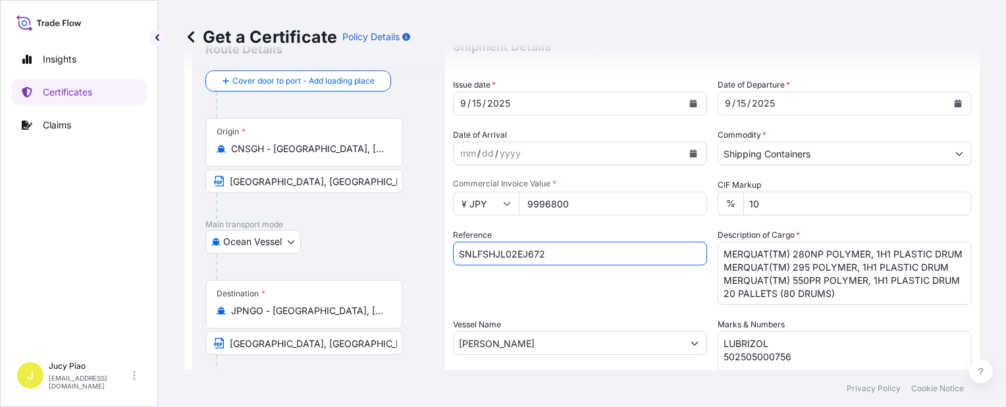
click at [548, 254] on input "SNLFSHJL02EJ672" at bounding box center [580, 254] width 254 height 24
drag, startPoint x: 564, startPoint y: 259, endPoint x: 369, endPoint y: 253, distance: 194.9
click at [369, 253] on form "Route Details Cover door to port - Add loading place Place of loading Road / In…" at bounding box center [581, 360] width 795 height 680
paste input "6"
type input "SNLFSHJL02EJ676"
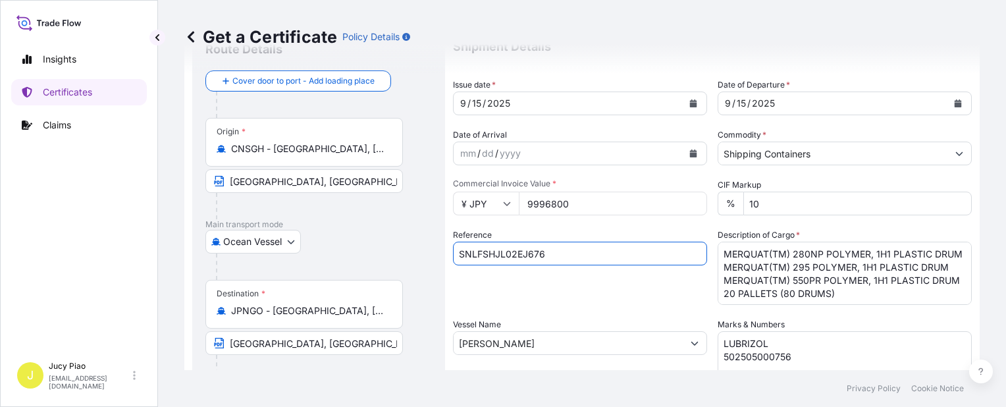
click at [569, 315] on div "Shipment Details Issue date * 9 / 15 / 2025 Date of Departure * 9 / 15 / 2025 D…" at bounding box center [712, 341] width 519 height 627
click at [570, 207] on input "9996800" at bounding box center [613, 204] width 188 height 24
drag, startPoint x: 538, startPoint y: 212, endPoint x: 434, endPoint y: 209, distance: 104.7
click at [434, 209] on form "Route Details Cover door to port - Add loading place Place of loading Road / In…" at bounding box center [581, 360] width 795 height 680
paste input "55080"
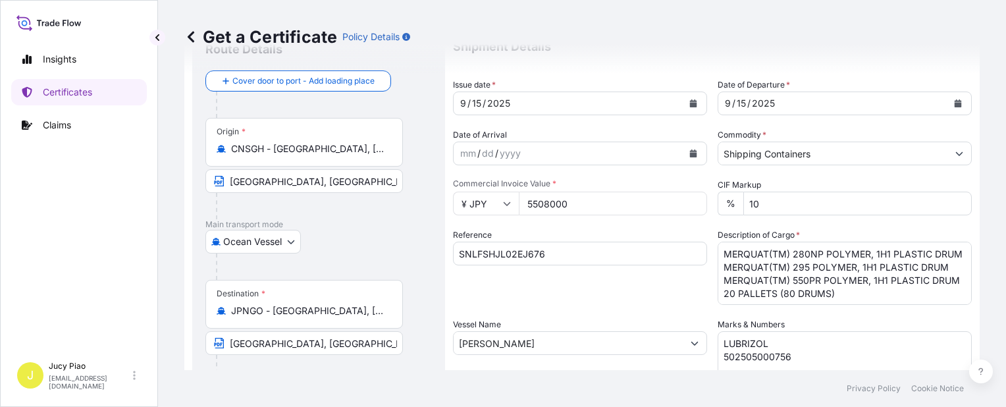
type input "5508000"
click at [729, 254] on textarea "MERQUAT(TM) 280NP POLYMER, 1H1 PLASTIC DRUM MERQUAT(TM) 295 POLYMER, 1H1 PLASTI…" at bounding box center [845, 273] width 254 height 63
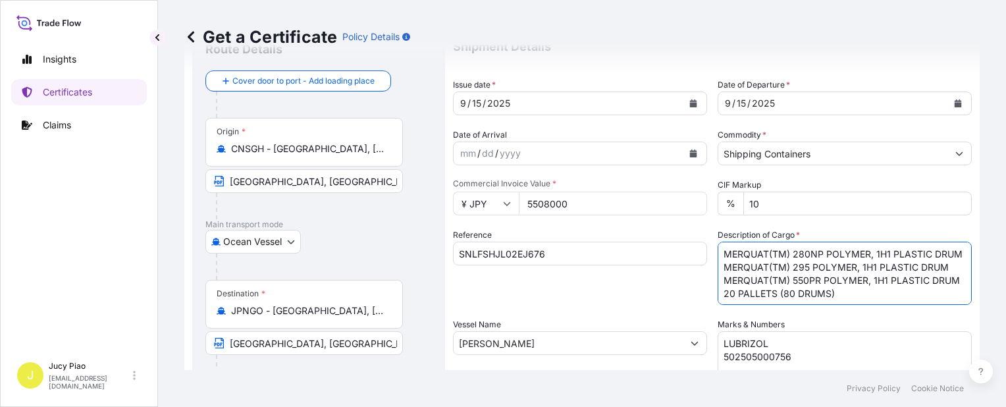
scroll to position [27, 0]
drag, startPoint x: 718, startPoint y: 250, endPoint x: 862, endPoint y: 303, distance: 153.1
click at [862, 303] on textarea "MERQUAT(TM) 280NP POLYMER, 1H1 PLASTIC DRUM MERQUAT(TM) 295 POLYMER, 1H1 PLASTI…" at bounding box center [845, 273] width 254 height 63
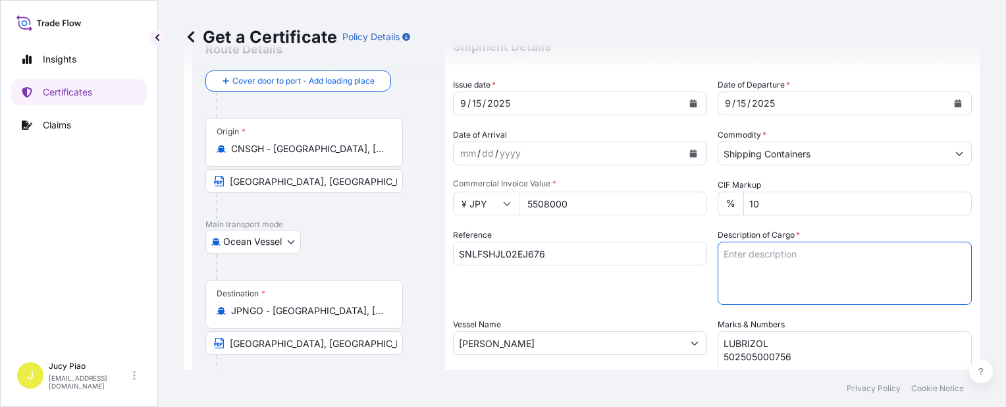
scroll to position [0, 0]
paste textarea "MERQUAT(TM) 550PR POLYMER,264 GAL E4 IBC 36 PALLETS (36 TOT)"
click at [719, 268] on textarea "MERQUAT(TM) 280NP POLYMER, 1H1 PLASTIC DRUM MERQUAT(TM) 295 POLYMER, 1H1 PLASTI…" at bounding box center [845, 273] width 254 height 63
type textarea "MERQUAT(TM) 550PR POLYMER,264 GAL E4 IBC 36 PALLETS (36 TOT)"
click at [793, 354] on textarea "LUBRIZOL 502505000756" at bounding box center [845, 364] width 254 height 66
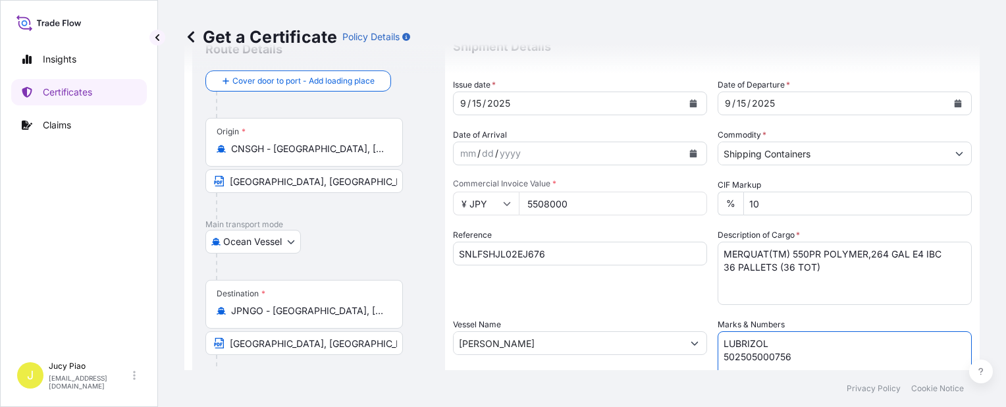
drag, startPoint x: 626, startPoint y: 320, endPoint x: 611, endPoint y: 311, distance: 17.4
click at [611, 311] on div "Shipment Details Issue date * 9 / 15 / 2025 Date of Departure * 9 / 15 / 2025 D…" at bounding box center [712, 341] width 519 height 627
paste textarea "9 & 502505000760"
type textarea "LUBRIZOL 502505000759 & 502505000760"
click at [598, 300] on div "Reference SNLFSHJL02EJ676" at bounding box center [580, 266] width 254 height 76
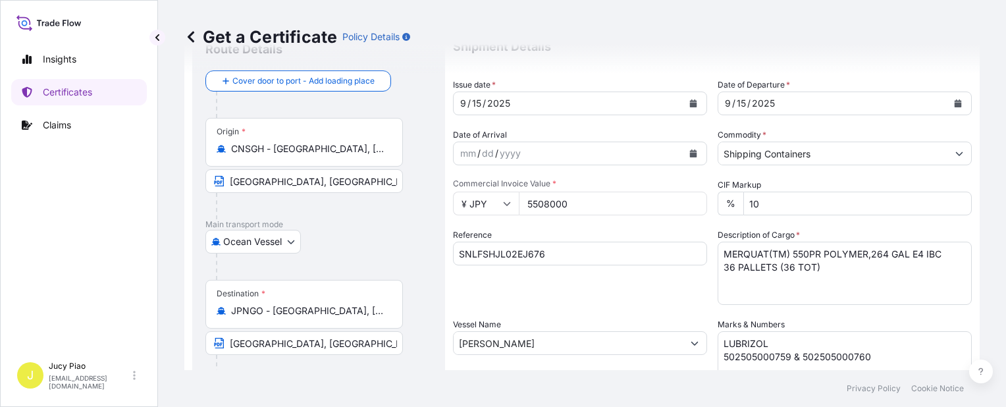
click at [651, 319] on div "Vessel Name QING YUN HE" at bounding box center [580, 357] width 254 height 79
click at [625, 297] on div "Reference SNLFSHJL02EJ676" at bounding box center [580, 266] width 254 height 76
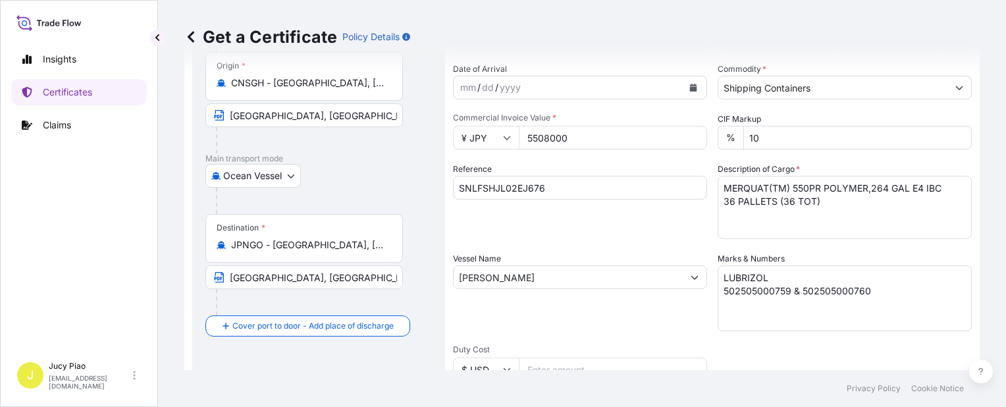
scroll to position [382, 0]
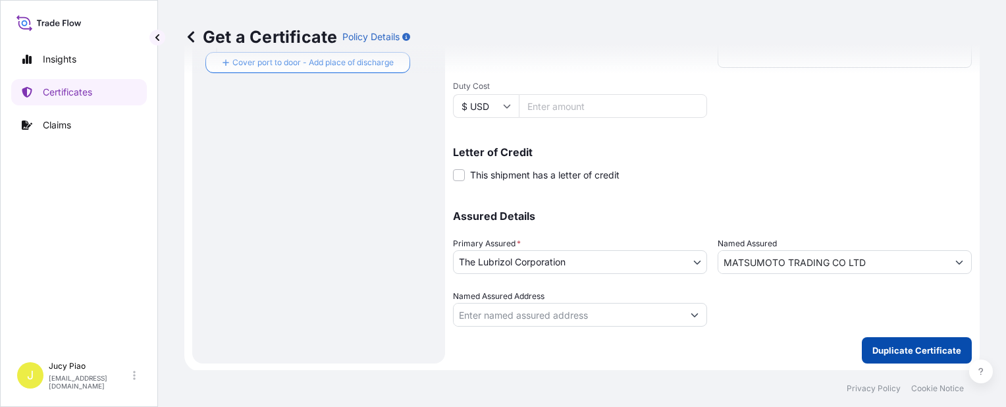
click at [932, 337] on button "Duplicate Certificate" at bounding box center [917, 350] width 110 height 26
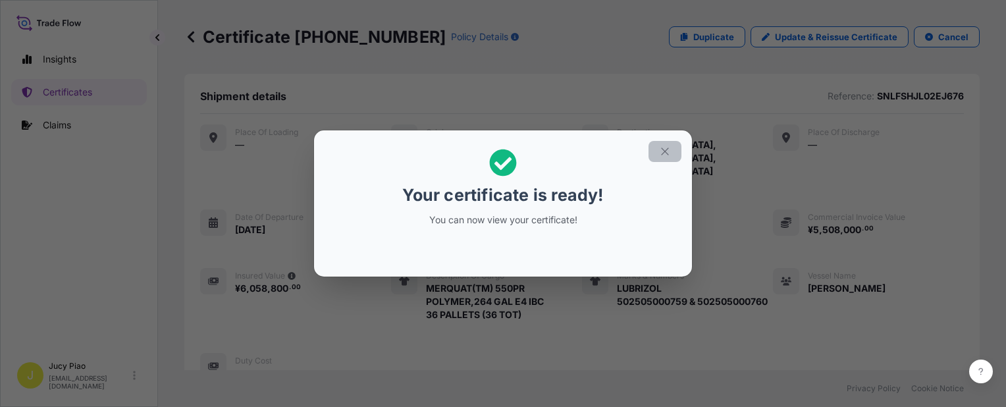
click at [662, 154] on icon "button" at bounding box center [664, 150] width 7 height 7
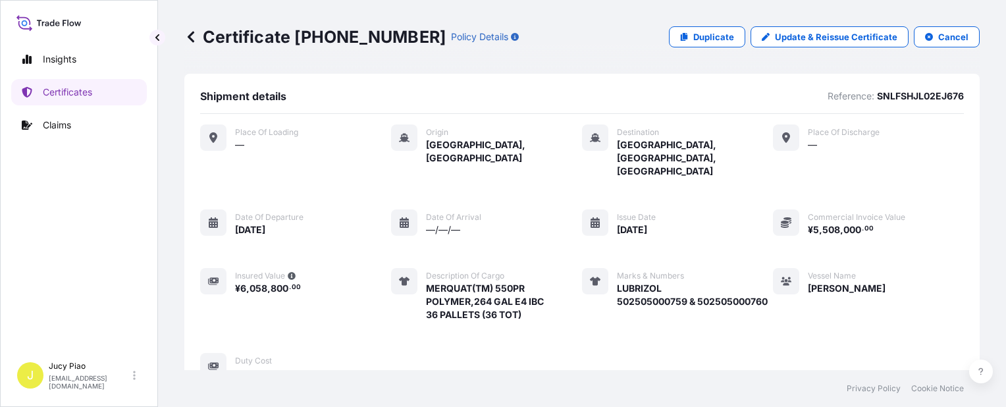
click at [719, 170] on div "Place of Loading — Origin Shanghai, China Destination Nagoya, Aichi, Japan Plac…" at bounding box center [582, 251] width 764 height 255
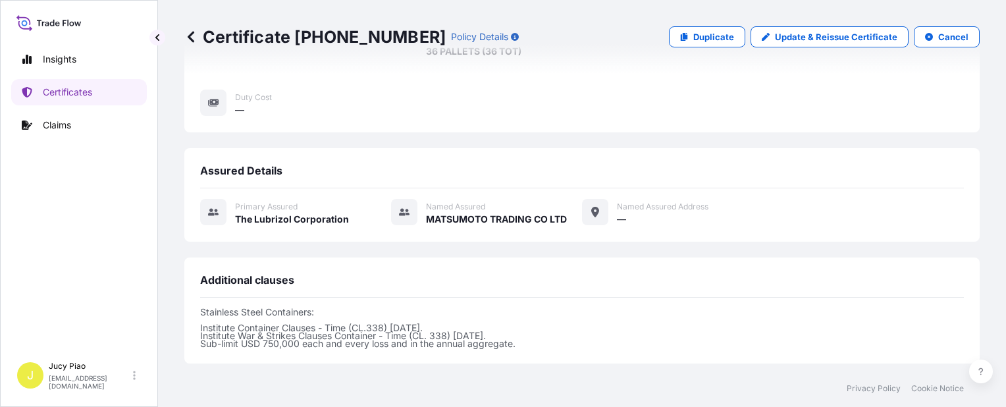
scroll to position [395, 0]
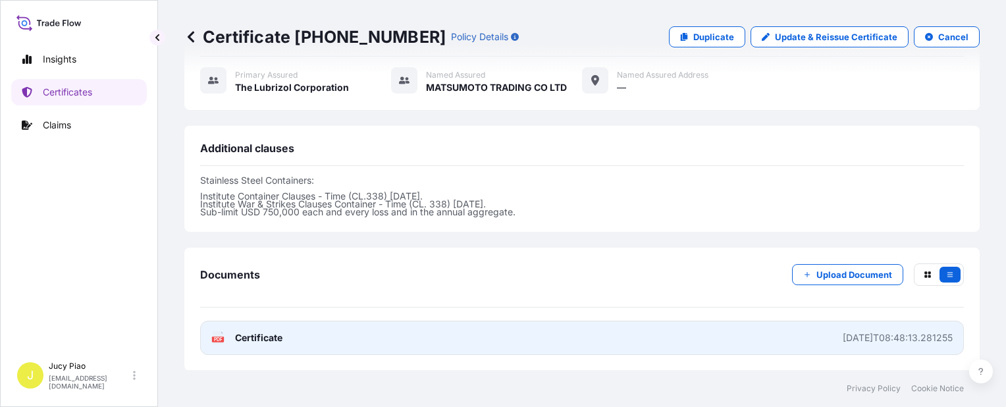
click at [787, 321] on link "PDF Certificate 2025-09-16T08:48:13.281255" at bounding box center [582, 338] width 764 height 34
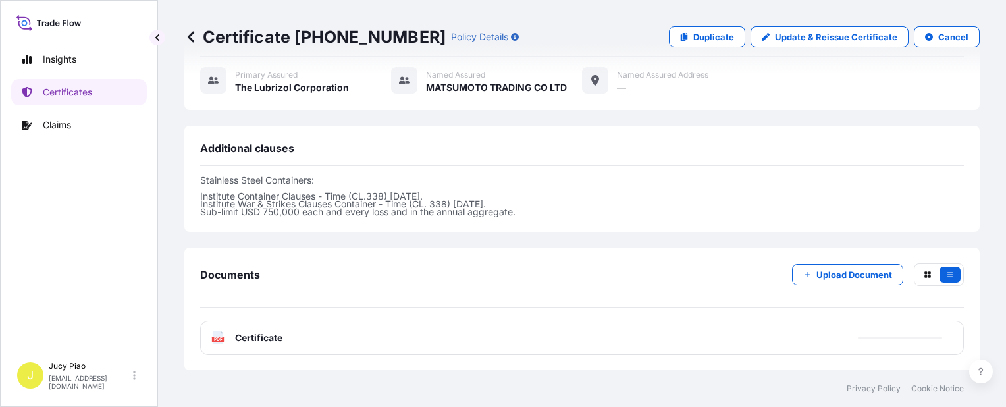
click at [725, 49] on div "Certificate 31566-1031-1 Policy Details Duplicate Update & Reissue Certificate …" at bounding box center [581, 37] width 795 height 74
click at [723, 43] on link "Duplicate" at bounding box center [707, 36] width 76 height 21
select select "Ocean Vessel"
select select "31566"
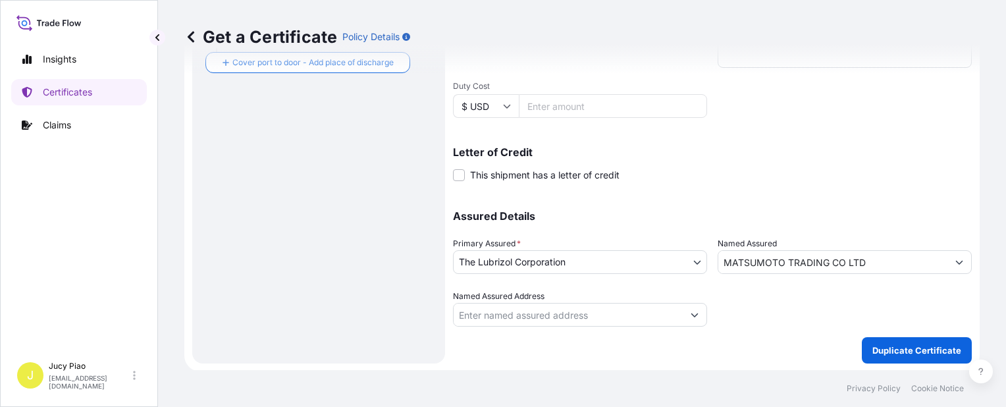
scroll to position [185, 0]
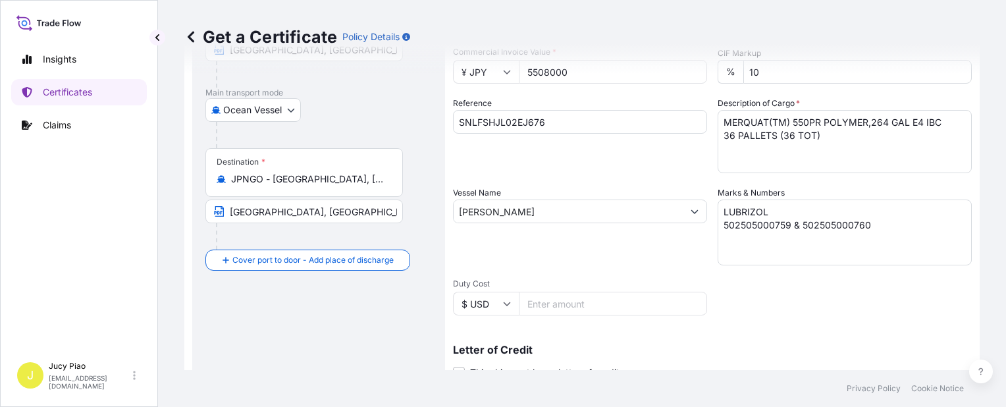
click at [560, 121] on input "SNLFSHJL02EJ676" at bounding box center [580, 122] width 254 height 24
drag, startPoint x: 288, startPoint y: 112, endPoint x: 295, endPoint y: 111, distance: 7.4
click at [284, 111] on form "Route Details Cover door to port - Add loading place Place of loading Road / In…" at bounding box center [581, 229] width 795 height 680
paste input "81"
type input "SNLFSHJL02EJ681"
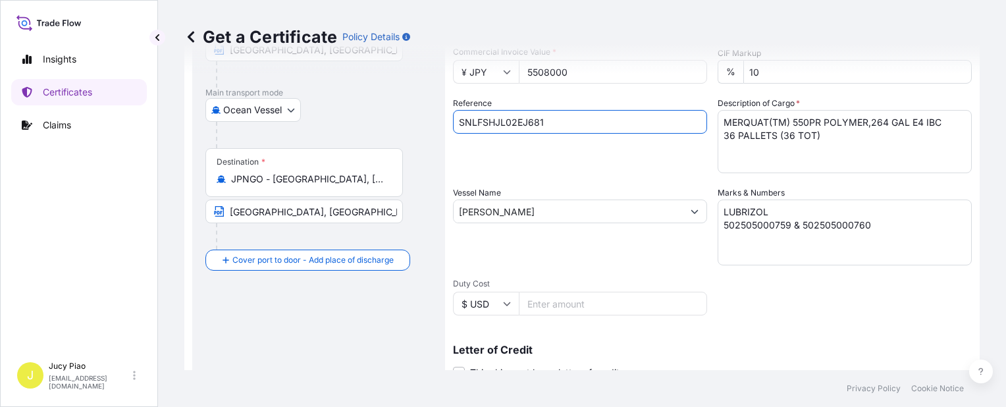
click at [369, 183] on input "JPNGO - Nagoya, Aichi, Japan" at bounding box center [308, 178] width 155 height 13
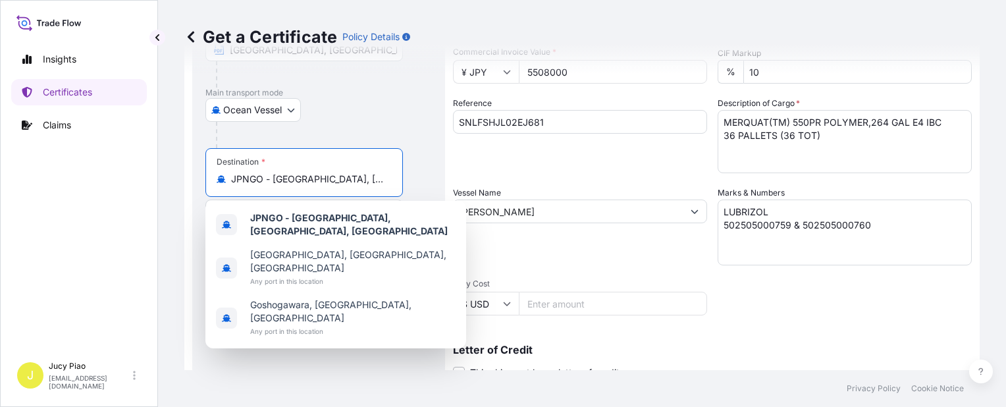
drag, startPoint x: 373, startPoint y: 180, endPoint x: 111, endPoint y: 188, distance: 262.1
click at [51, 178] on div "Insights Certificates Claims J Jucy Piao jucy.piao@psabdp.com Get a Certificate…" at bounding box center [503, 203] width 1006 height 407
paste input "OSAKA"
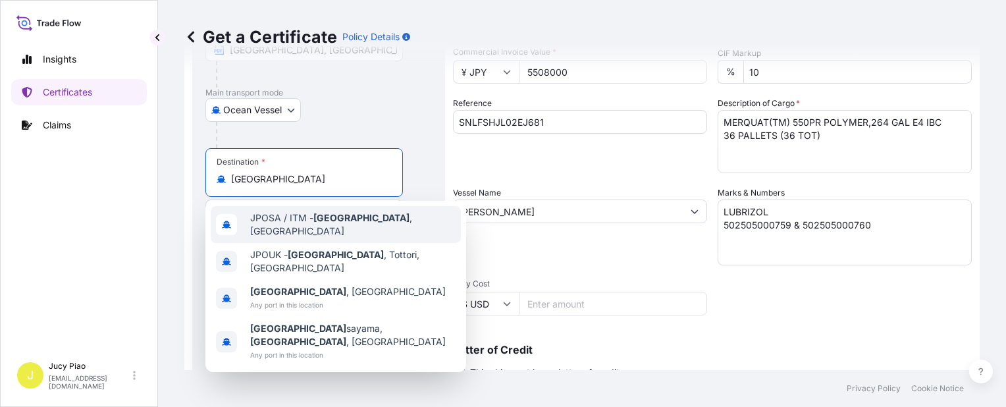
click at [269, 223] on span "JPOSA / ITM - Osaka , Japan" at bounding box center [352, 224] width 205 height 26
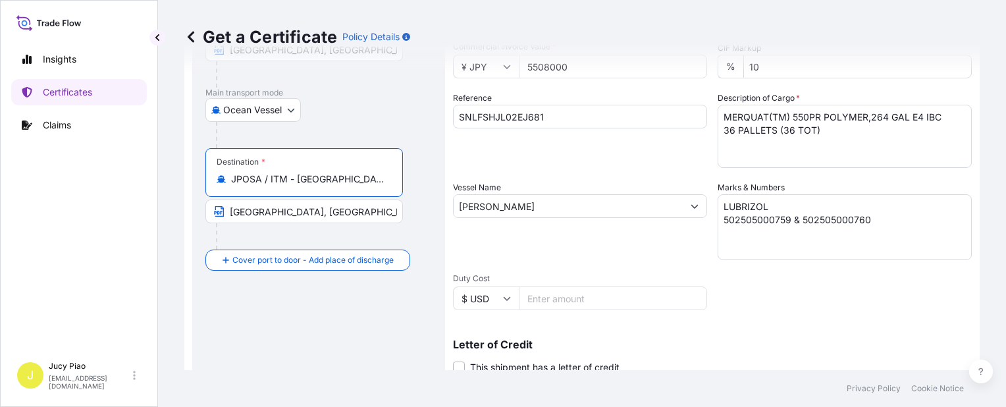
type input "JPOSA / ITM - [GEOGRAPHIC_DATA], [GEOGRAPHIC_DATA]"
drag, startPoint x: 262, startPoint y: 208, endPoint x: 203, endPoint y: 210, distance: 58.6
click at [203, 210] on div "Route Details Reset Route Details Cover door to port - Add loading place Place …" at bounding box center [318, 223] width 253 height 664
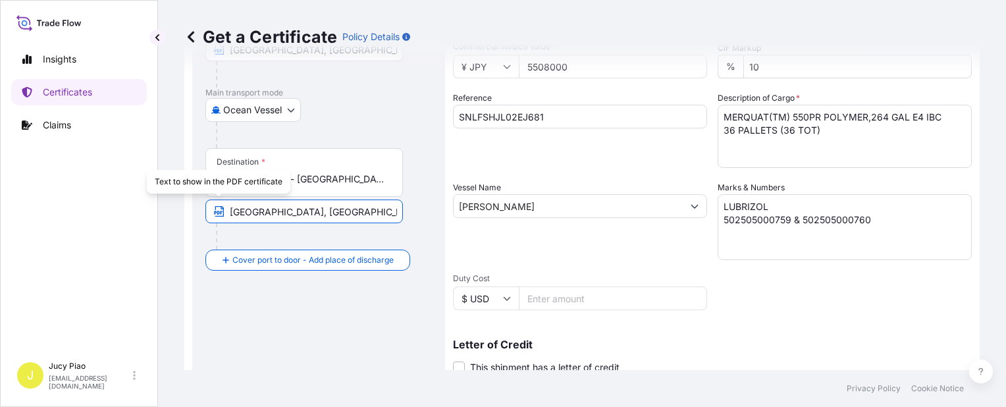
paste input "OSAKA"
click at [313, 182] on input "JPOSA / ITM - [GEOGRAPHIC_DATA], [GEOGRAPHIC_DATA]" at bounding box center [308, 178] width 155 height 13
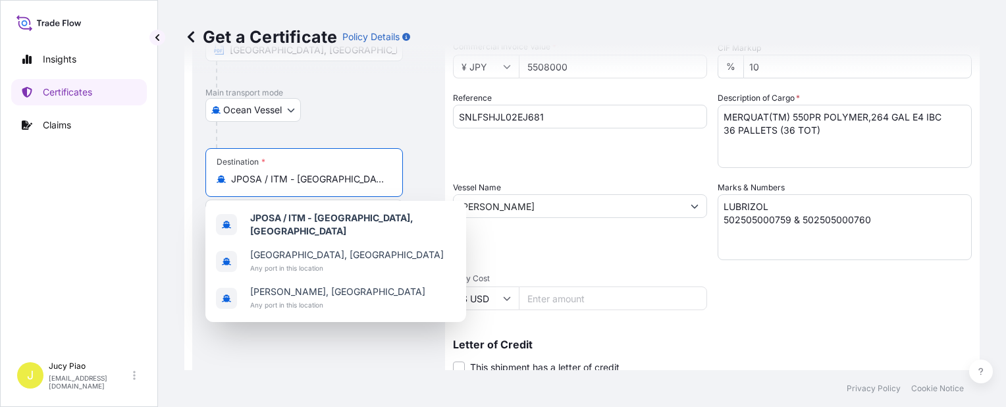
click at [313, 182] on input "JPOSA / ITM - [GEOGRAPHIC_DATA], [GEOGRAPHIC_DATA]" at bounding box center [308, 178] width 155 height 13
click at [406, 122] on div at bounding box center [324, 135] width 216 height 26
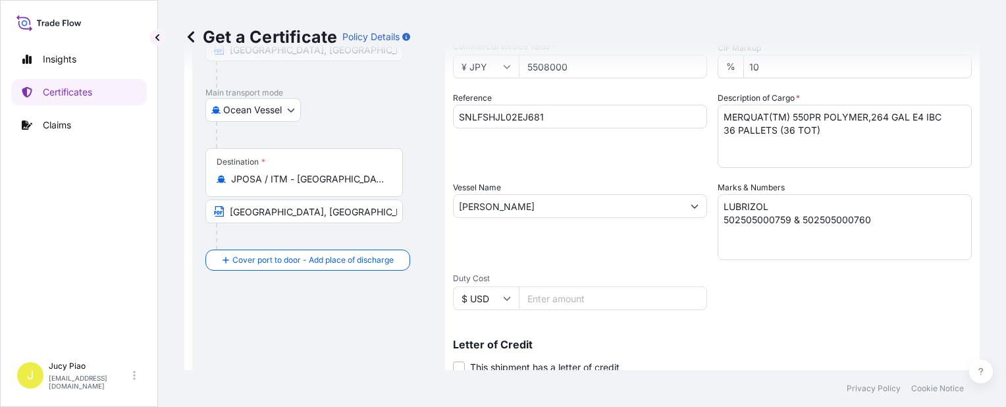
click at [233, 208] on input "OSAKA, Japan" at bounding box center [303, 211] width 197 height 24
paste input "saka"
type input "[GEOGRAPHIC_DATA], [GEOGRAPHIC_DATA]"
click at [615, 243] on div "Vessel Name QING YUN HE" at bounding box center [580, 220] width 254 height 79
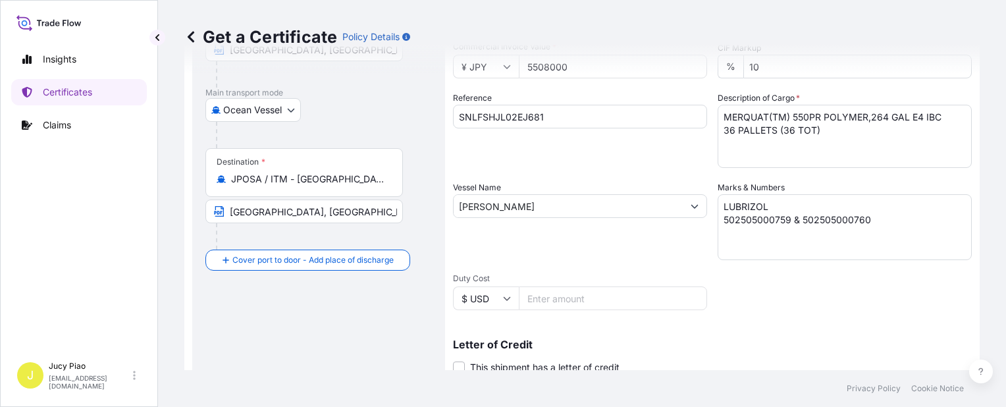
click at [534, 207] on input "QING YUN HE" at bounding box center [568, 206] width 229 height 24
drag, startPoint x: 540, startPoint y: 205, endPoint x: 319, endPoint y: 196, distance: 220.8
click at [319, 198] on form "Route Details Reset Route Details Cover door to port - Add loading place Place …" at bounding box center [581, 223] width 795 height 680
paste input "MILD ORCHID"
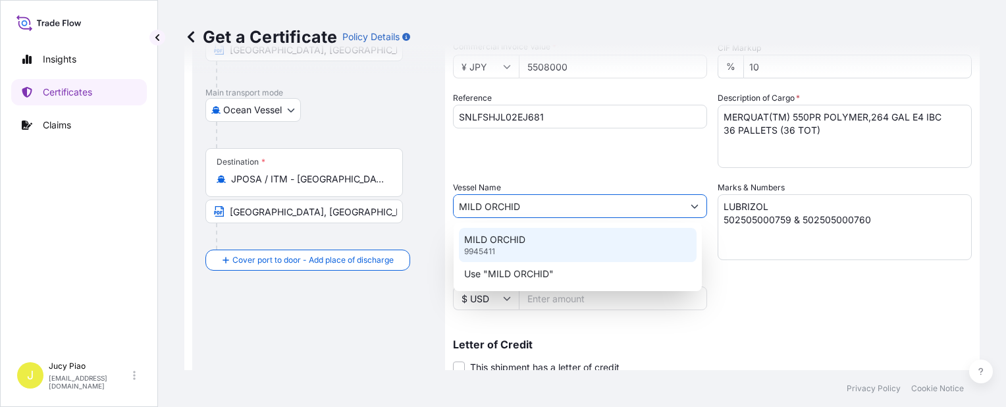
click at [552, 242] on div "MILD ORCHID 9945411" at bounding box center [578, 245] width 238 height 34
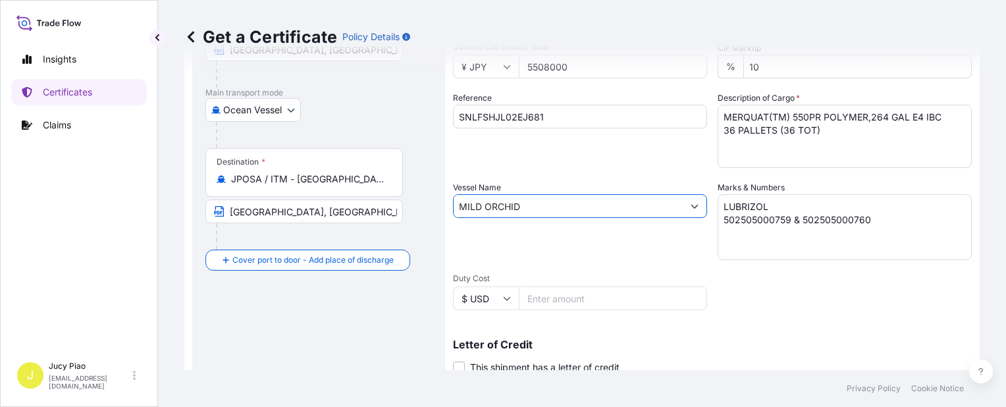
type input "MILD ORCHID"
click at [554, 241] on div "Vessel Name MILD ORCHID" at bounding box center [580, 220] width 254 height 79
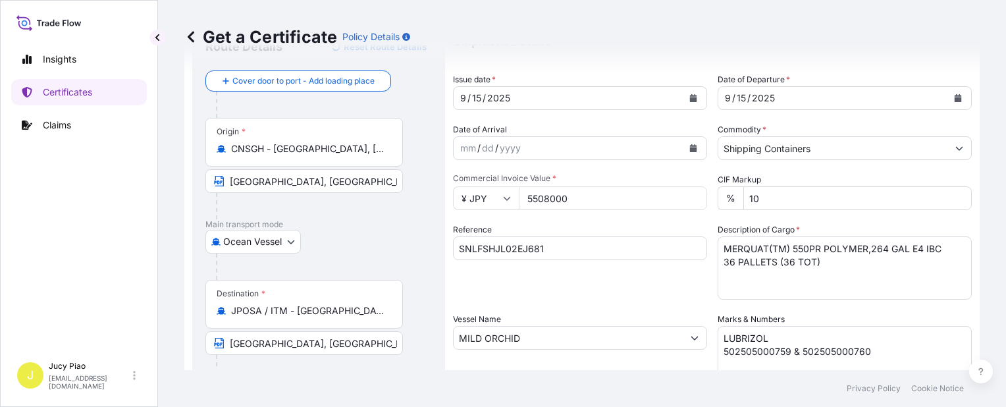
scroll to position [0, 0]
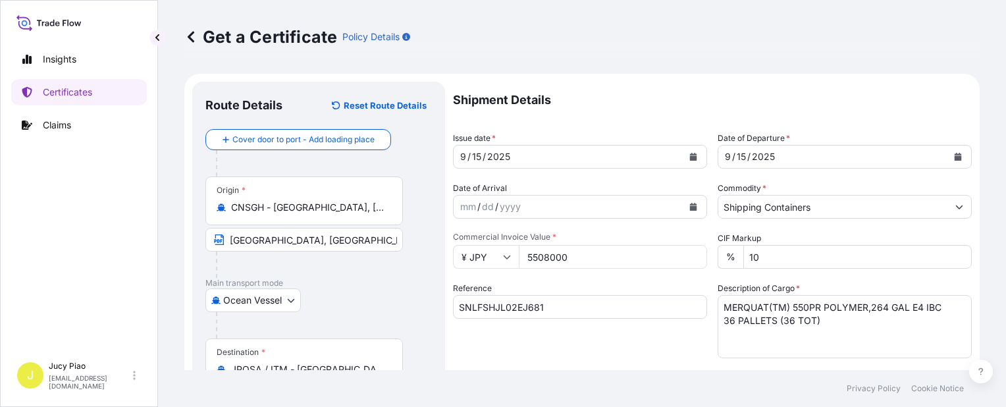
click at [550, 250] on input "5508000" at bounding box center [613, 257] width 188 height 24
click at [592, 267] on input "5508000" at bounding box center [613, 257] width 188 height 24
drag, startPoint x: 588, startPoint y: 267, endPoint x: 467, endPoint y: 256, distance: 121.6
click at [468, 257] on div "¥ JPY 5508000" at bounding box center [580, 257] width 254 height 24
paste input "118568"
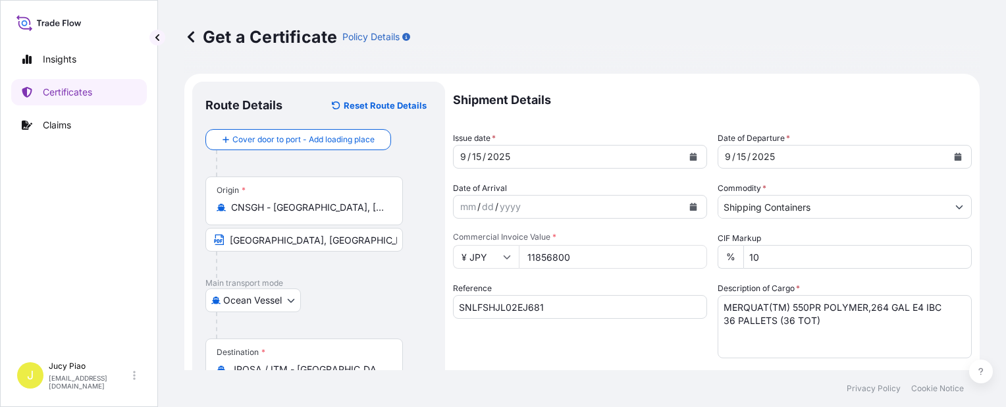
type input "11856800"
click at [579, 278] on div "Shipment Details Issue date * 9 / 15 / 2025 Date of Departure * 9 / 15 / 2025 D…" at bounding box center [712, 395] width 519 height 627
click at [845, 325] on textarea "MERQUAT(TM) 550PR POLYMER,264 GAL E4 IBC 36 PALLETS (36 TOT)" at bounding box center [845, 326] width 254 height 63
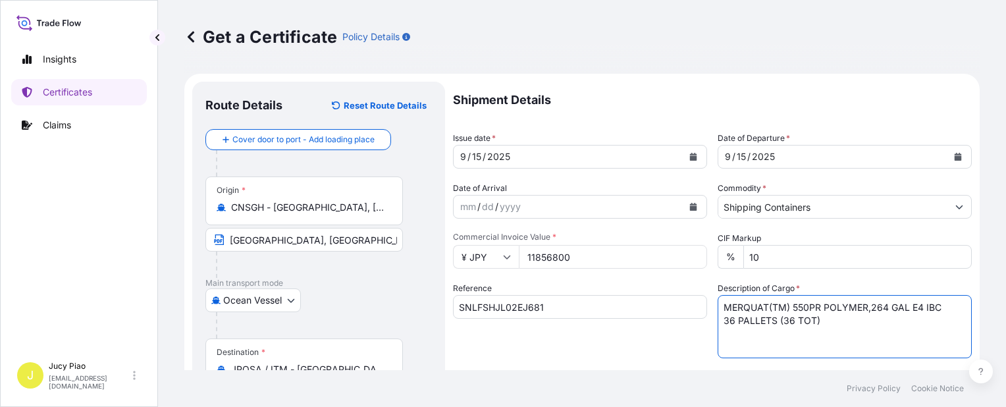
drag, startPoint x: 750, startPoint y: 315, endPoint x: 580, endPoint y: 263, distance: 178.1
click at [585, 267] on div "Shipment Details Issue date * 9 / 15 / 2025 Date of Departure * 9 / 15 / 2025 D…" at bounding box center [712, 395] width 519 height 627
paste textarea "100 POLYMER, 1H1 PLASTIC DRUM MERQUAT(TM) 2001 POLYMER, BLK PLSTC PAIL MERQUAT(…"
click at [718, 324] on textarea "MERQUAT(TM) 550PR POLYMER,264 GAL E4 IBC 36 PALLETS (36 TOT)" at bounding box center [845, 326] width 254 height 63
click at [718, 333] on textarea "MERQUAT(TM) 550PR POLYMER,264 GAL E4 IBC 36 PALLETS (36 TOT)" at bounding box center [845, 326] width 254 height 63
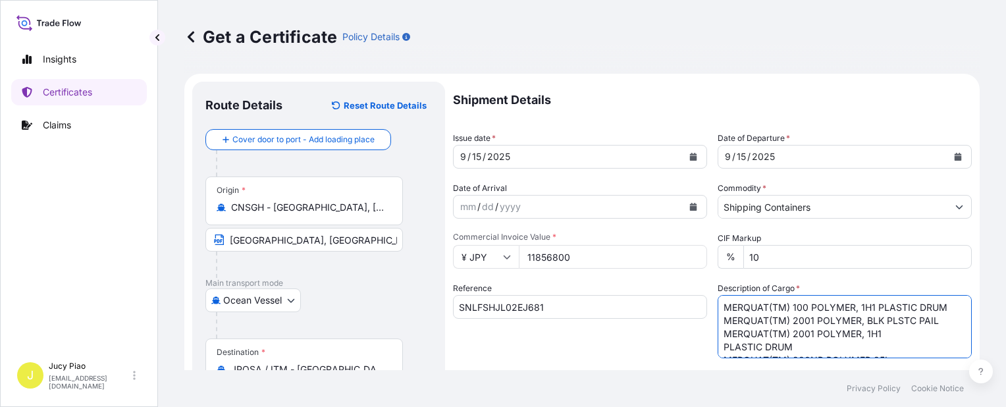
click at [721, 348] on textarea "MERQUAT(TM) 550PR POLYMER,264 GAL E4 IBC 36 PALLETS (36 TOT)" at bounding box center [845, 326] width 254 height 63
click at [721, 320] on textarea "MERQUAT(TM) 550PR POLYMER,264 GAL E4 IBC 36 PALLETS (36 TOT)" at bounding box center [845, 326] width 254 height 63
click at [718, 333] on textarea "MERQUAT(TM) 550PR POLYMER,264 GAL E4 IBC 36 PALLETS (36 TOT)" at bounding box center [845, 326] width 254 height 63
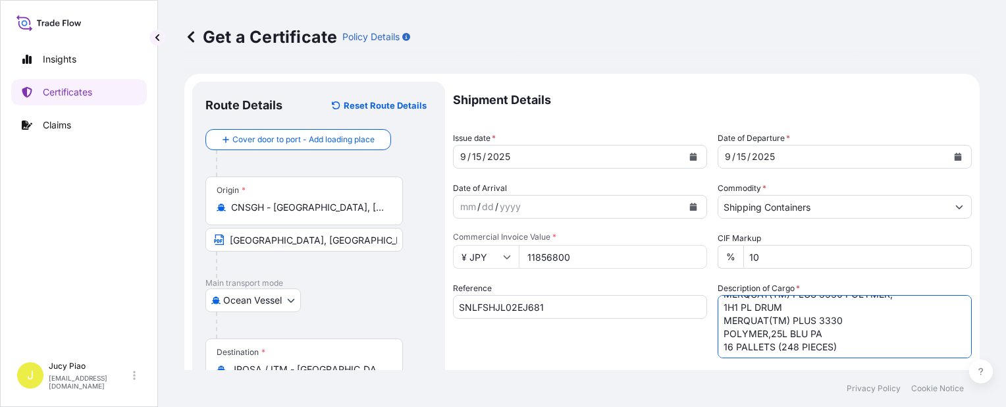
click at [718, 321] on textarea "MERQUAT(TM) 550PR POLYMER,264 GAL E4 IBC 36 PALLETS (36 TOT)" at bounding box center [845, 326] width 254 height 63
click at [722, 345] on textarea "MERQUAT(TM) 550PR POLYMER,264 GAL E4 IBC 36 PALLETS (36 TOT)" at bounding box center [845, 326] width 254 height 63
click at [718, 348] on textarea "MERQUAT(TM) 550PR POLYMER,264 GAL E4 IBC 36 PALLETS (36 TOT)" at bounding box center [845, 326] width 254 height 63
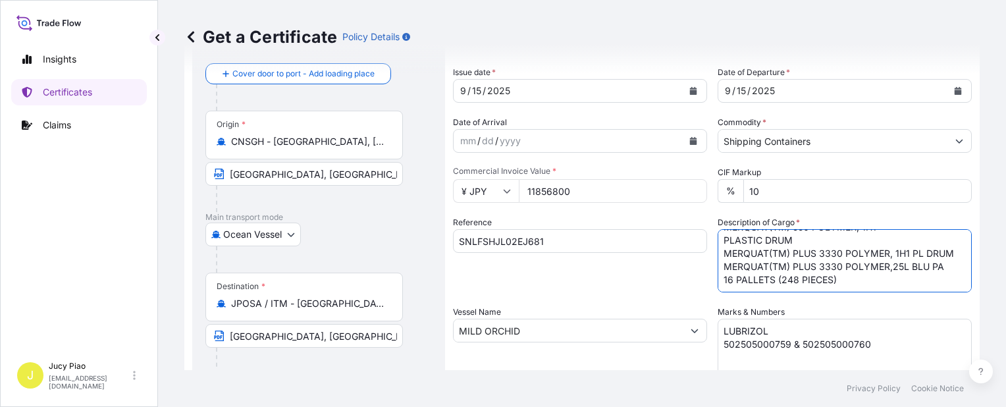
type textarea "MERQUAT(TM) 100 POLYMER, 1H1 PLASTIC DRUM MERQUAT(TM) 2001 POLYMER, BLK PLSTC P…"
click at [860, 348] on textarea "LUBRIZOL 502505000759 & 502505000760" at bounding box center [845, 352] width 254 height 66
click at [530, 269] on div "Shipment Details Issue date * 9 / 15 / 2025 Date of Departure * 9 / 15 / 2025 D…" at bounding box center [712, 329] width 519 height 627
paste textarea "62"
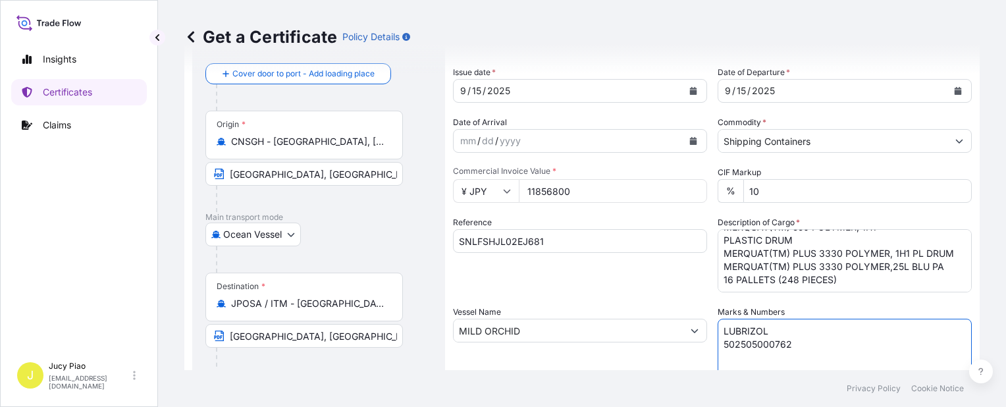
type textarea "LUBRIZOL 502505000762"
click at [611, 273] on div "Reference SNLFSHJL02EJ681" at bounding box center [580, 254] width 254 height 76
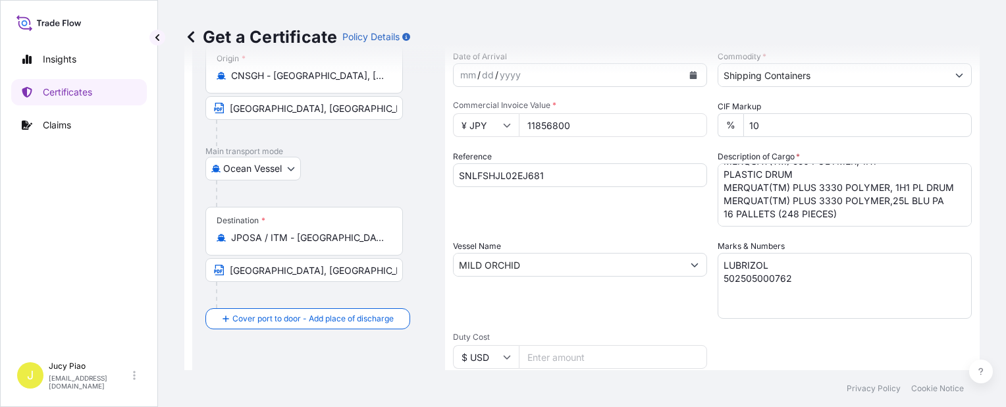
scroll to position [382, 0]
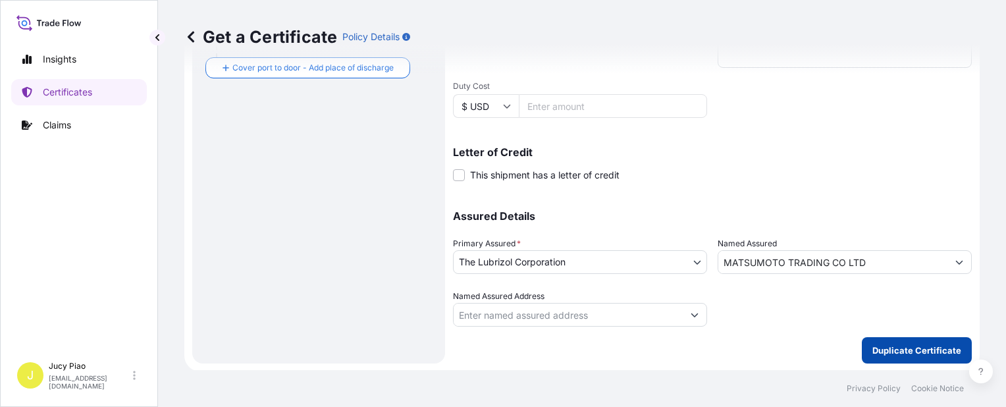
click at [893, 350] on p "Duplicate Certificate" at bounding box center [916, 350] width 89 height 13
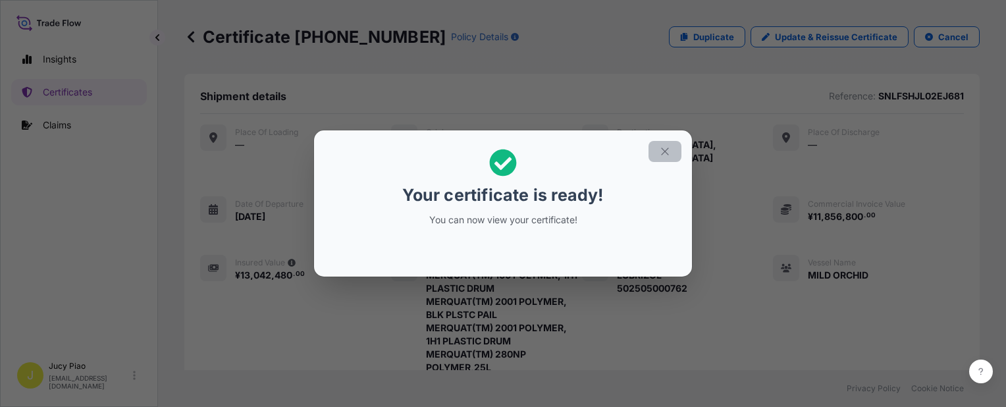
click at [664, 151] on icon "button" at bounding box center [664, 150] width 7 height 7
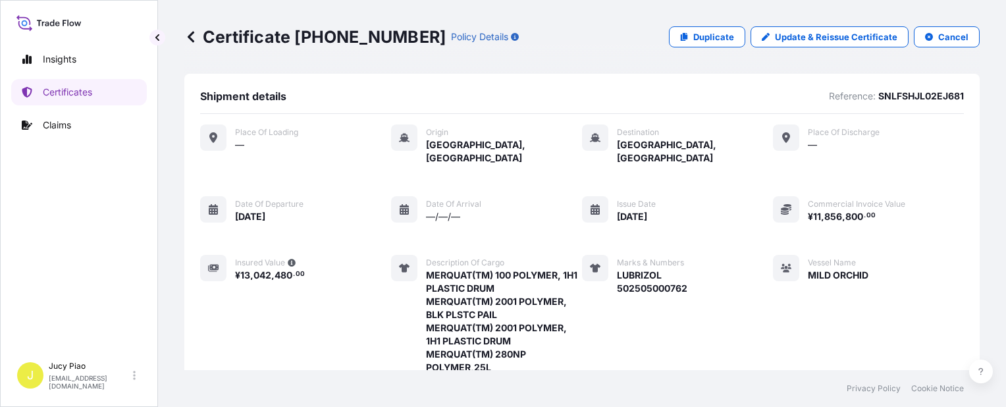
click at [734, 218] on div "Place of Loading — Origin Shanghai, China Destination Osaka, Japan Place of dis…" at bounding box center [582, 357] width 764 height 466
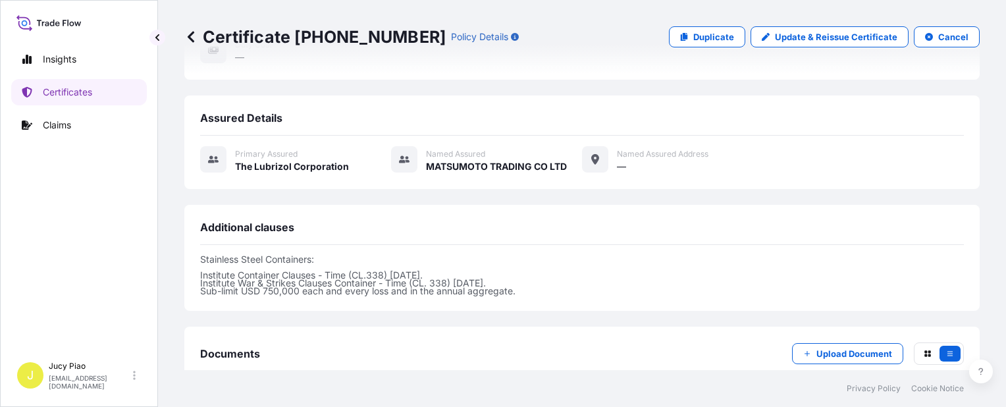
scroll to position [592, 0]
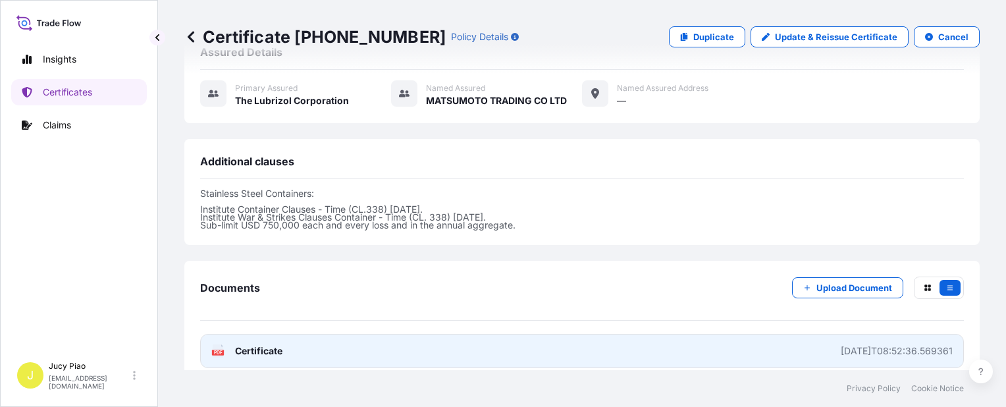
click at [569, 353] on link "PDF Certificate 2025-09-16T08:52:36.569361" at bounding box center [582, 351] width 764 height 34
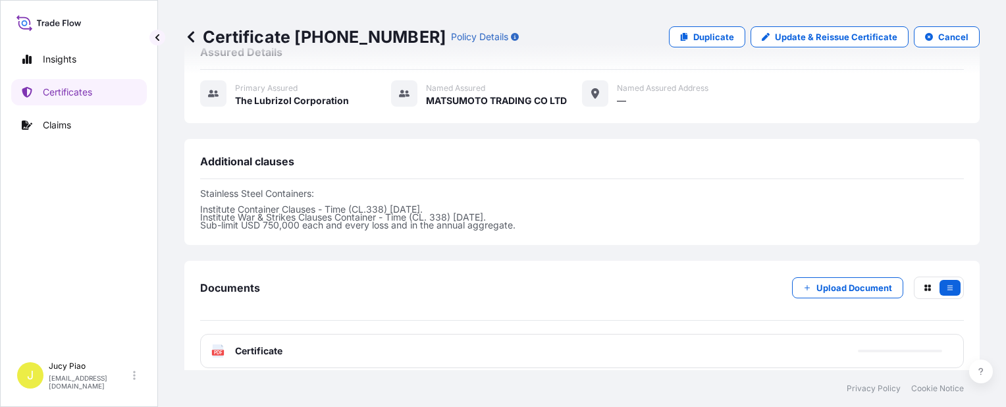
click at [688, 36] on link "Duplicate" at bounding box center [707, 36] width 76 height 21
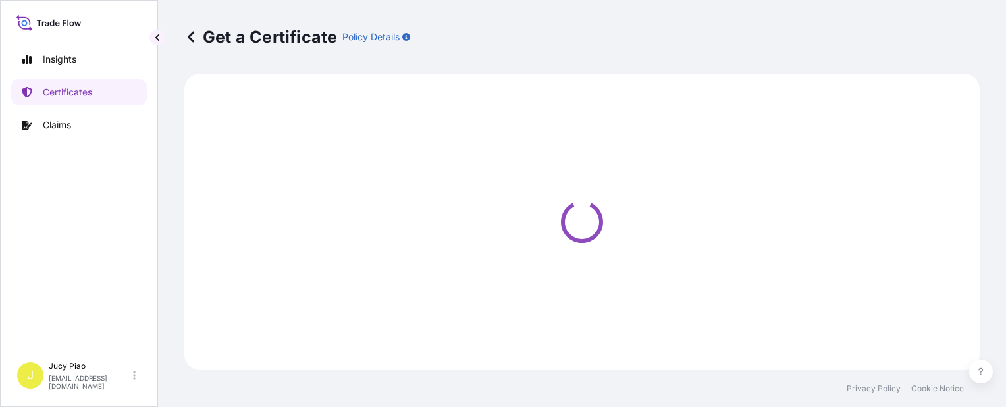
select select "Ocean Vessel"
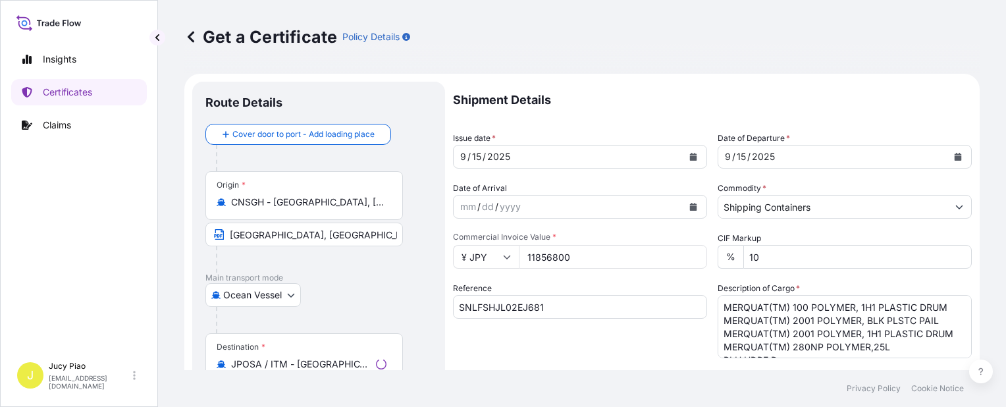
select select "31566"
click at [519, 312] on input "SNLFSHJL02EJ681" at bounding box center [580, 307] width 254 height 24
click at [542, 312] on input "SNLFSHJL02EJ681" at bounding box center [580, 307] width 254 height 24
drag, startPoint x: 556, startPoint y: 310, endPoint x: 382, endPoint y: 311, distance: 174.5
click at [383, 311] on form "Route Details Cover door to port - Add loading place Place of loading Road / In…" at bounding box center [581, 414] width 795 height 680
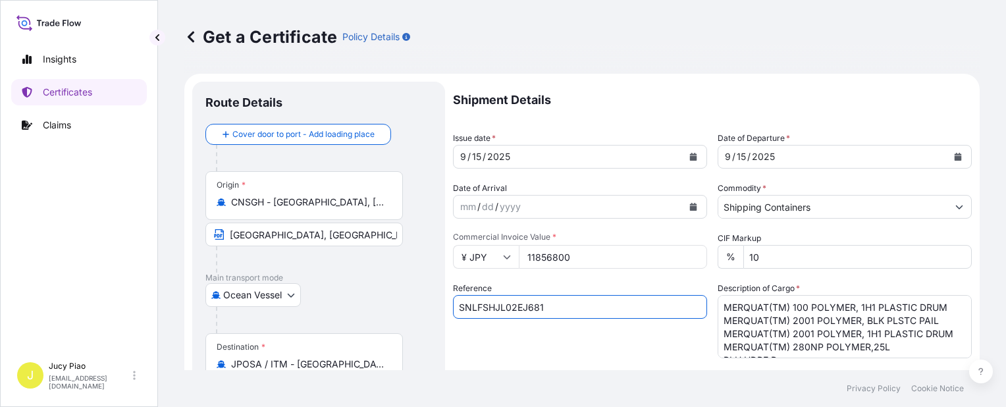
paste input "2"
type input "SNLFSHJL02EJ682"
click at [530, 342] on div "Reference SNLFSHJL02EJ682" at bounding box center [580, 320] width 254 height 76
click at [654, 344] on div "Reference SNLFSHJL02EJ682" at bounding box center [580, 320] width 254 height 76
click at [725, 325] on textarea "MERQUAT(TM) 100 POLYMER, 1H1 PLASTIC DRUM MERQUAT(TM) 2001 POLYMER, BLK PLSTC P…" at bounding box center [845, 326] width 254 height 63
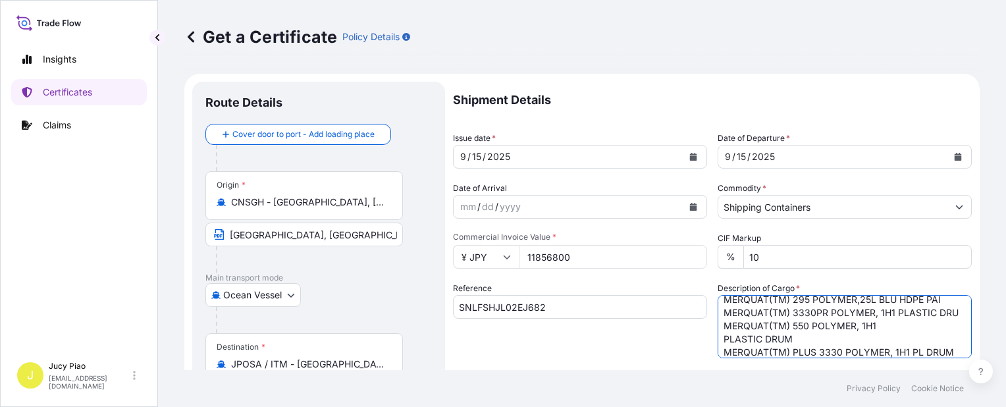
scroll to position [132, 0]
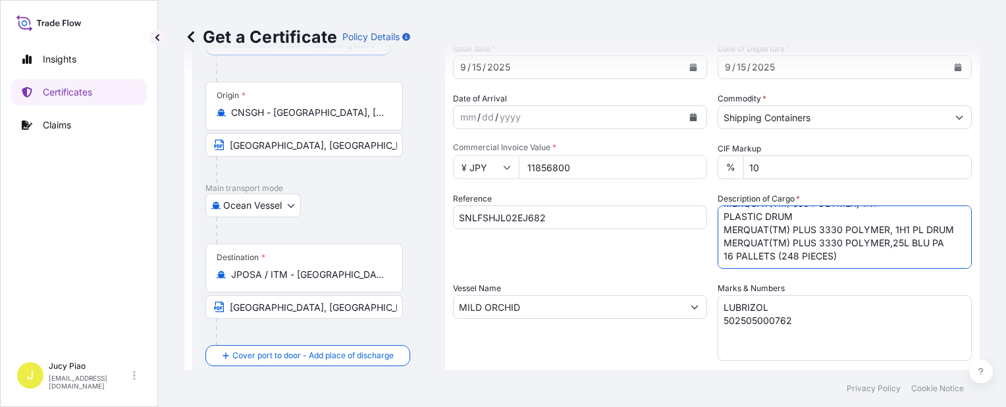
drag, startPoint x: 719, startPoint y: 307, endPoint x: 800, endPoint y: 363, distance: 99.0
click at [800, 363] on div "Shipment Details Issue date * 9 / 15 / 2025 Date of Departure * 9 / 15 / 2025 D…" at bounding box center [712, 305] width 519 height 627
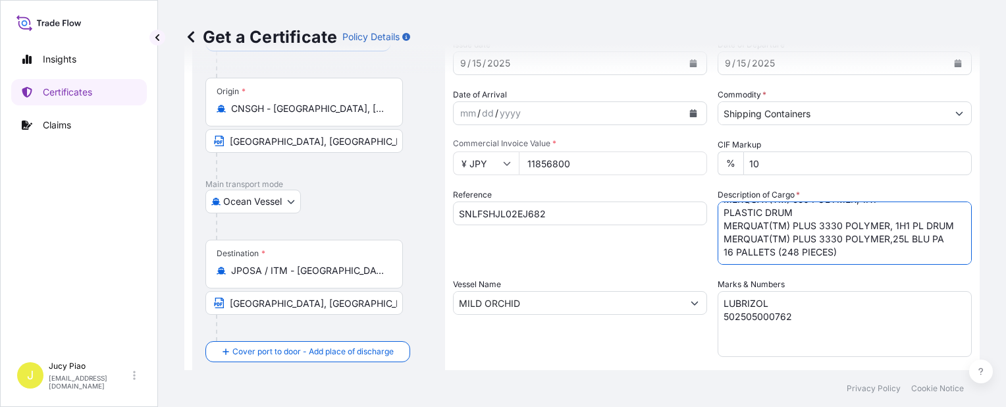
click at [839, 260] on textarea "MERQUAT(TM) 100 POLYMER, 1H1 PLASTIC DRUM MERQUAT(TM) 2001 POLYMER, BLK PLSTC P…" at bounding box center [845, 232] width 254 height 63
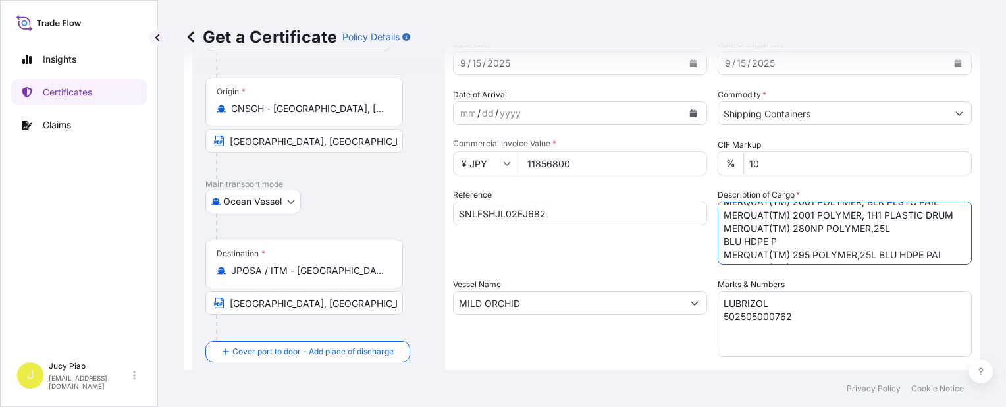
scroll to position [0, 0]
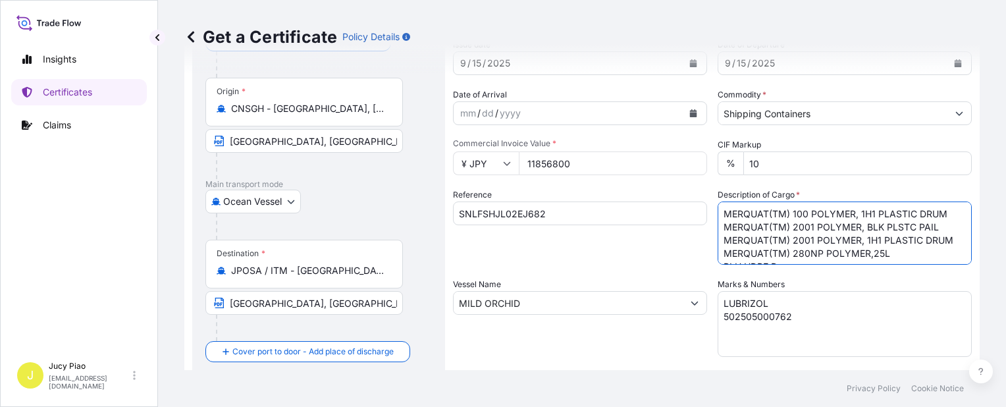
drag, startPoint x: 837, startPoint y: 255, endPoint x: 671, endPoint y: 184, distance: 180.5
click at [671, 184] on div "Shipment Details Issue date * 9 / 15 / 2025 Date of Departure * 9 / 15 / 2025 D…" at bounding box center [712, 301] width 519 height 627
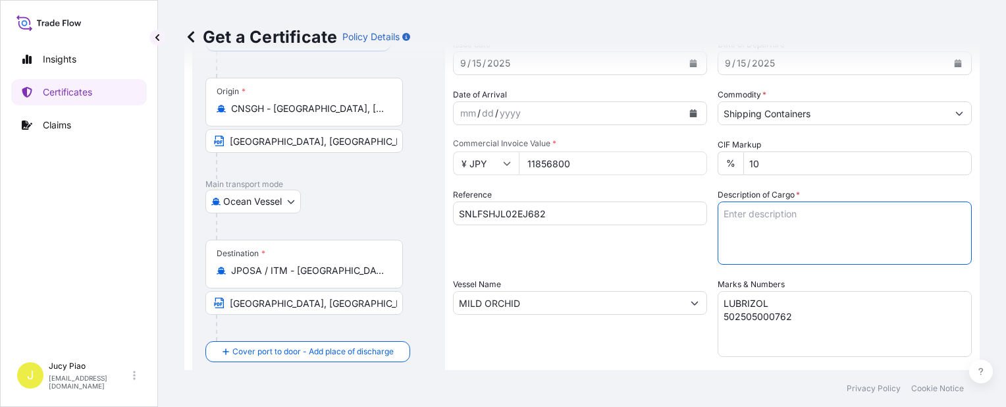
paste textarea "MERQUAT(TM) 100 POLYMER, 1H1 PLASTIC DRUM MERQUAT(TM) 550PR POLYMER, 1H1 PLASTI…"
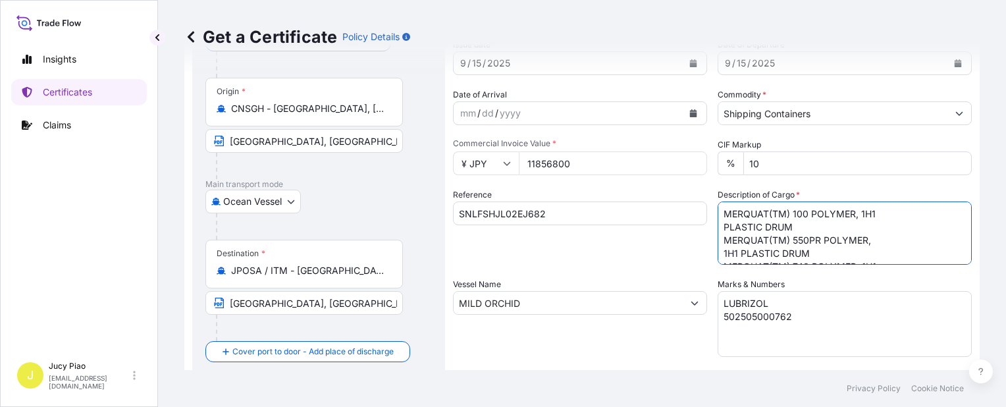
click at [718, 228] on textarea "MERQUAT(TM) 100 POLYMER, 1H1 PLASTIC DRUM MERQUAT(TM) 2001 POLYMER, BLK PLSTC P…" at bounding box center [845, 232] width 254 height 63
click at [718, 236] on textarea "MERQUAT(TM) 100 POLYMER, 1H1 PLASTIC DRUM MERQUAT(TM) 2001 POLYMER, BLK PLSTC P…" at bounding box center [845, 232] width 254 height 63
click at [718, 226] on textarea "MERQUAT(TM) 100 POLYMER, 1H1 PLASTIC DRUM MERQUAT(TM) 2001 POLYMER, BLK PLSTC P…" at bounding box center [845, 232] width 254 height 63
click at [718, 254] on textarea "MERQUAT(TM) 100 POLYMER, 1H1 PLASTIC DRUM MERQUAT(TM) 2001 POLYMER, BLK PLSTC P…" at bounding box center [845, 232] width 254 height 63
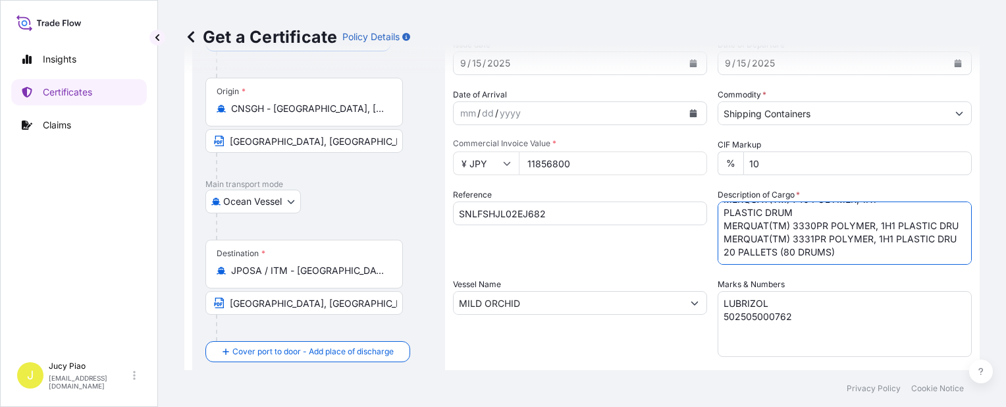
scroll to position [0, 0]
click at [774, 246] on textarea "MERQUAT(TM) 100 POLYMER, 1H1 PLASTIC DRUM MERQUAT(TM) 2001 POLYMER, BLK PLSTC P…" at bounding box center [845, 232] width 254 height 63
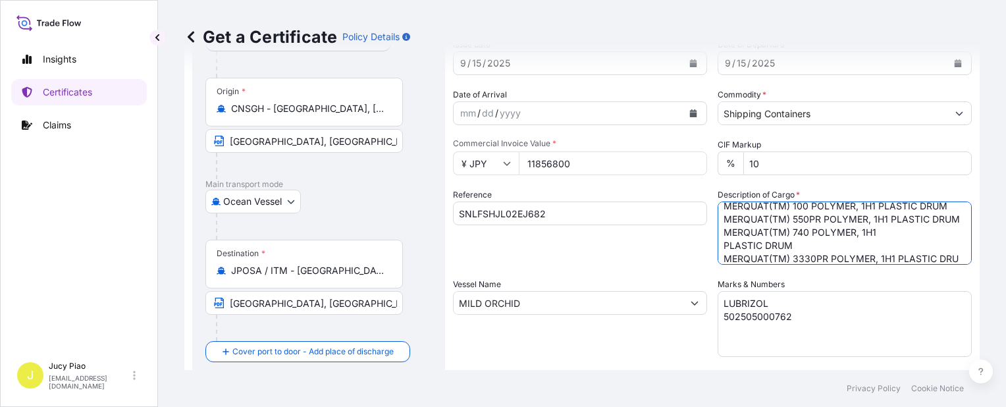
click at [720, 259] on textarea "MERQUAT(TM) 100 POLYMER, 1H1 PLASTIC DRUM MERQUAT(TM) 2001 POLYMER, BLK PLSTC P…" at bounding box center [845, 232] width 254 height 63
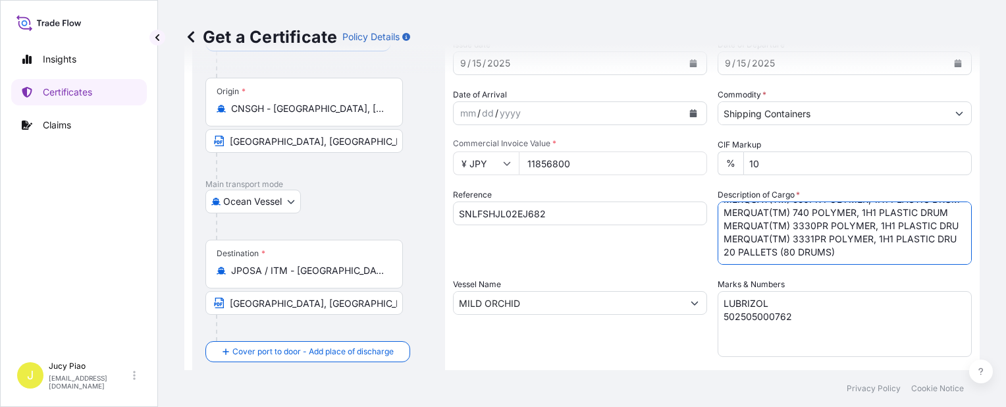
scroll to position [66, 0]
type textarea "MERQUAT(TM) 100 POLYMER, 1H1 PLASTIC DRUM MERQUAT(TM) 550PR POLYMER, 1H1 PLASTI…"
click at [827, 321] on textarea "LUBRIZOL 502505000762" at bounding box center [845, 324] width 254 height 66
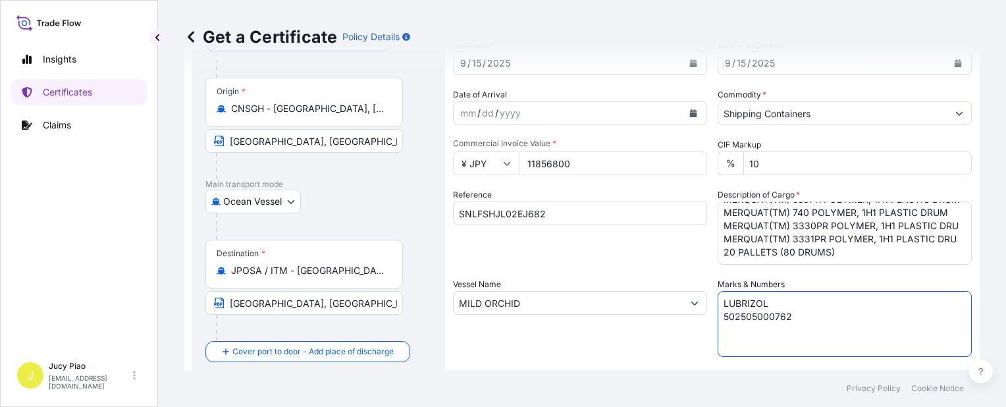
drag, startPoint x: 767, startPoint y: 325, endPoint x: 776, endPoint y: 322, distance: 9.8
click at [768, 325] on textarea "LUBRIZOL 502505000762" at bounding box center [845, 324] width 254 height 66
drag, startPoint x: 779, startPoint y: 317, endPoint x: 621, endPoint y: 283, distance: 161.0
click at [622, 287] on div "Shipment Details Issue date * 9 / 15 / 2025 Date of Departure * 9 / 15 / 2025 D…" at bounding box center [712, 301] width 519 height 627
paste textarea "7"
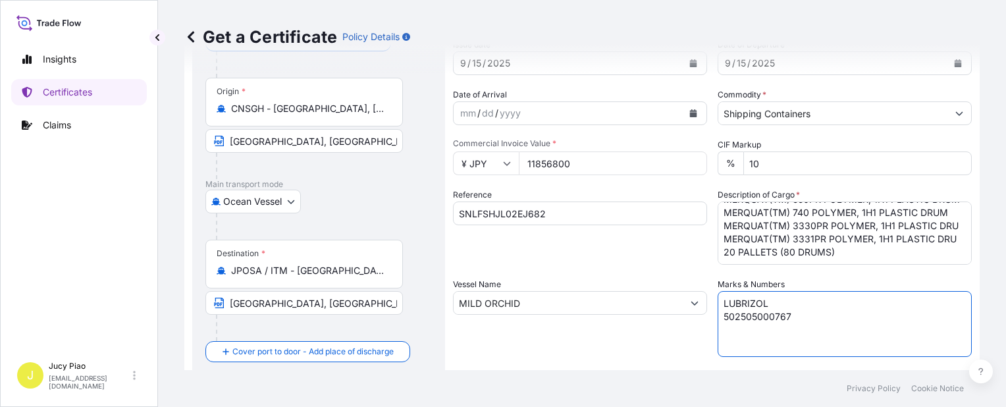
type textarea "LUBRIZOL 502505000767"
click at [567, 251] on div "Reference SNLFSHJL02EJ682" at bounding box center [580, 226] width 254 height 76
click at [658, 261] on div "Reference SNLFSHJL02EJ682" at bounding box center [580, 226] width 254 height 76
click at [582, 169] on input "11856800" at bounding box center [613, 163] width 188 height 24
drag, startPoint x: 564, startPoint y: 168, endPoint x: 425, endPoint y: 170, distance: 138.9
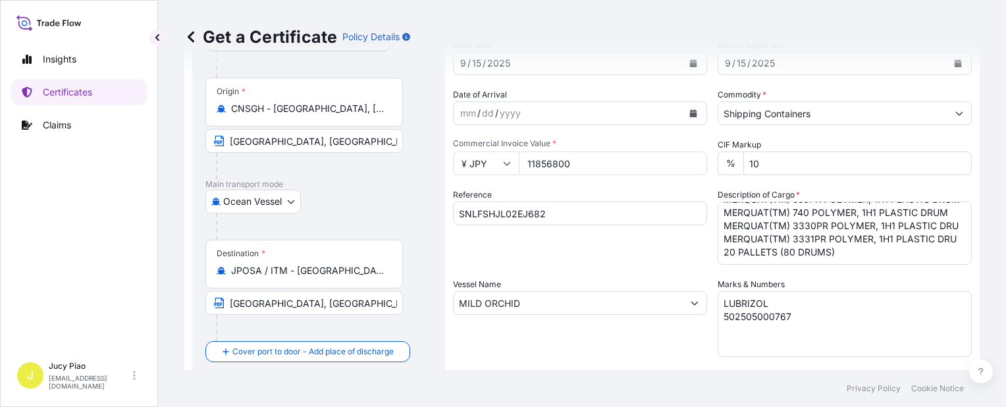
click at [398, 167] on form "Route Details Cover door to port - Add loading place Place of loading Road / In…" at bounding box center [581, 320] width 795 height 680
paste input "59152"
type input "5915200"
click at [556, 189] on div "Reference SNLFSHJL02EJ682" at bounding box center [580, 226] width 254 height 76
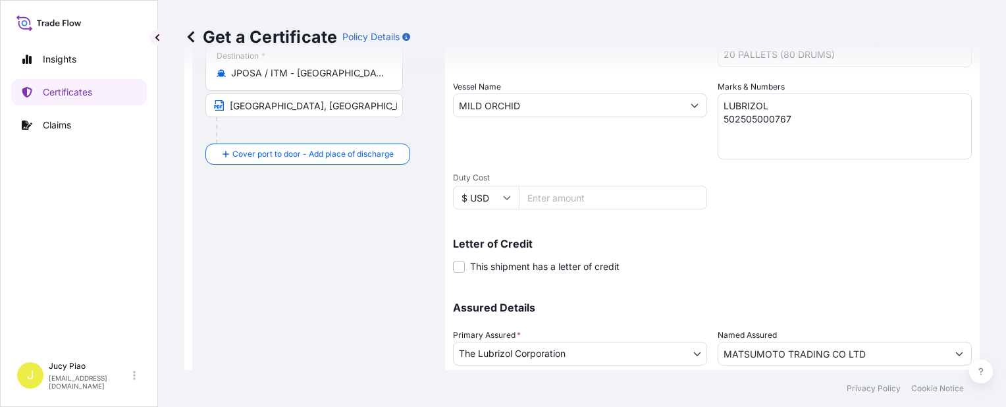
scroll to position [382, 0]
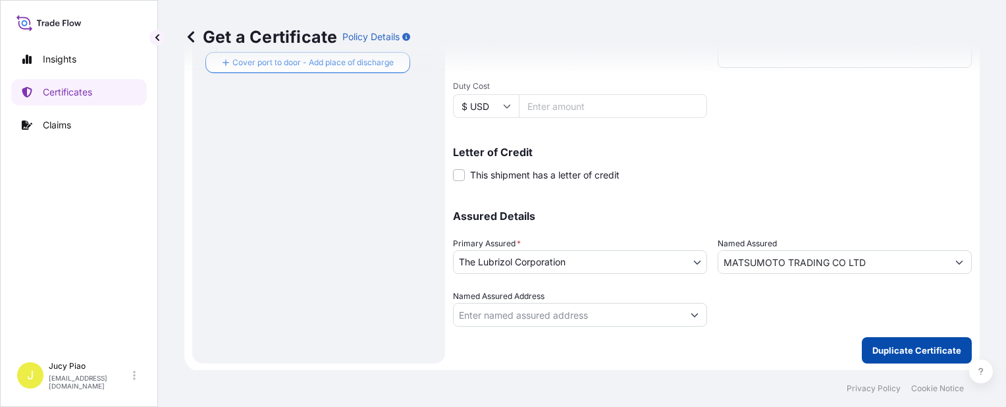
click at [888, 348] on p "Duplicate Certificate" at bounding box center [916, 350] width 89 height 13
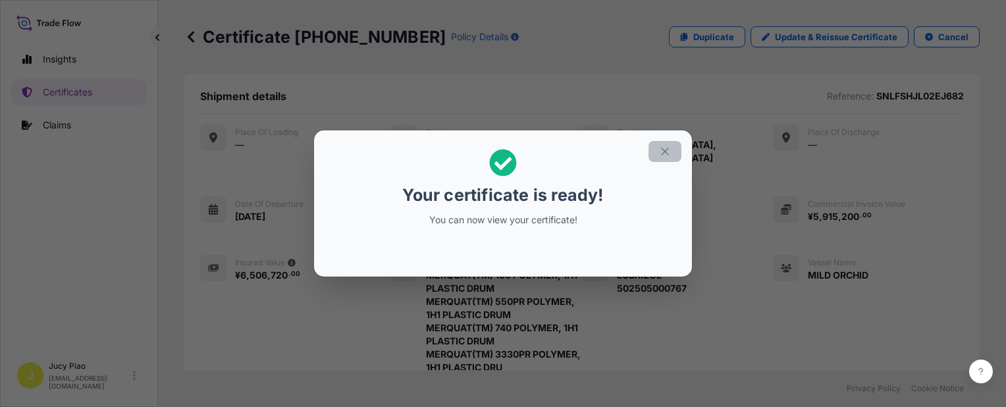
click at [663, 153] on icon "button" at bounding box center [664, 150] width 7 height 7
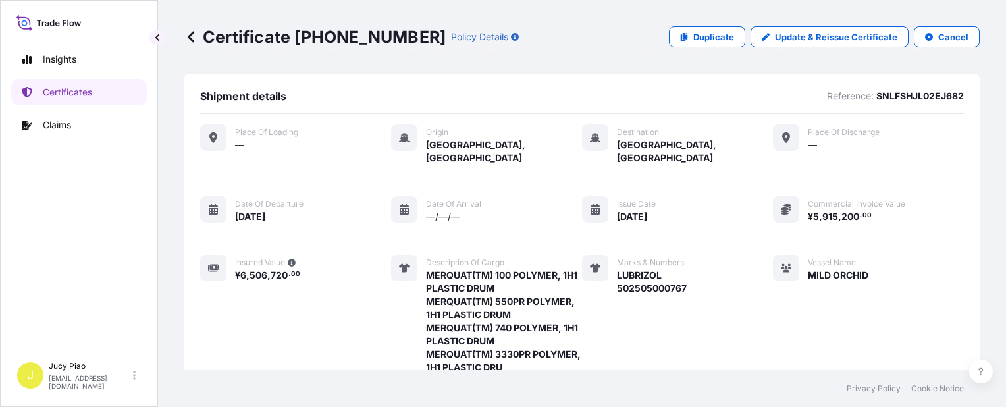
click at [719, 177] on div "Place of Loading — Origin [GEOGRAPHIC_DATA], [GEOGRAPHIC_DATA] Destination [GEO…" at bounding box center [582, 298] width 764 height 348
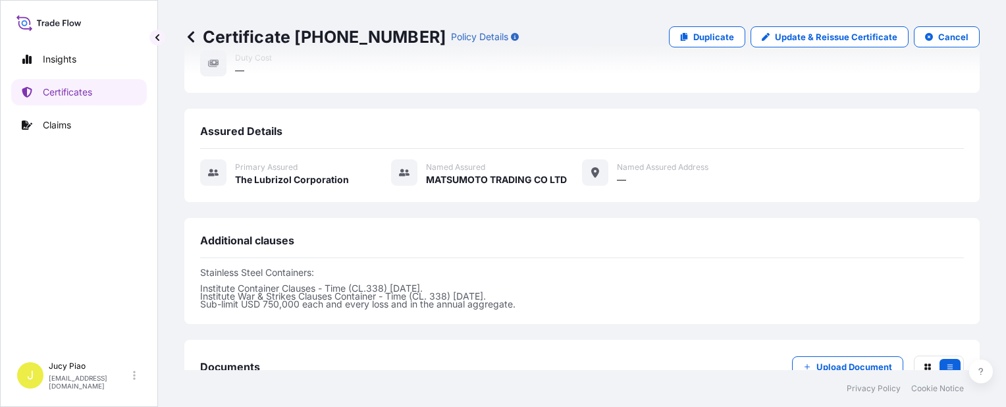
scroll to position [527, 0]
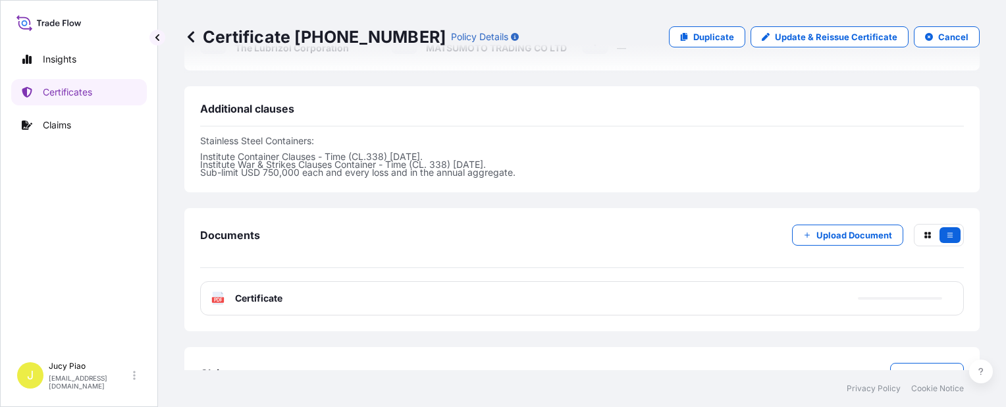
click at [589, 226] on div "Documents Upload Document" at bounding box center [582, 246] width 764 height 44
click at [556, 232] on div "Documents Upload Document" at bounding box center [582, 246] width 764 height 44
click at [890, 292] on p "Try again." at bounding box center [905, 298] width 42 height 13
click at [899, 292] on p "Try again." at bounding box center [905, 298] width 42 height 13
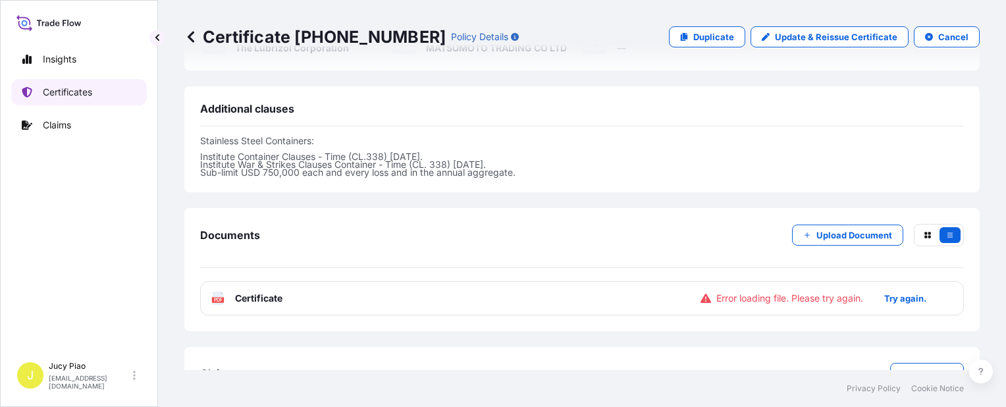
click at [74, 84] on link "Certificates" at bounding box center [79, 92] width 136 height 26
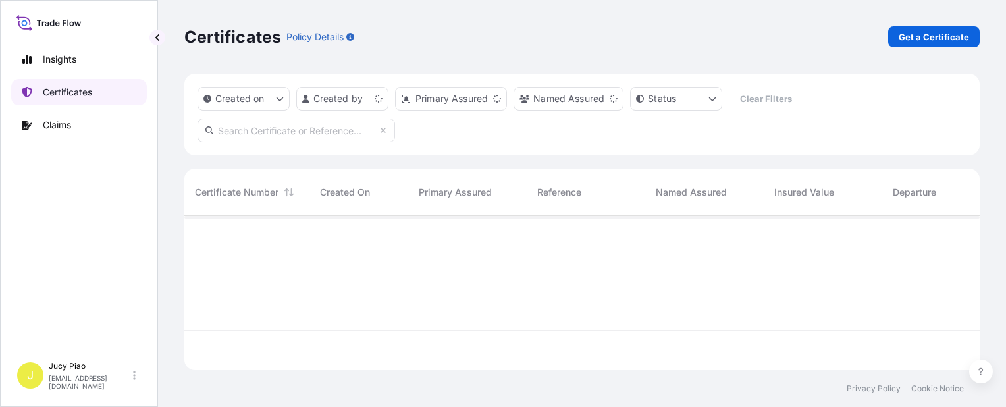
scroll to position [151, 785]
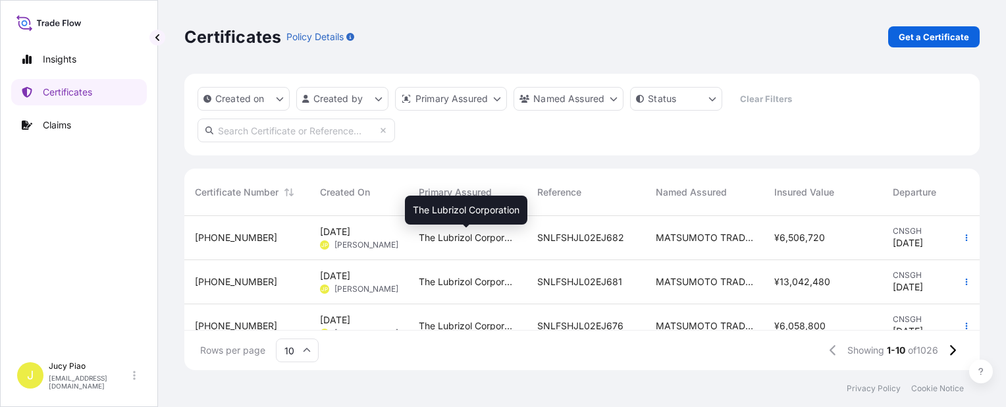
click at [425, 239] on span "The Lubrizol Corporation" at bounding box center [467, 237] width 97 height 13
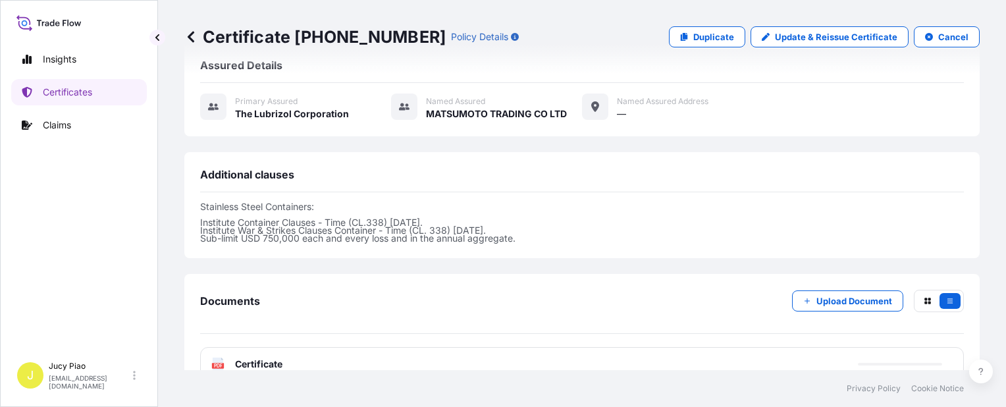
scroll to position [527, 0]
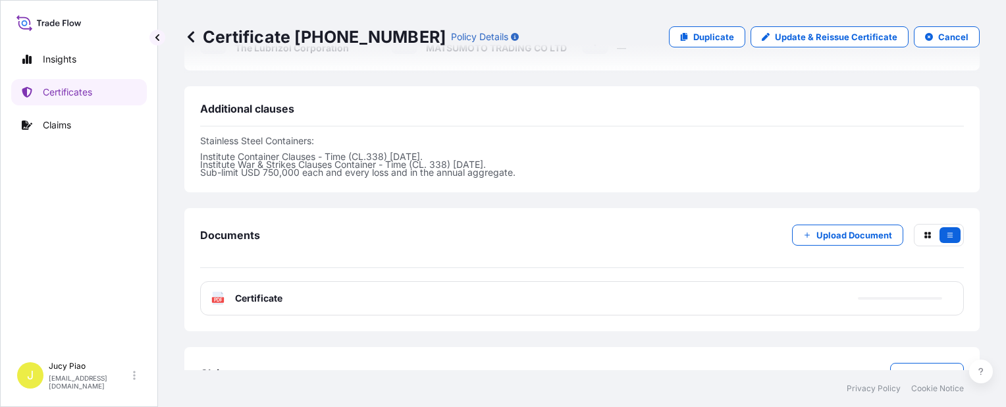
click at [495, 281] on div "PDF Certificate" at bounding box center [582, 298] width 764 height 34
click at [485, 284] on div "PDF Certificate" at bounding box center [582, 298] width 764 height 34
click at [903, 292] on p "Try again." at bounding box center [905, 298] width 42 height 13
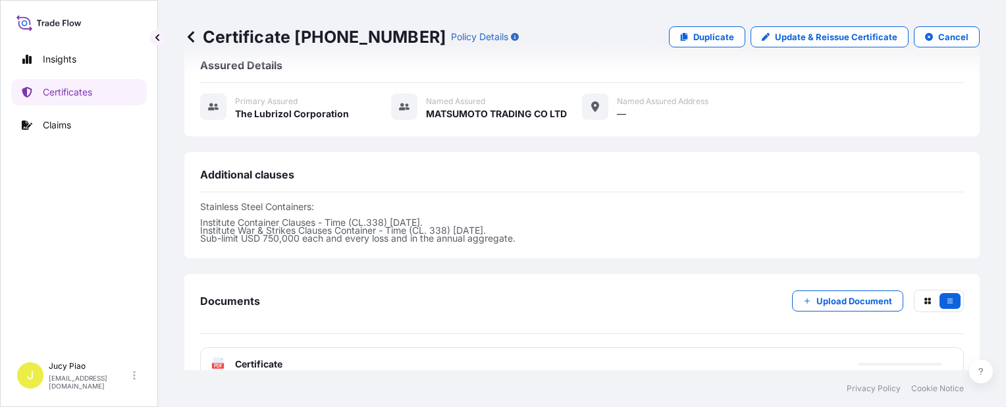
scroll to position [552, 0]
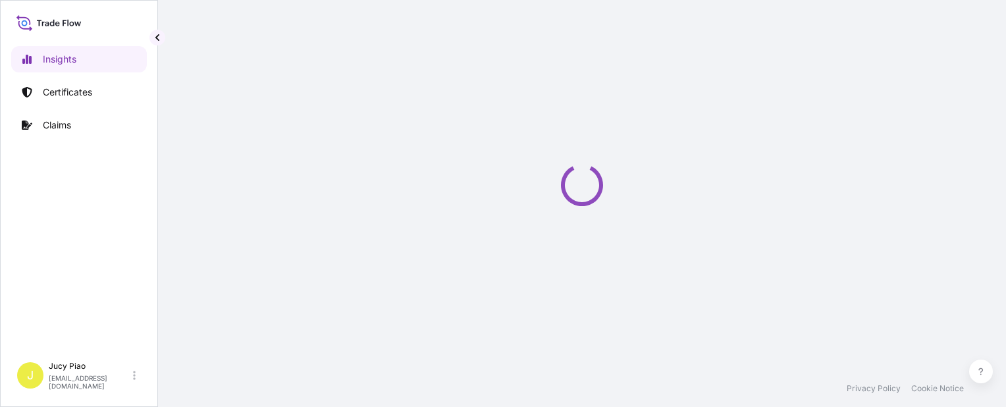
select select "2025"
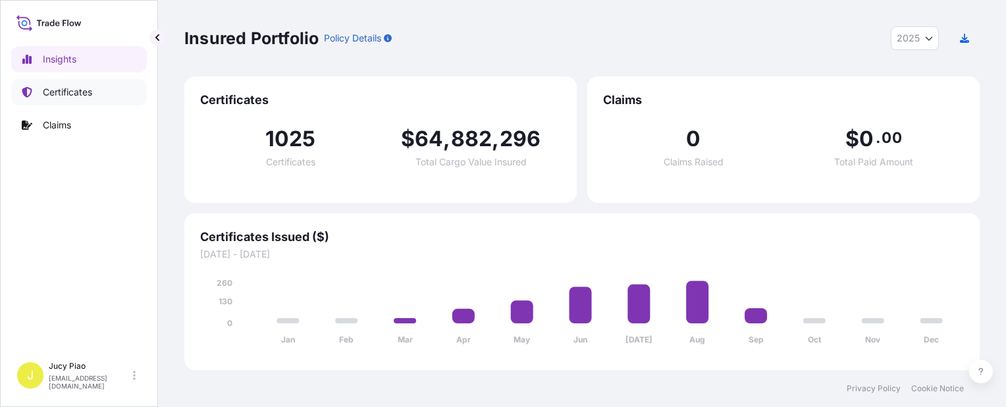
click at [100, 95] on link "Certificates" at bounding box center [79, 92] width 136 height 26
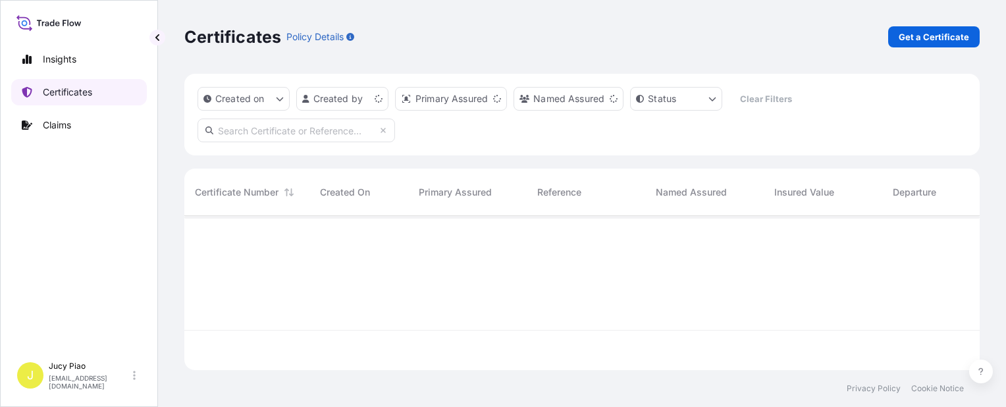
scroll to position [151, 785]
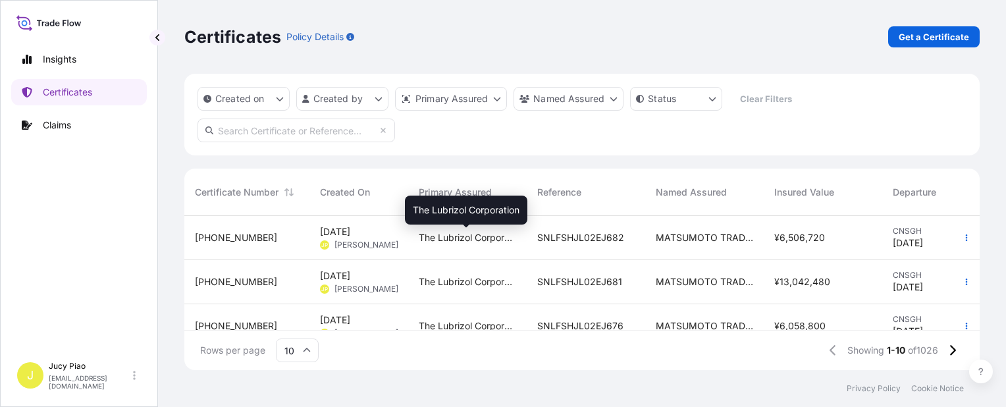
click at [469, 240] on span "The Lubrizol Corporation" at bounding box center [467, 237] width 97 height 13
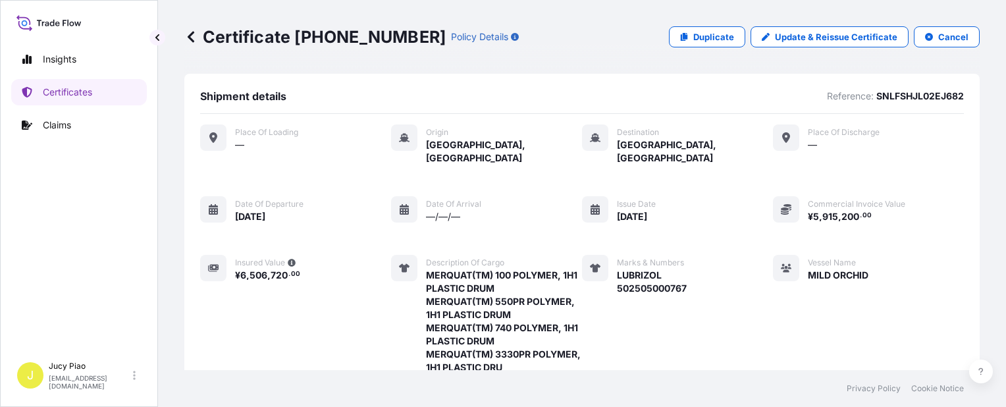
click at [565, 224] on div "Place of Loading — Origin [GEOGRAPHIC_DATA], [GEOGRAPHIC_DATA] Destination [GEO…" at bounding box center [582, 298] width 764 height 348
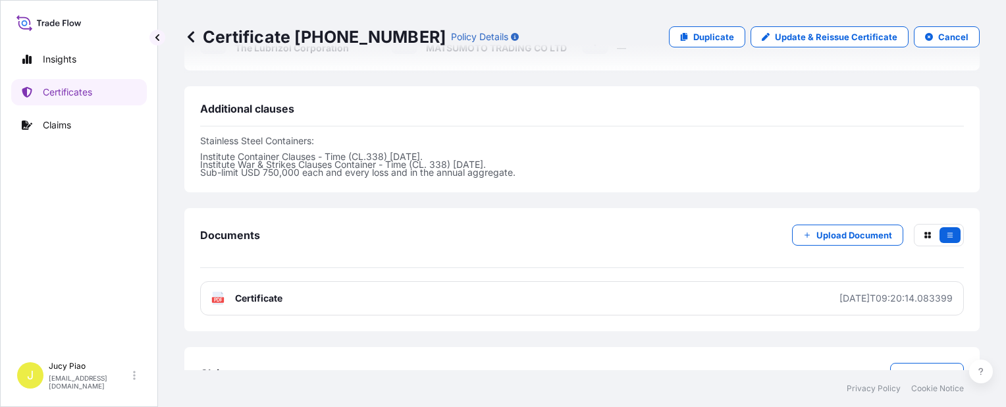
scroll to position [552, 0]
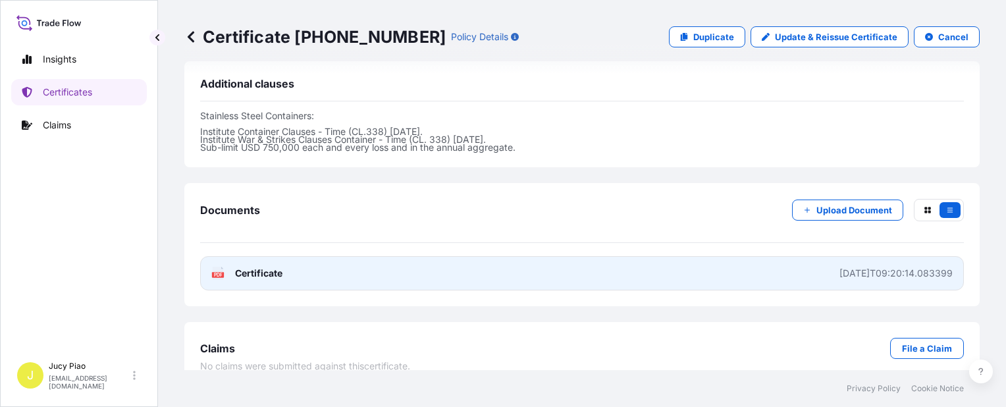
click at [589, 256] on link "PDF Certificate [DATE]T09:20:14.083399" at bounding box center [582, 273] width 764 height 34
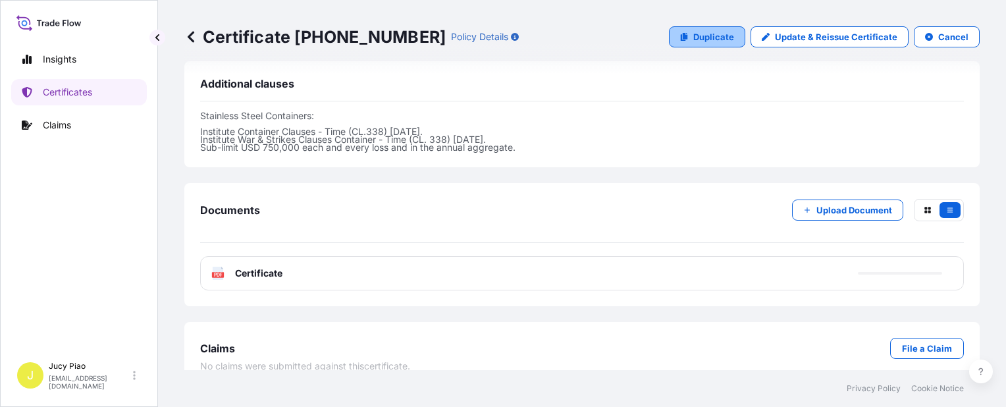
click at [725, 34] on p "Duplicate" at bounding box center [713, 36] width 41 height 13
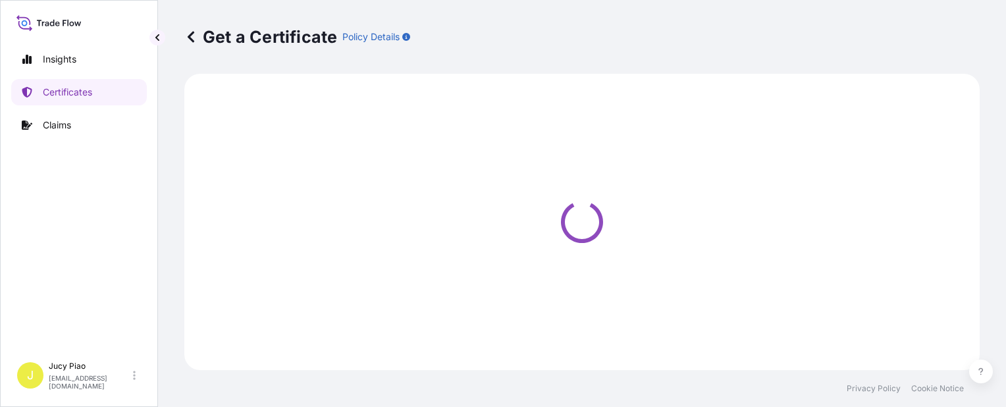
select select "Ocean Vessel"
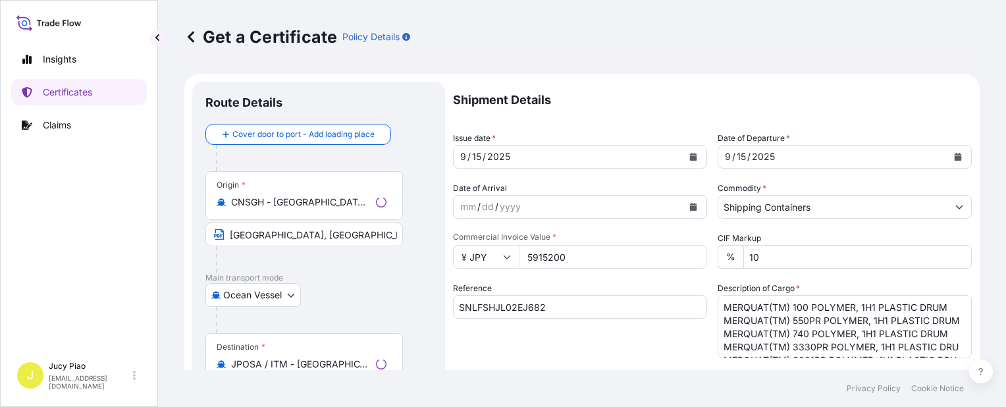
select select "31566"
click at [589, 309] on input "SNLFSHJL02EJ682" at bounding box center [580, 307] width 254 height 24
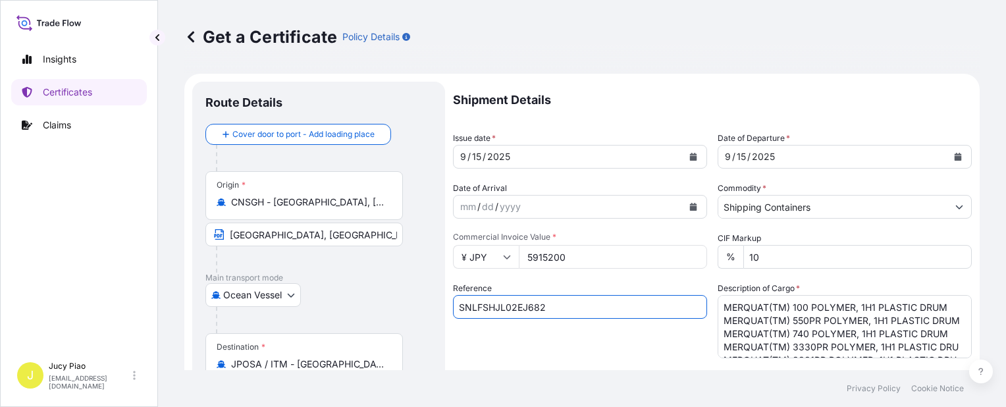
drag, startPoint x: 594, startPoint y: 310, endPoint x: 393, endPoint y: 313, distance: 200.8
click at [296, 297] on form "Route Details Cover door to port - Add loading place Place of loading Road / [G…" at bounding box center [581, 414] width 795 height 680
paste input "0"
type input "SNLFSHJL02EJ680"
click at [527, 332] on div "Reference SNLFSHJL02EJ680" at bounding box center [580, 320] width 254 height 76
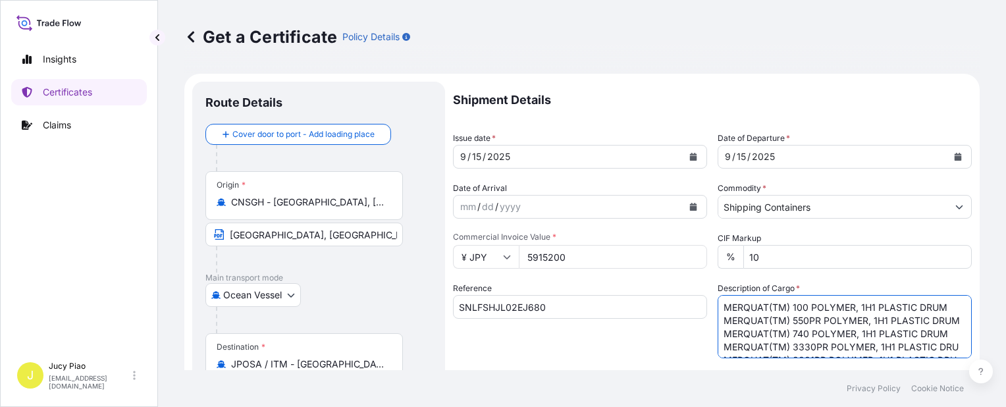
click at [727, 314] on textarea "MERQUAT(TM) 100 POLYMER, 1H1 PLASTIC DRUM MERQUAT(TM) 550PR POLYMER, 1H1 PLASTI…" at bounding box center [845, 326] width 254 height 63
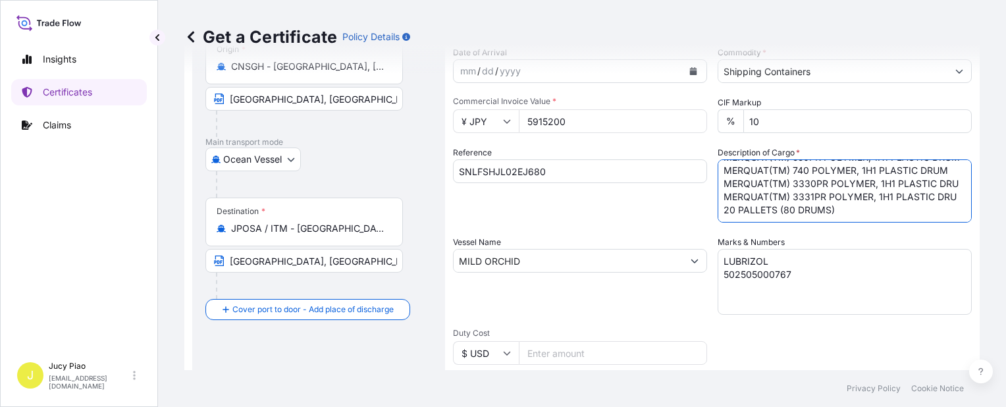
drag, startPoint x: 754, startPoint y: 309, endPoint x: 890, endPoint y: 369, distance: 148.3
click at [890, 369] on div "Shipment Details Issue date * [DATE] Date of Departure * [DATE] Date of Arrival…" at bounding box center [712, 259] width 519 height 627
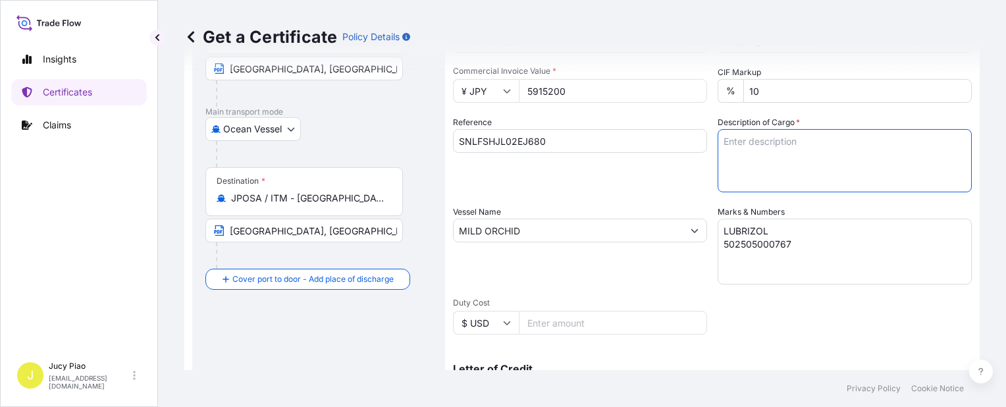
scroll to position [0, 0]
paste textarea "MERQUAT(TM) 550 POLYMER,25L BLU HDPE PAI MERQUAT(TM) 550PR POLYMER, 1H1 PLASTIC…"
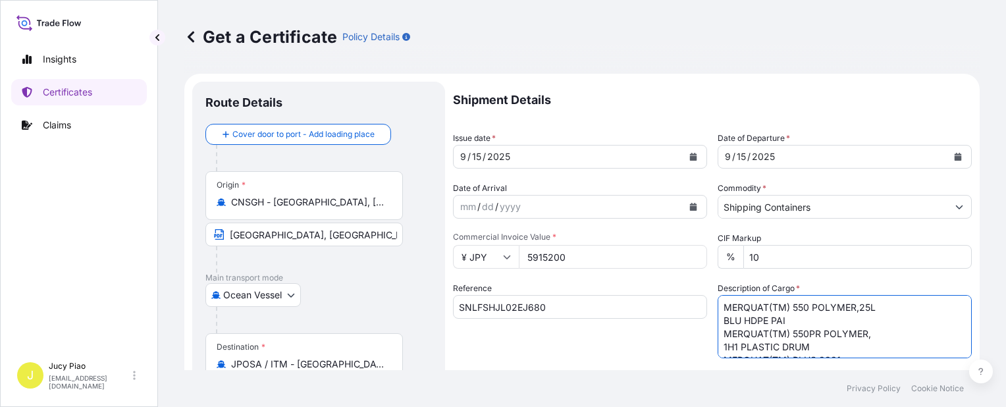
click at [721, 321] on textarea "MERQUAT(TM) 100 POLYMER, 1H1 PLASTIC DRUM MERQUAT(TM) 550PR POLYMER, 1H1 PLASTI…" at bounding box center [845, 326] width 254 height 63
click at [718, 332] on textarea "MERQUAT(TM) 100 POLYMER, 1H1 PLASTIC DRUM MERQUAT(TM) 550PR POLYMER, 1H1 PLASTI…" at bounding box center [845, 326] width 254 height 63
click at [718, 334] on textarea "MERQUAT(TM) 100 POLYMER, 1H1 PLASTIC DRUM MERQUAT(TM) 550PR POLYMER, 1H1 PLASTI…" at bounding box center [845, 326] width 254 height 63
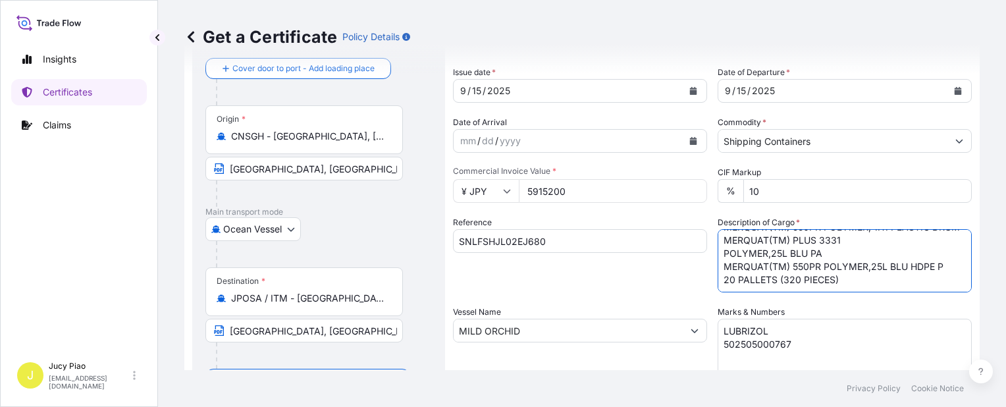
click at [720, 254] on textarea "MERQUAT(TM) 100 POLYMER, 1H1 PLASTIC DRUM MERQUAT(TM) 550PR POLYMER, 1H1 PLASTI…" at bounding box center [845, 260] width 254 height 63
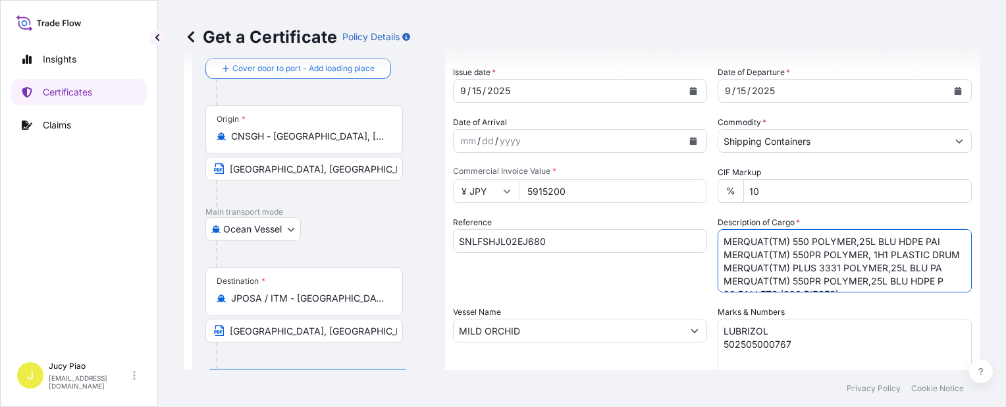
scroll to position [27, 0]
type textarea "MERQUAT(TM) 550 POLYMER,25L BLU HDPE PAI MERQUAT(TM) 550PR POLYMER, 1H1 PLASTIC…"
click at [785, 344] on textarea "LUBRIZOL 502505000767" at bounding box center [845, 352] width 254 height 66
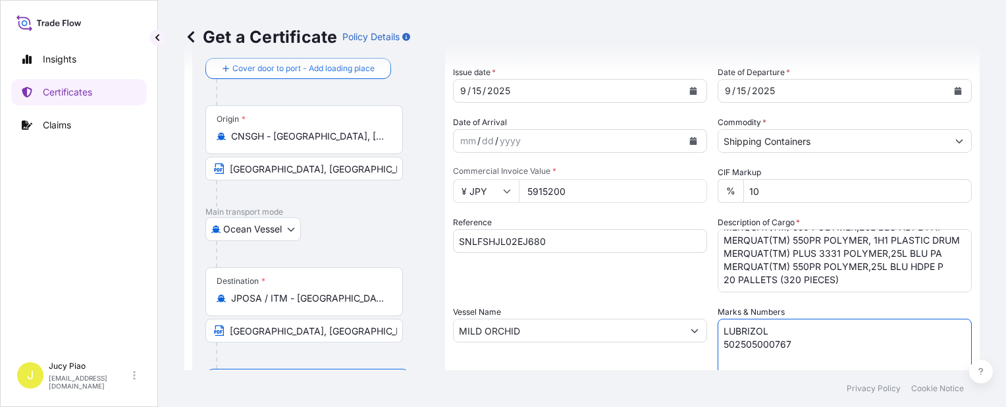
drag, startPoint x: 804, startPoint y: 347, endPoint x: 621, endPoint y: 265, distance: 199.8
click at [639, 278] on div "Shipment Details Issue date * [DATE] Date of Departure * [DATE] Date of Arrival…" at bounding box center [712, 329] width 519 height 627
paste textarea "5"
type textarea "LUBRIZOL [CREDIT_CARD_NUMBER]"
click at [583, 294] on div "Shipment Details Issue date * [DATE] Date of Departure * [DATE] Date of Arrival…" at bounding box center [712, 329] width 519 height 627
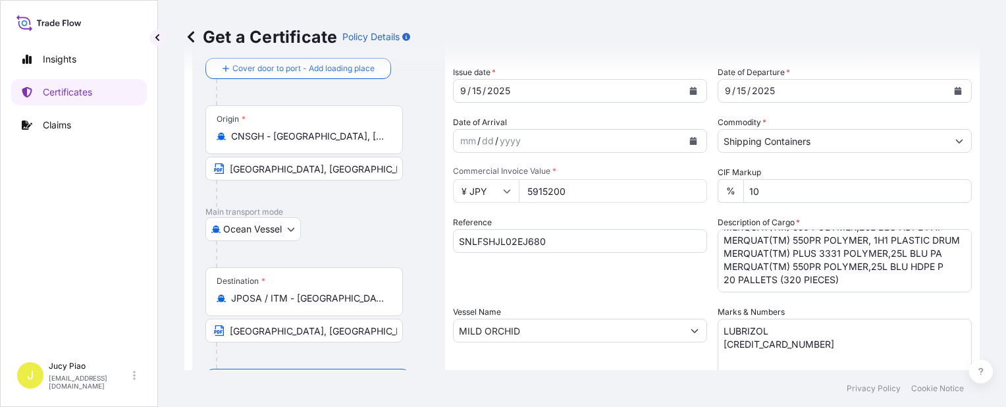
scroll to position [0, 0]
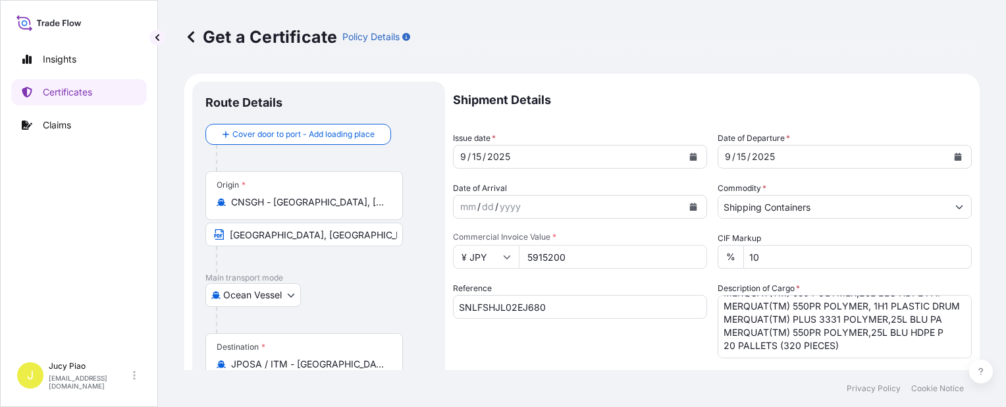
click at [582, 261] on input "5915200" at bounding box center [613, 257] width 188 height 24
drag, startPoint x: 583, startPoint y: 259, endPoint x: 461, endPoint y: 257, distance: 122.5
click at [456, 257] on div "¥ JPY 5915200" at bounding box center [580, 257] width 254 height 24
paste input "4539"
type input "4539200"
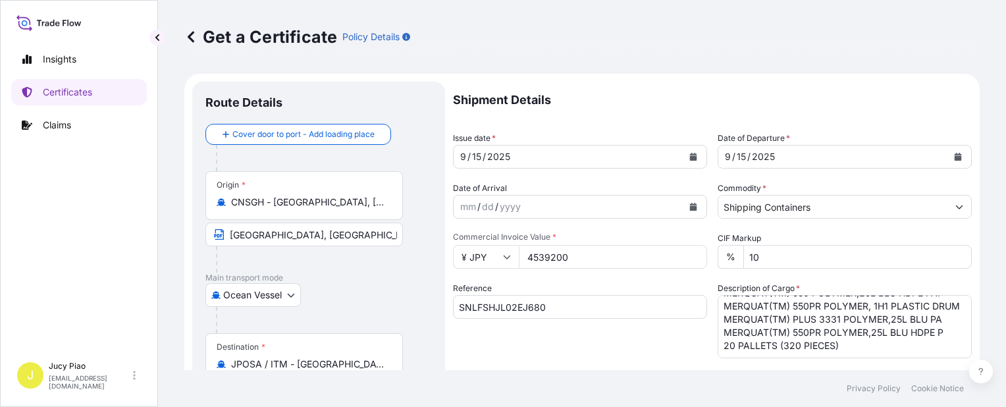
click at [587, 280] on div "Shipment Details Issue date * [DATE] Date of Departure * [DATE] Date of Arrival…" at bounding box center [712, 395] width 519 height 627
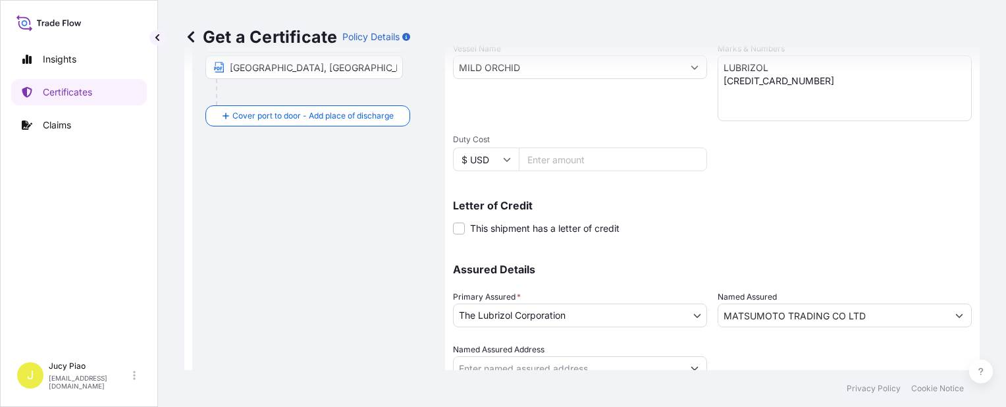
scroll to position [382, 0]
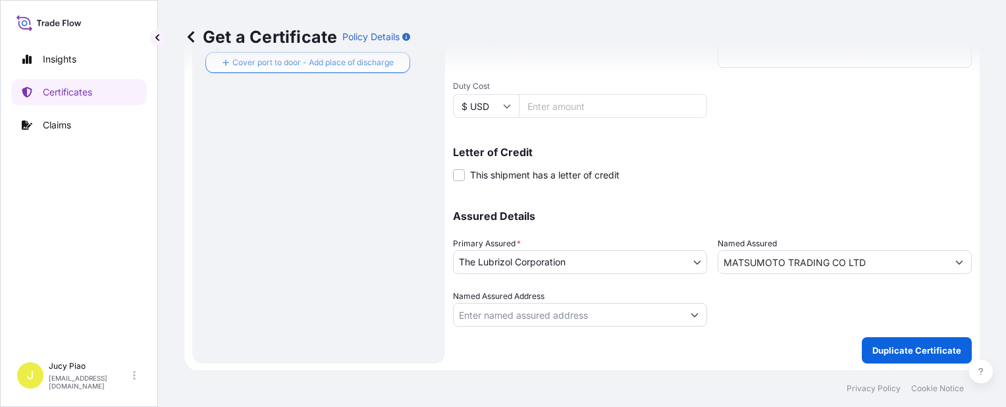
click at [896, 349] on p "Duplicate Certificate" at bounding box center [916, 350] width 89 height 13
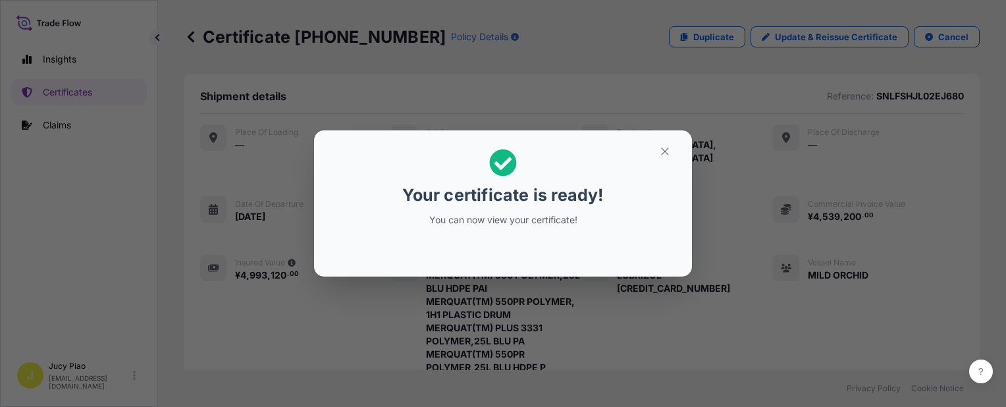
click at [669, 153] on icon "button" at bounding box center [665, 151] width 12 height 12
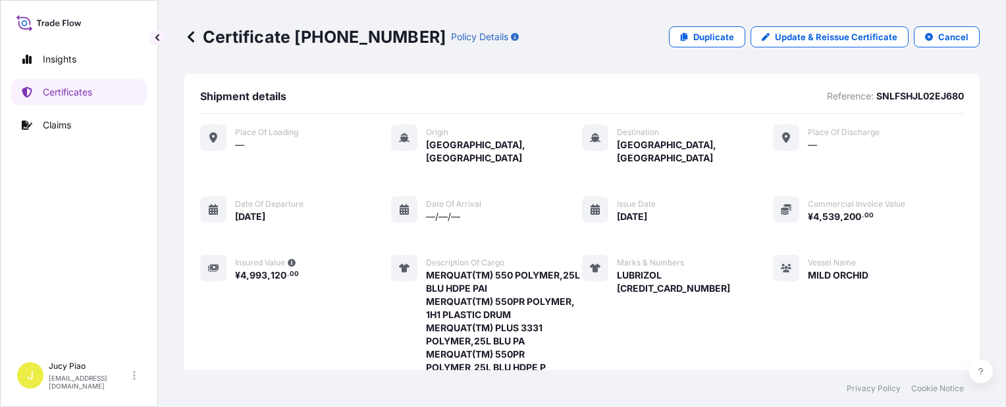
click at [720, 213] on div "Place of Loading — Origin [GEOGRAPHIC_DATA], [GEOGRAPHIC_DATA] Destination [GEO…" at bounding box center [582, 284] width 764 height 321
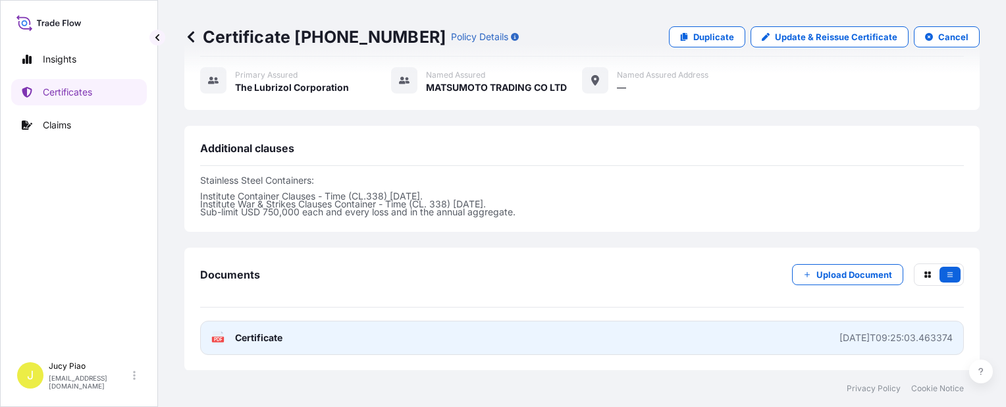
scroll to position [525, 0]
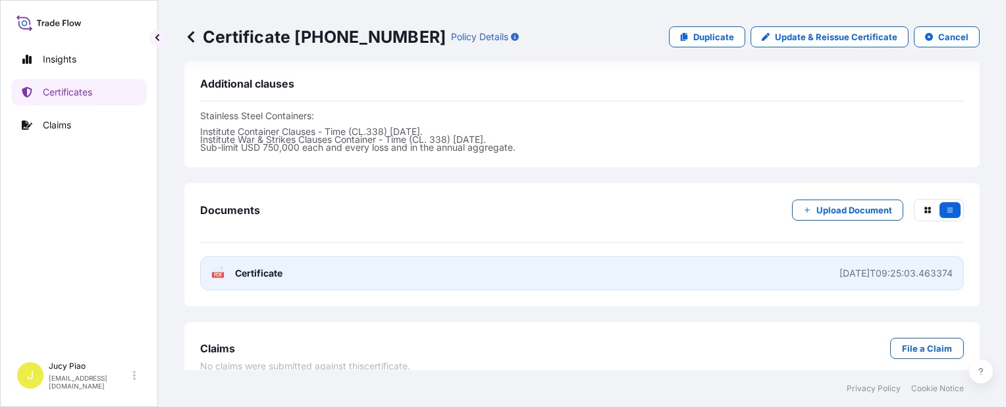
click at [695, 263] on link "PDF Certificate [DATE]T09:25:03.463374" at bounding box center [582, 273] width 764 height 34
